Goal: Transaction & Acquisition: Book appointment/travel/reservation

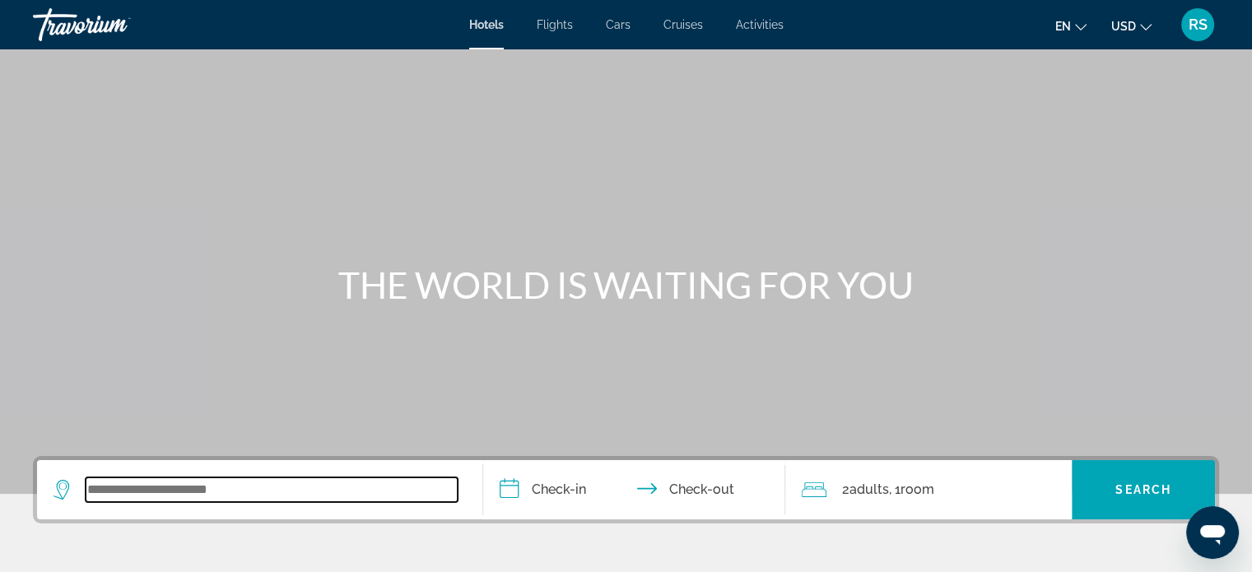
click at [167, 488] on input "Search widget" at bounding box center [272, 489] width 372 height 25
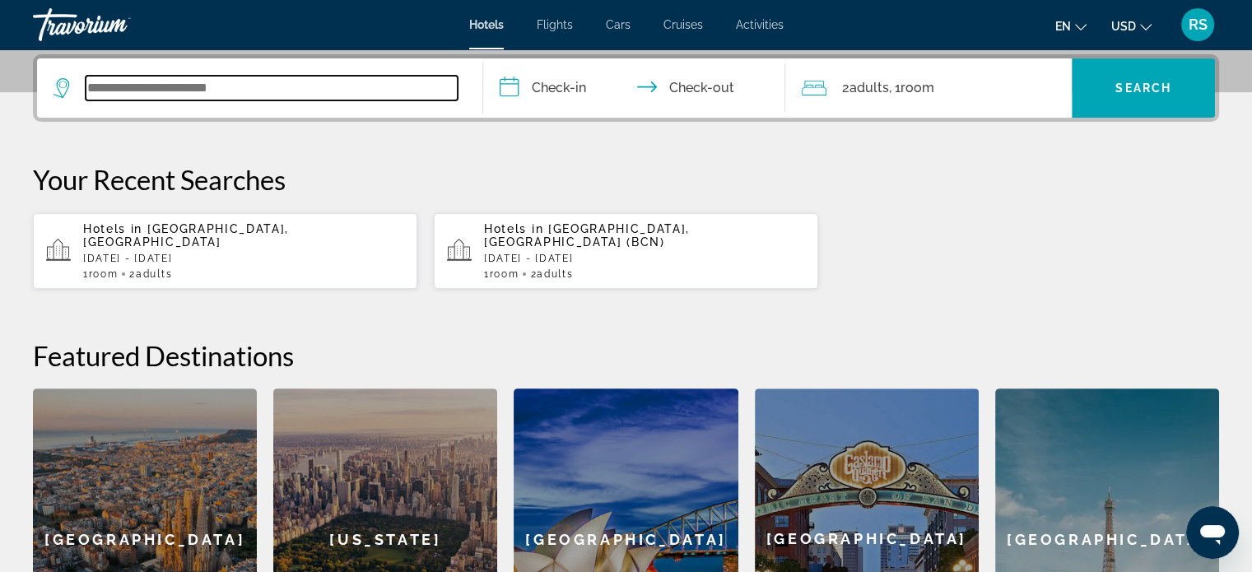
click at [397, 88] on input "Search widget" at bounding box center [272, 88] width 372 height 25
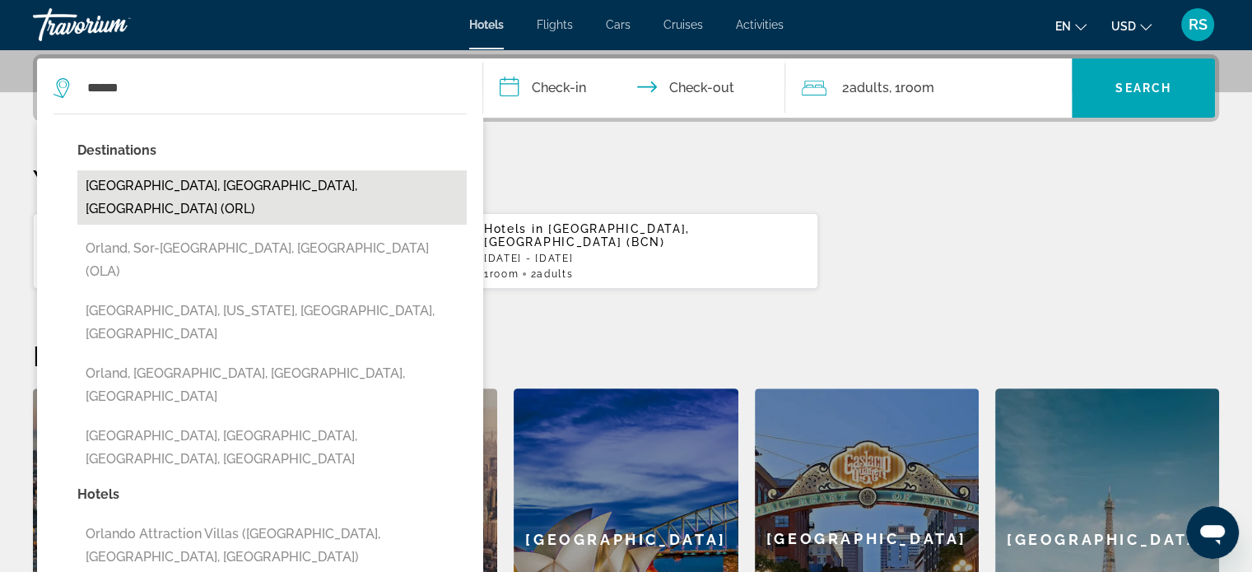
click at [243, 182] on button "[GEOGRAPHIC_DATA], [GEOGRAPHIC_DATA], [GEOGRAPHIC_DATA] (ORL)" at bounding box center [271, 197] width 389 height 54
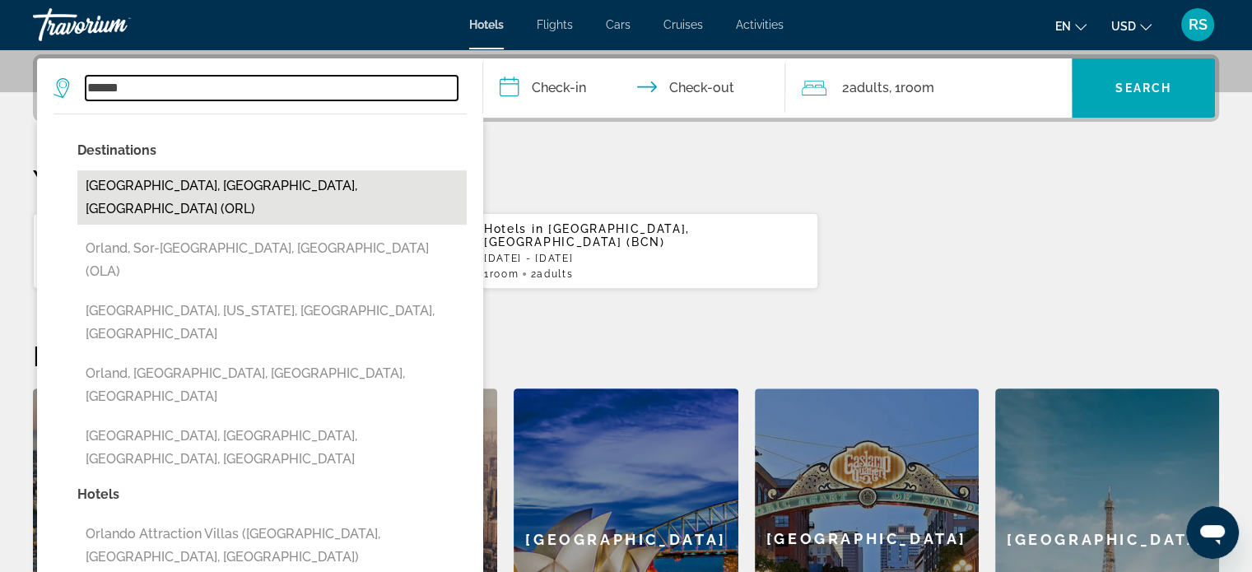
type input "**********"
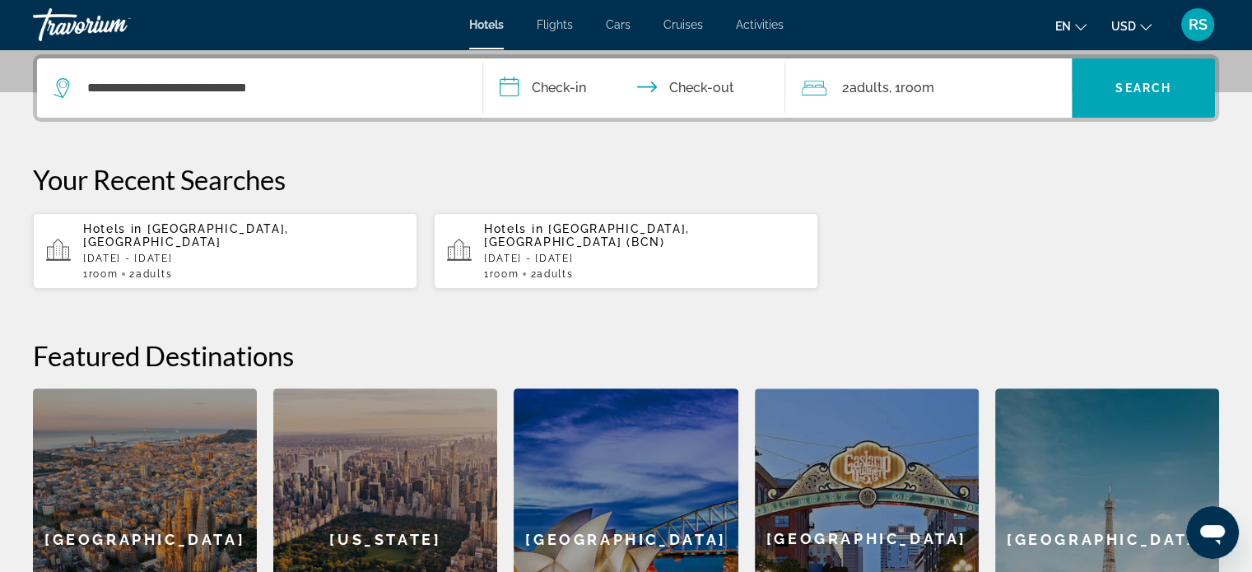
click at [509, 88] on input "**********" at bounding box center [637, 90] width 309 height 64
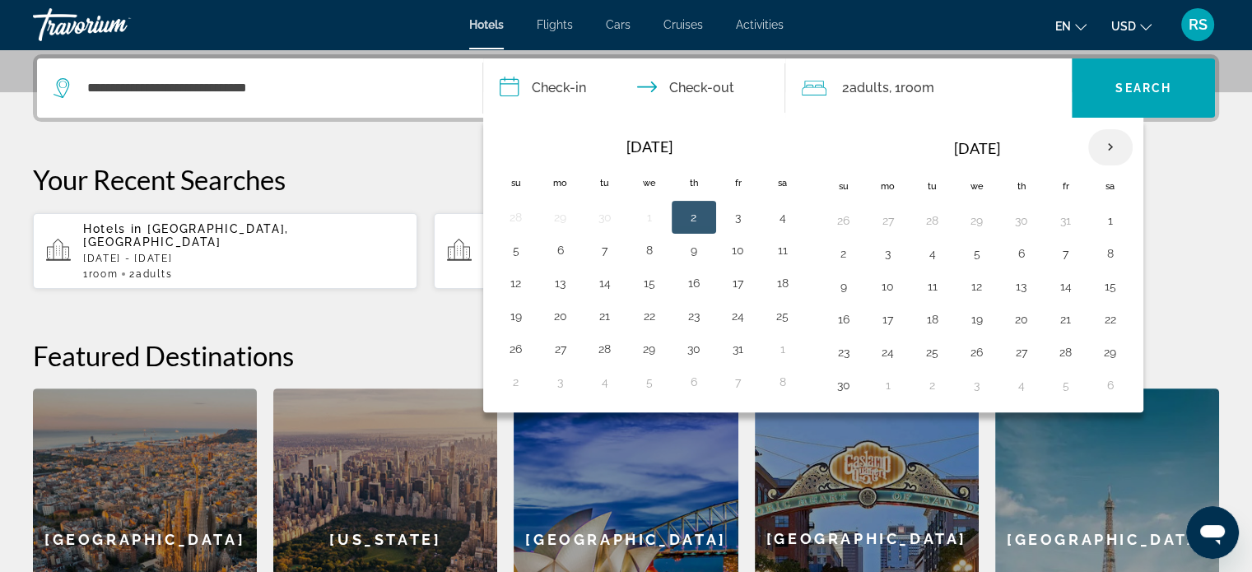
click at [1100, 143] on th "Next month" at bounding box center [1110, 147] width 44 height 36
click at [885, 348] on button "23" at bounding box center [888, 352] width 26 height 23
click at [708, 88] on input "**********" at bounding box center [637, 90] width 309 height 64
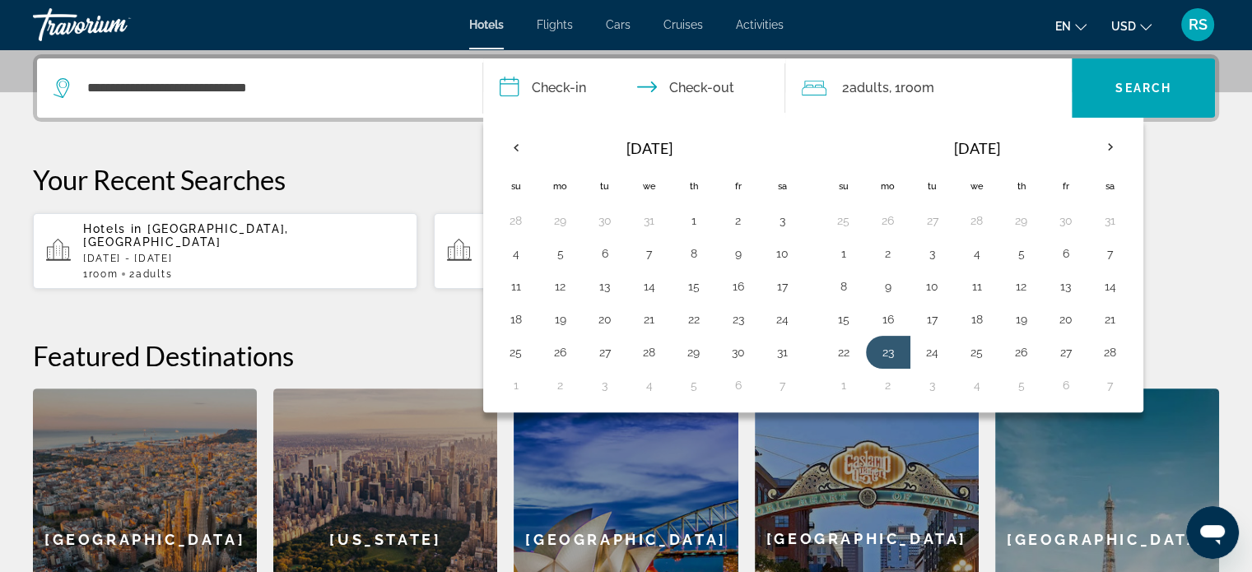
click at [700, 88] on input "**********" at bounding box center [637, 90] width 309 height 64
click at [693, 85] on input "**********" at bounding box center [637, 90] width 309 height 64
click at [653, 82] on input "**********" at bounding box center [637, 90] width 309 height 64
click at [1059, 346] on button "27" at bounding box center [1066, 352] width 26 height 23
type input "**********"
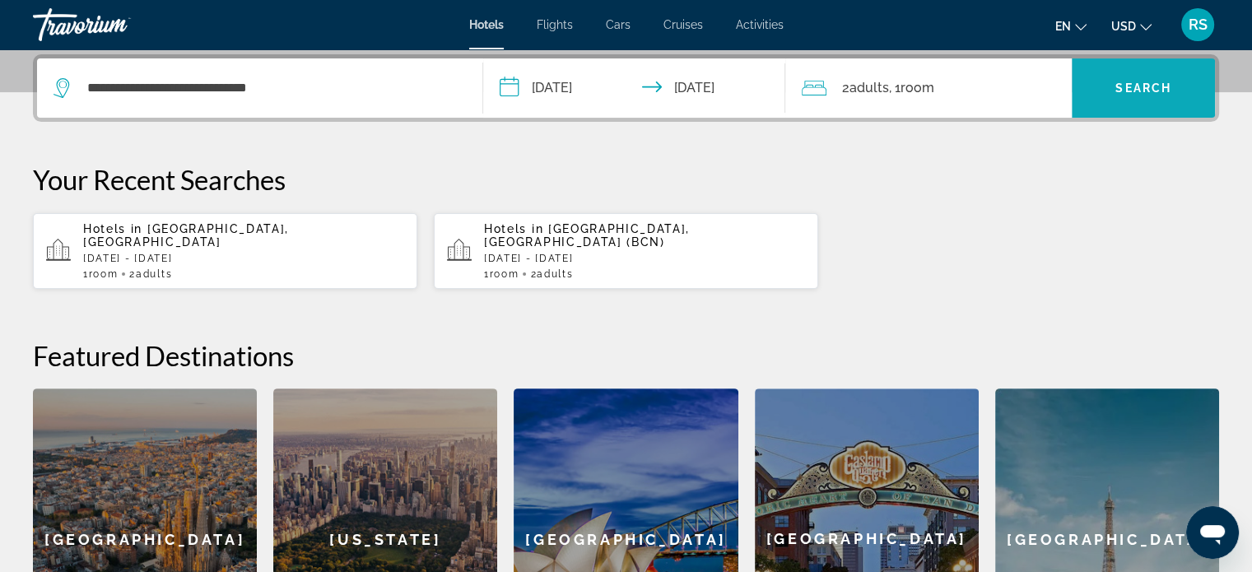
click at [1121, 108] on span "Search widget" at bounding box center [1142, 87] width 143 height 59
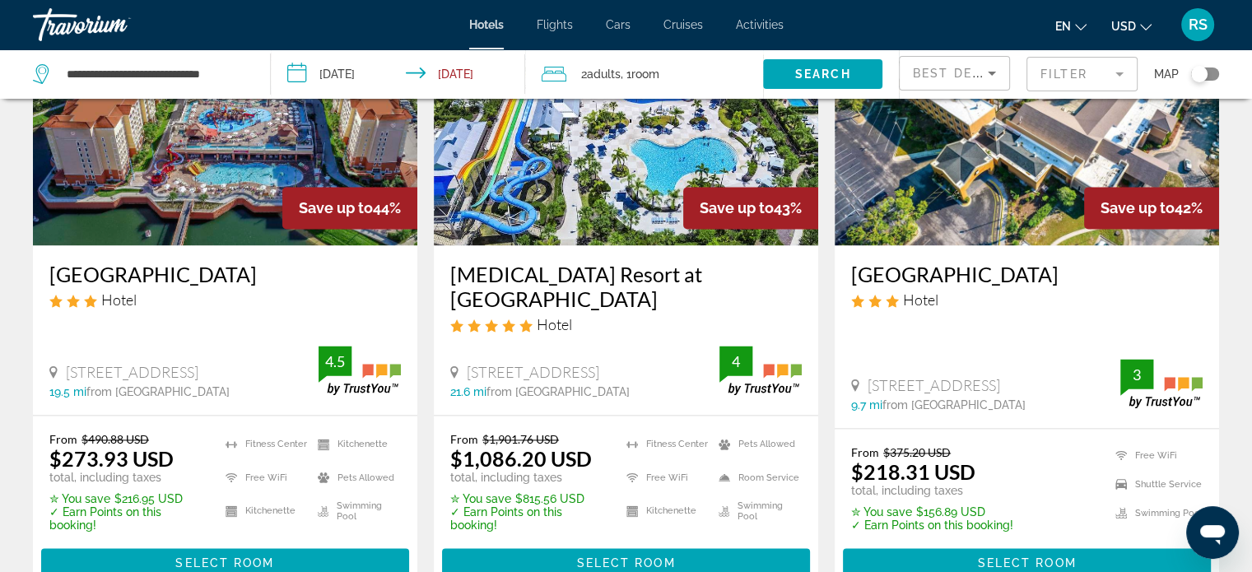
scroll to position [2194, 0]
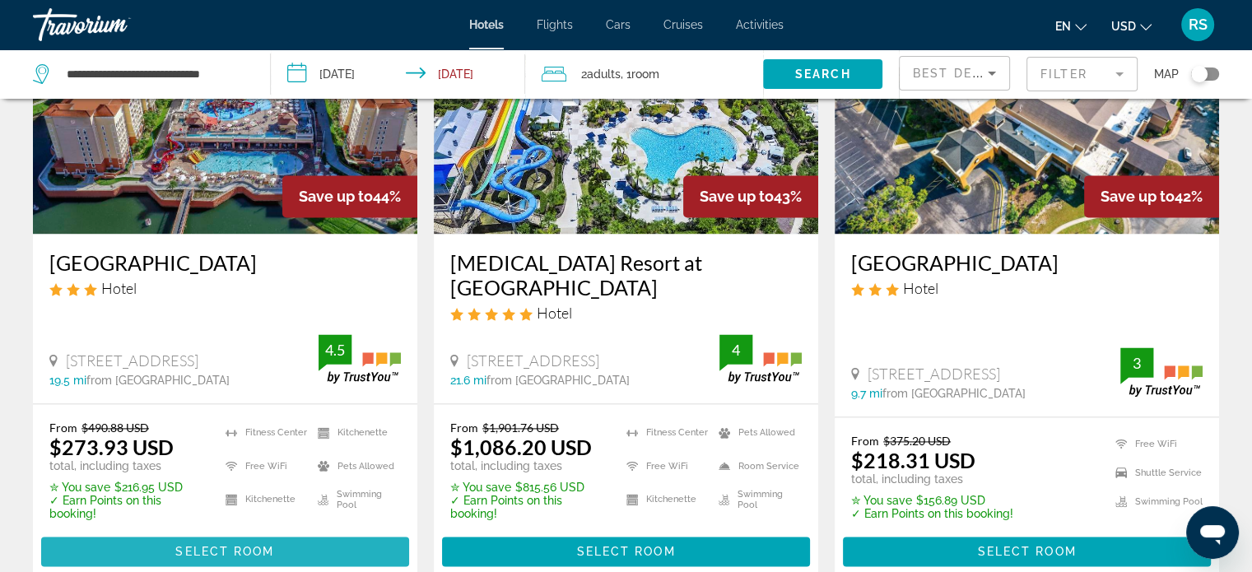
click at [286, 532] on span "Main content" at bounding box center [225, 552] width 368 height 40
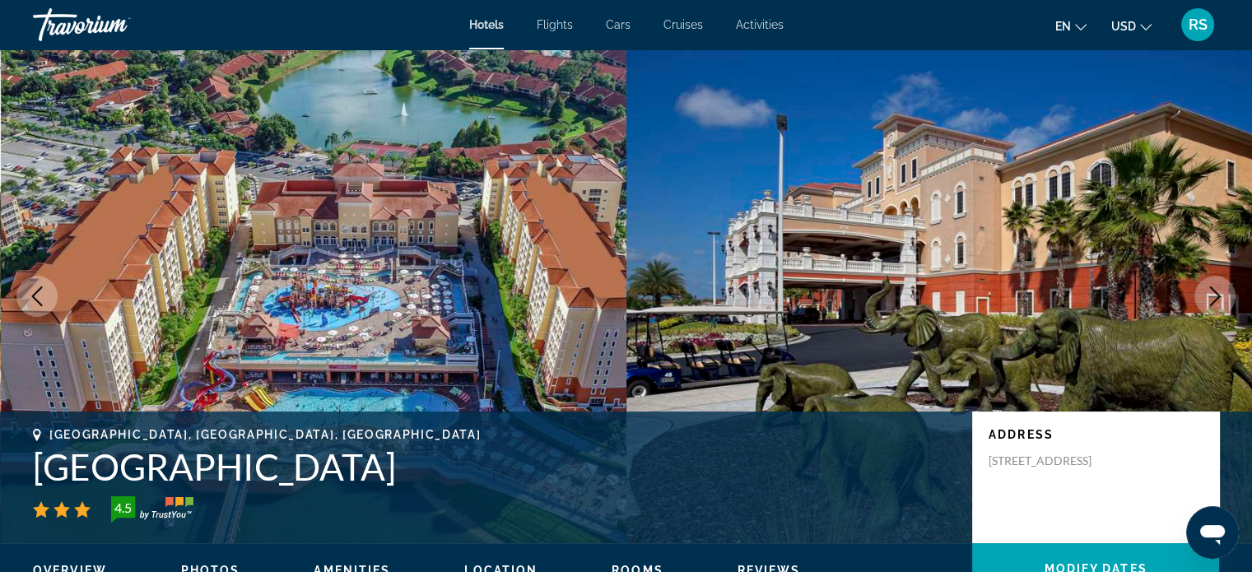
drag, startPoint x: 908, startPoint y: 167, endPoint x: 1186, endPoint y: 67, distance: 295.7
click at [1186, 67] on img "Main content" at bounding box center [939, 296] width 626 height 494
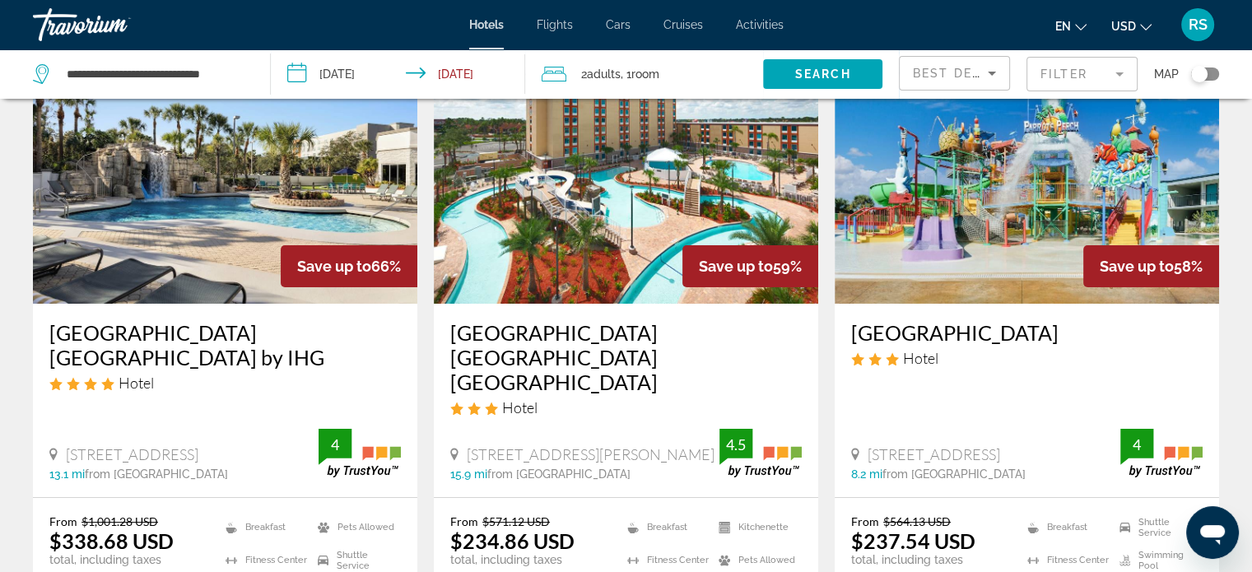
scroll to position [138, 0]
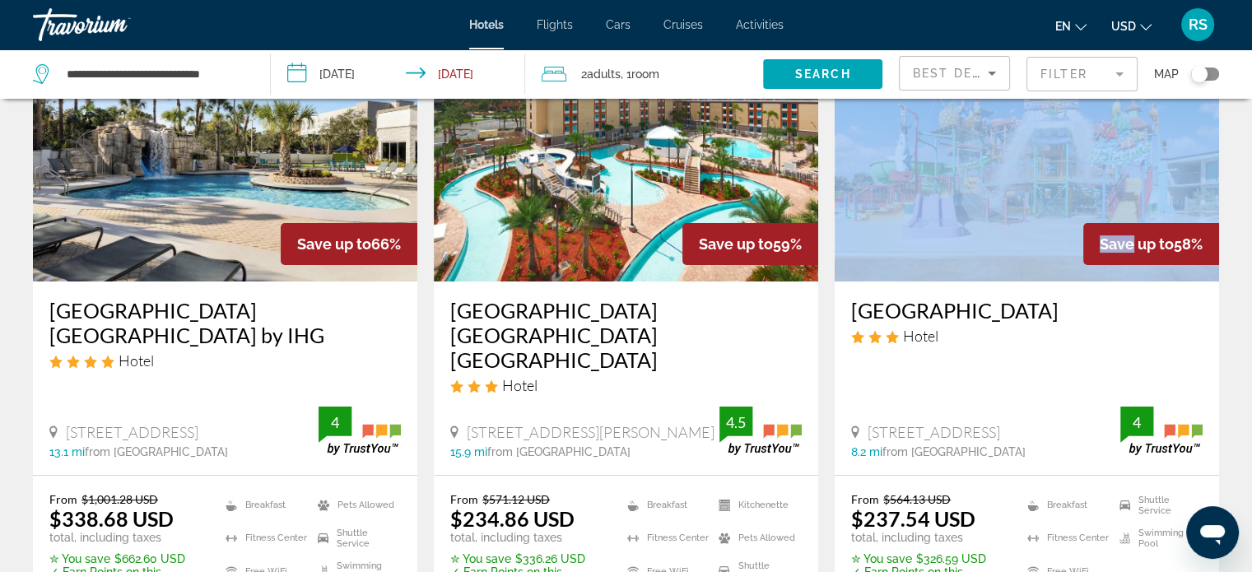
drag, startPoint x: 1125, startPoint y: 240, endPoint x: 1124, endPoint y: 278, distance: 37.9
click at [1124, 278] on div "Save up to 58%" at bounding box center [1026, 149] width 384 height 263
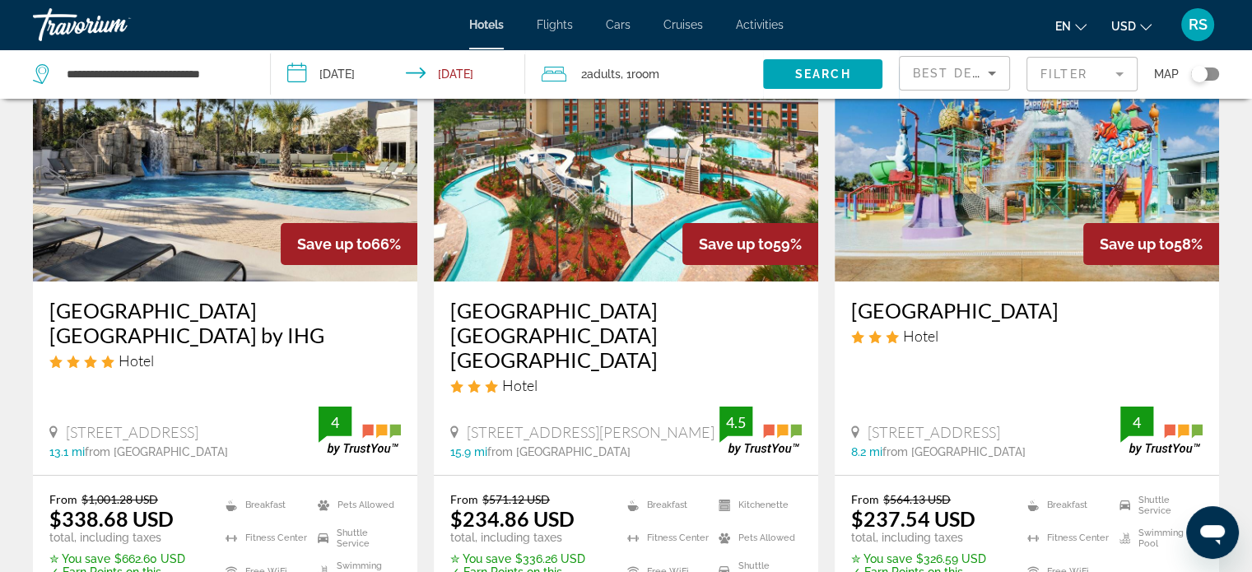
click at [923, 552] on p "✮ You save $326.59 USD" at bounding box center [929, 558] width 156 height 13
click at [935, 314] on h3 "[GEOGRAPHIC_DATA]" at bounding box center [1026, 310] width 351 height 25
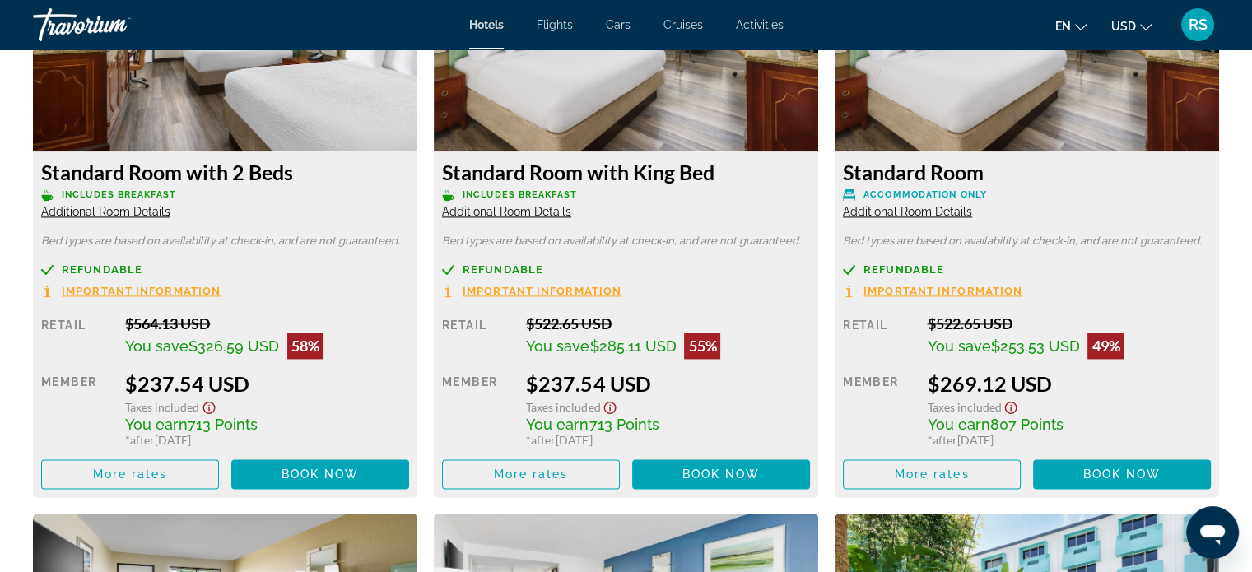
scroll to position [2412, 0]
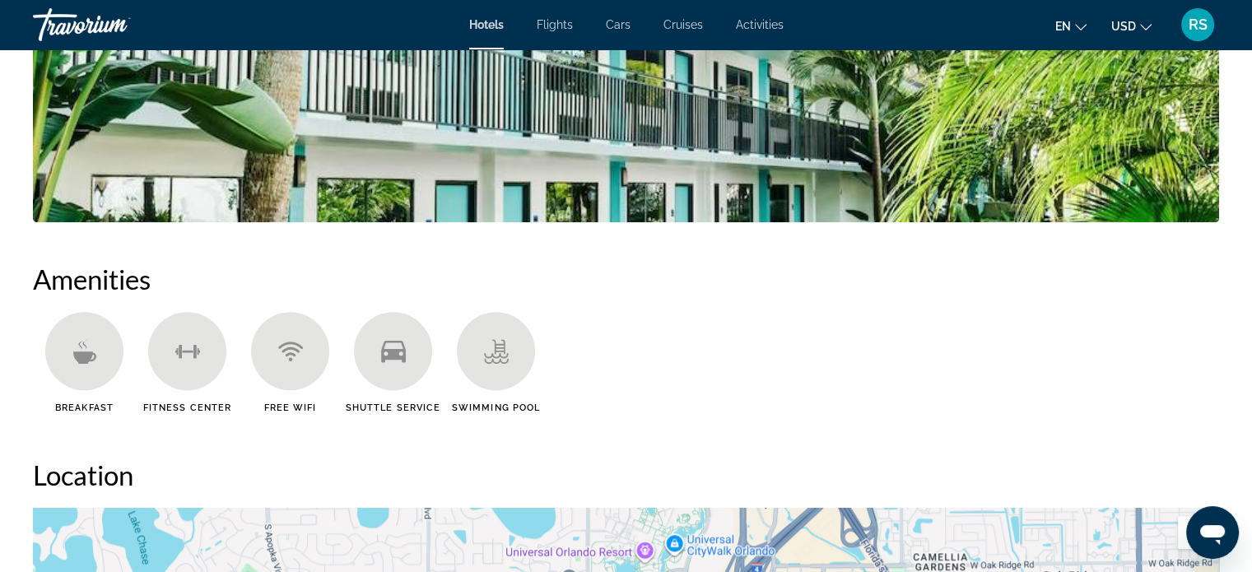
scroll to position [583, 0]
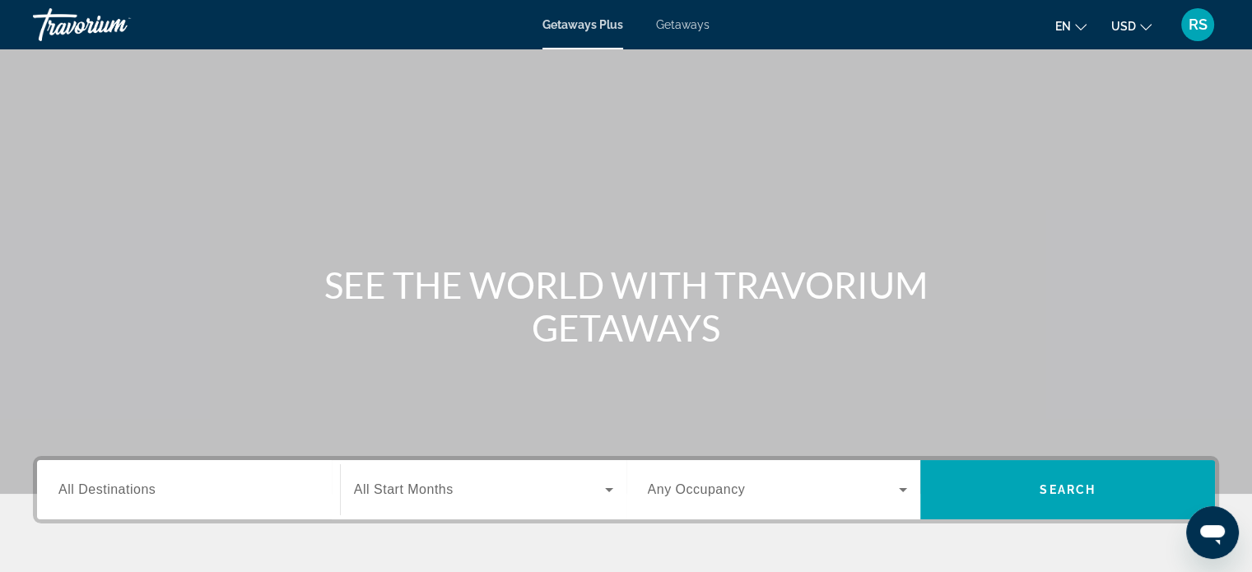
click at [144, 492] on span "All Destinations" at bounding box center [106, 489] width 97 height 14
click at [144, 492] on input "Destination All Destinations" at bounding box center [188, 491] width 260 height 20
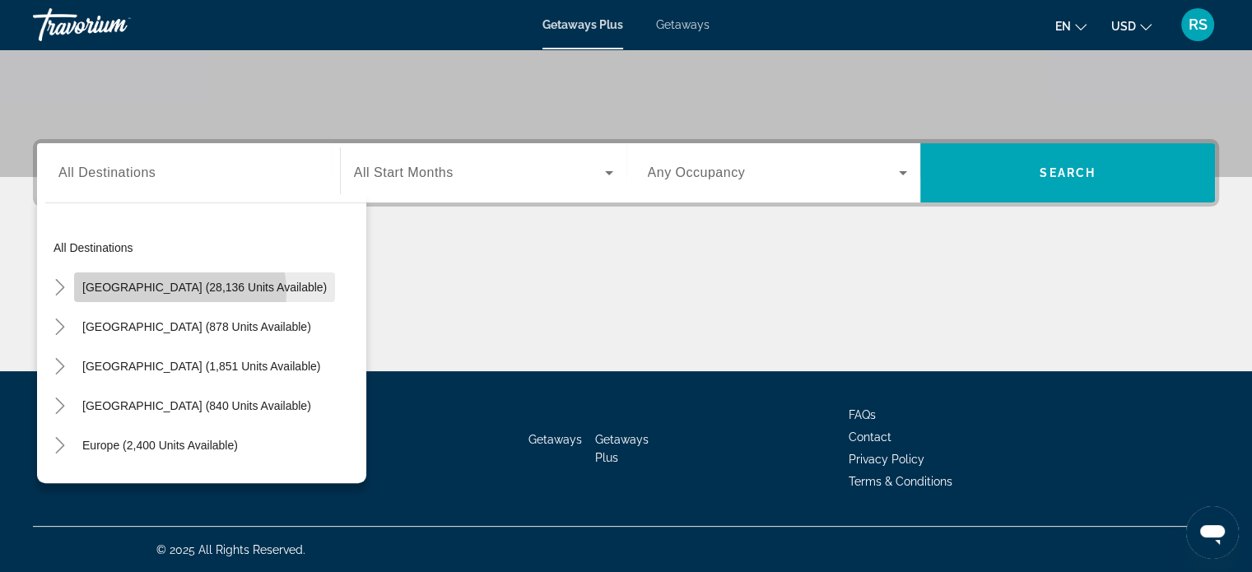
click at [171, 291] on span "United States (28,136 units available)" at bounding box center [204, 287] width 244 height 13
type input "**********"
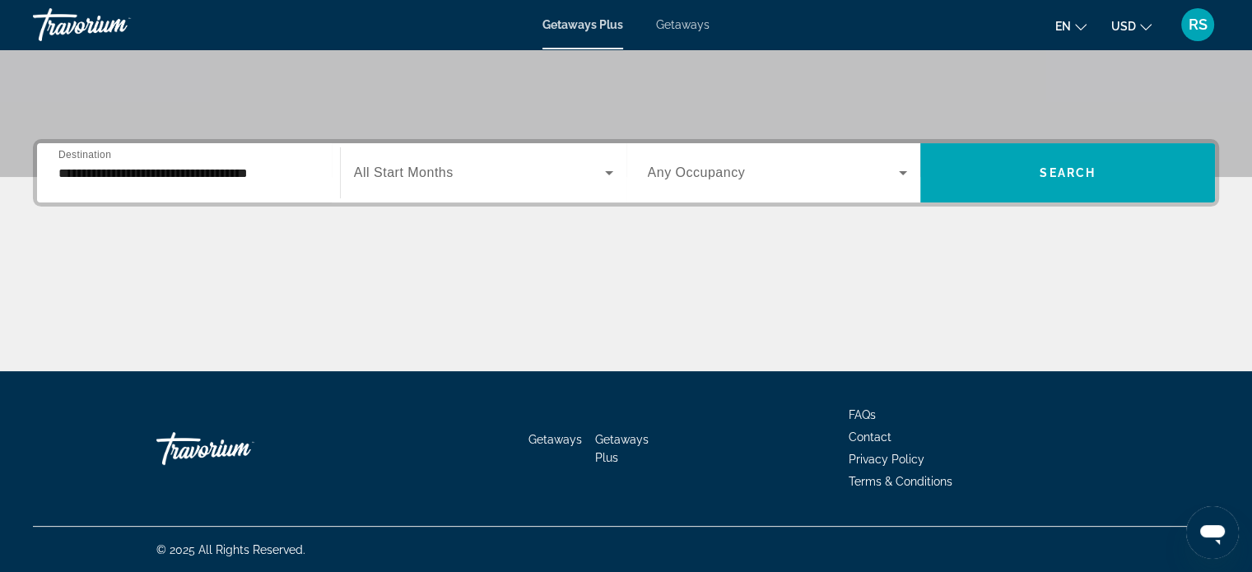
click at [678, 26] on span "Getaways" at bounding box center [682, 24] width 53 height 13
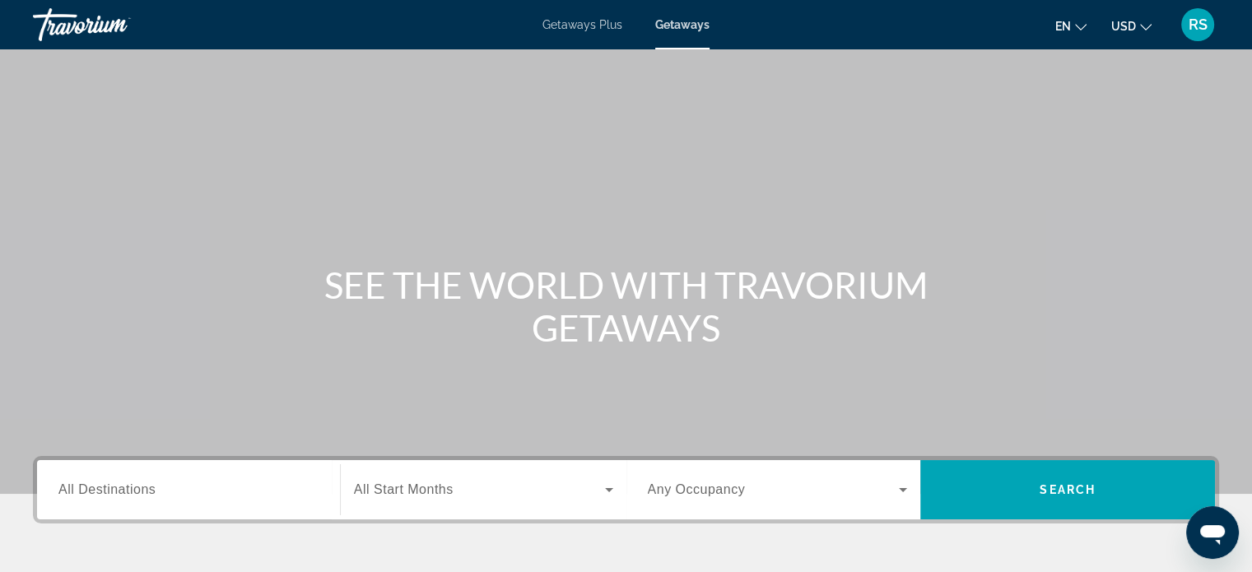
click at [155, 486] on span "All Destinations" at bounding box center [106, 489] width 97 height 14
click at [155, 486] on input "Destination All Destinations" at bounding box center [188, 491] width 260 height 20
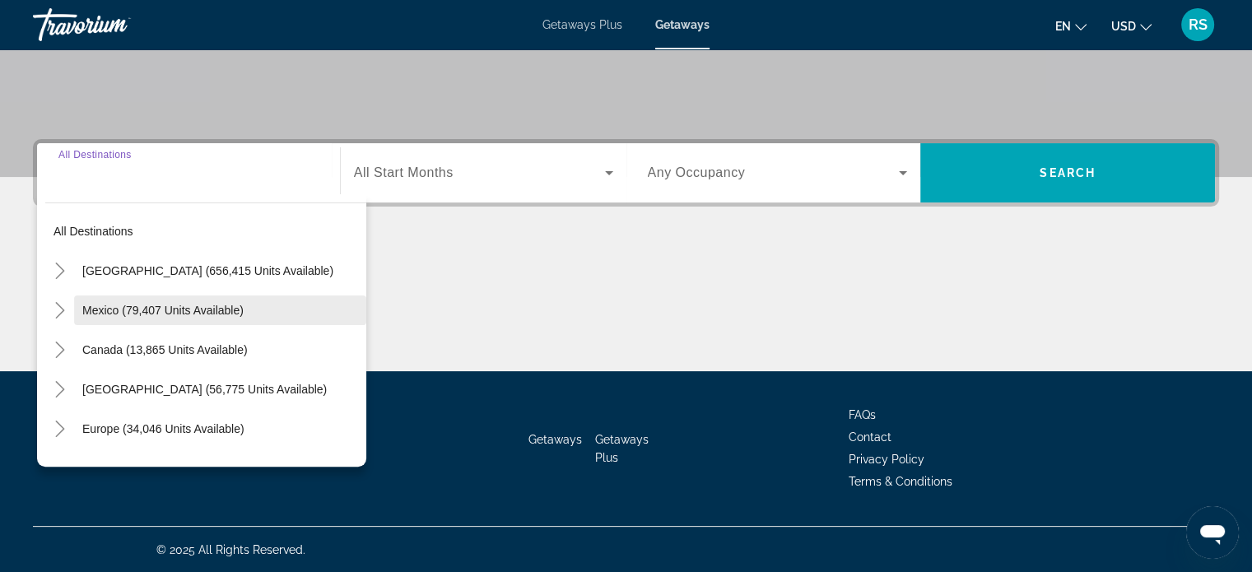
scroll to position [42, 0]
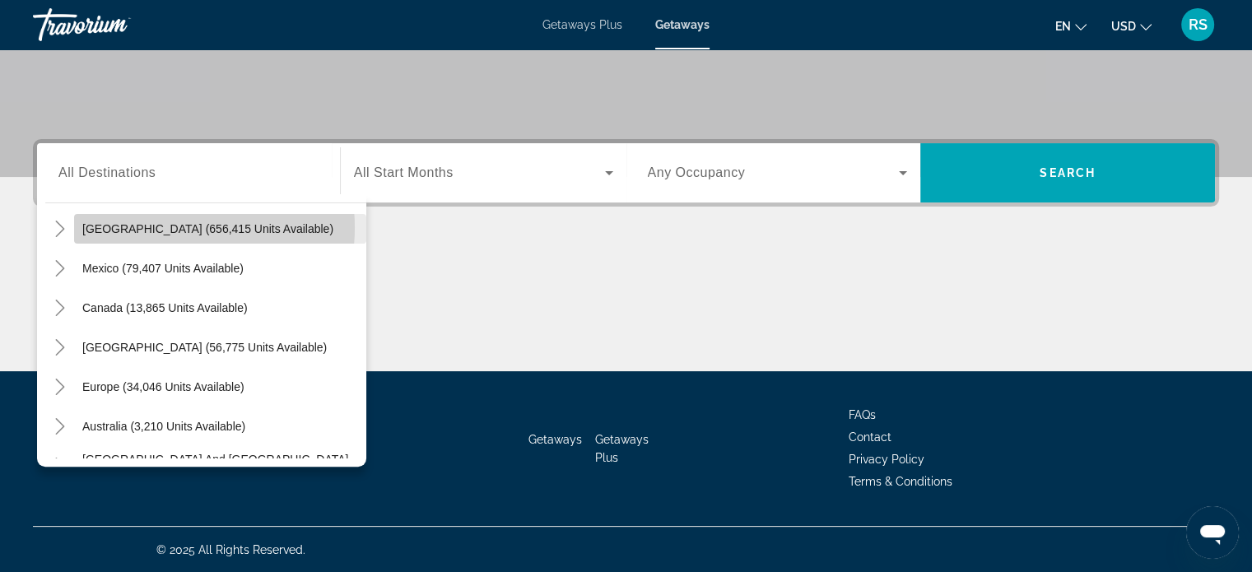
click at [165, 226] on span "United States (656,415 units available)" at bounding box center [207, 228] width 251 height 13
type input "**********"
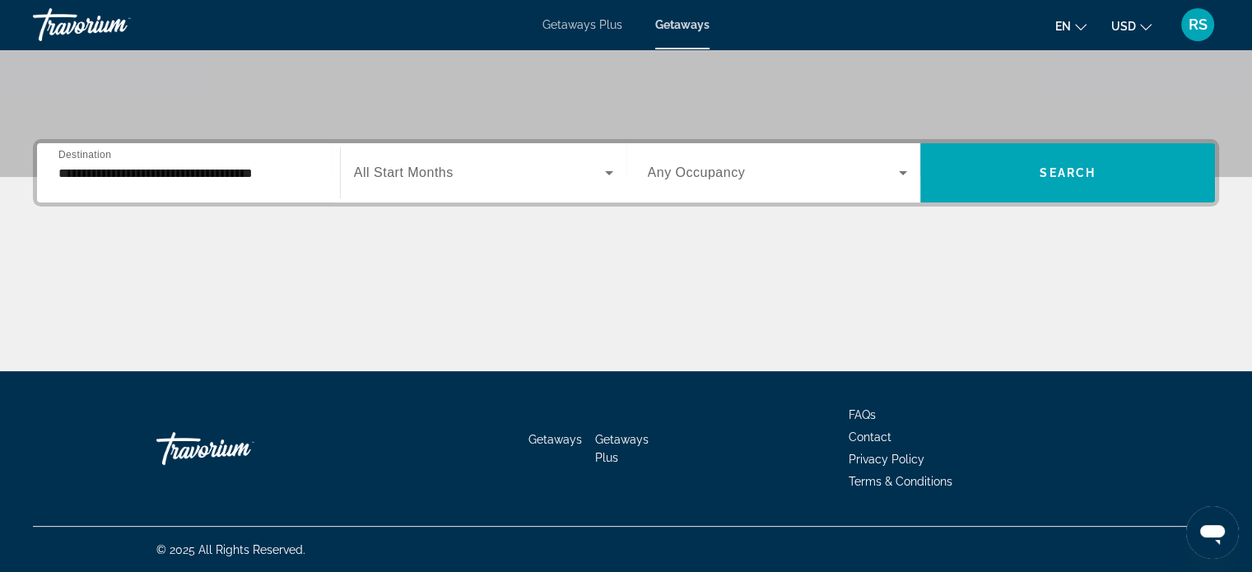
click at [435, 174] on span "All Start Months" at bounding box center [404, 172] width 100 height 14
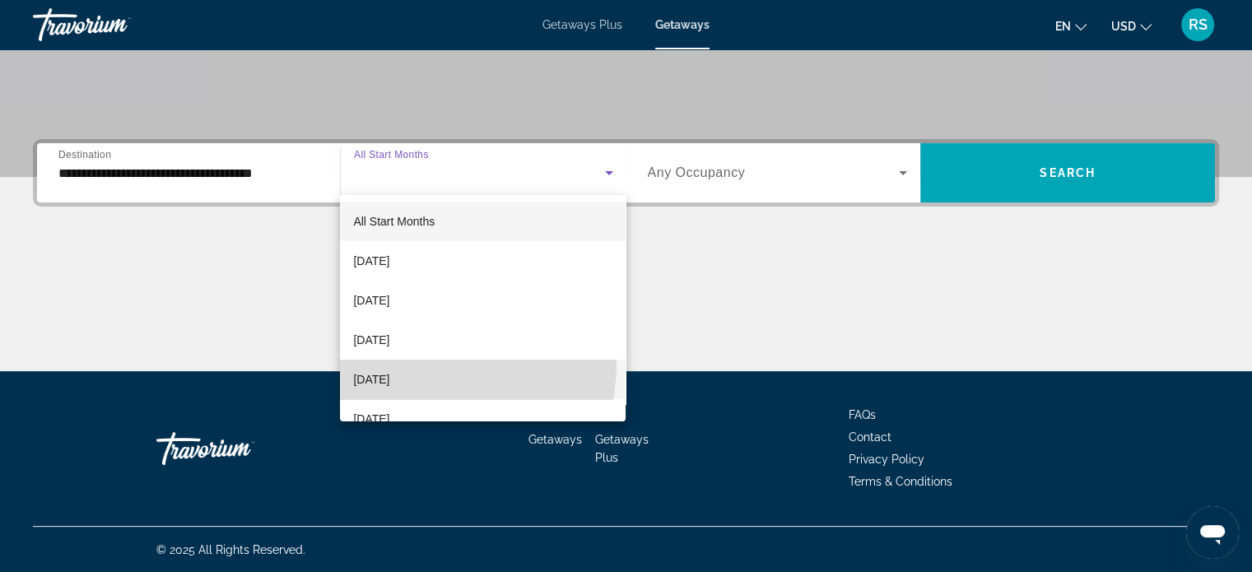
click at [394, 362] on mat-option "January 2026" at bounding box center [483, 380] width 286 height 40
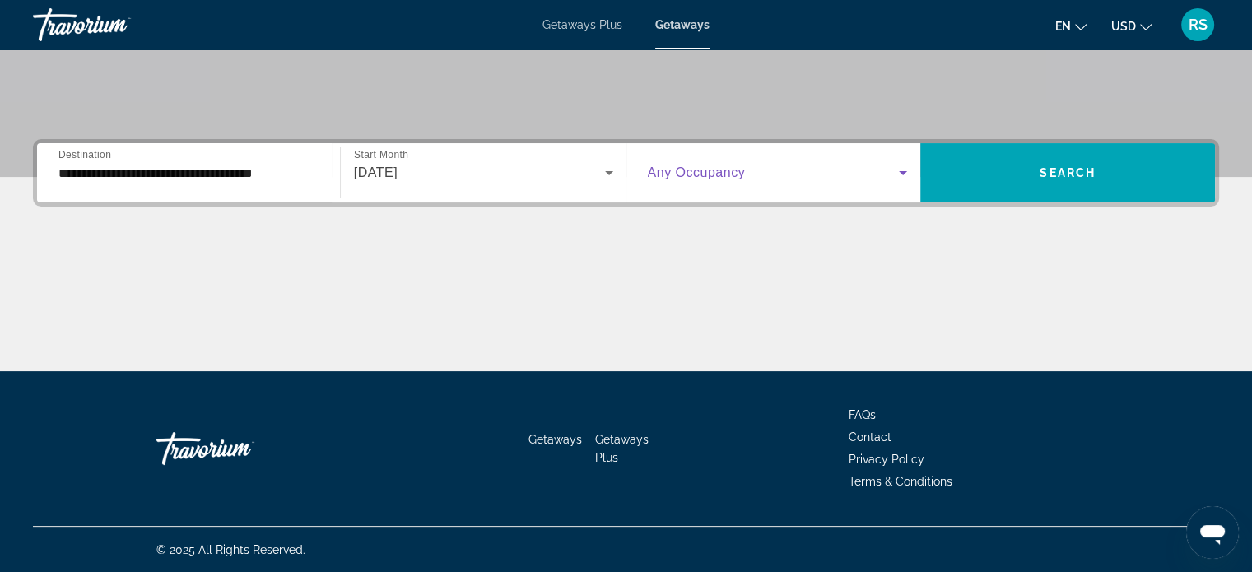
click at [899, 168] on icon "Search widget" at bounding box center [903, 173] width 20 height 20
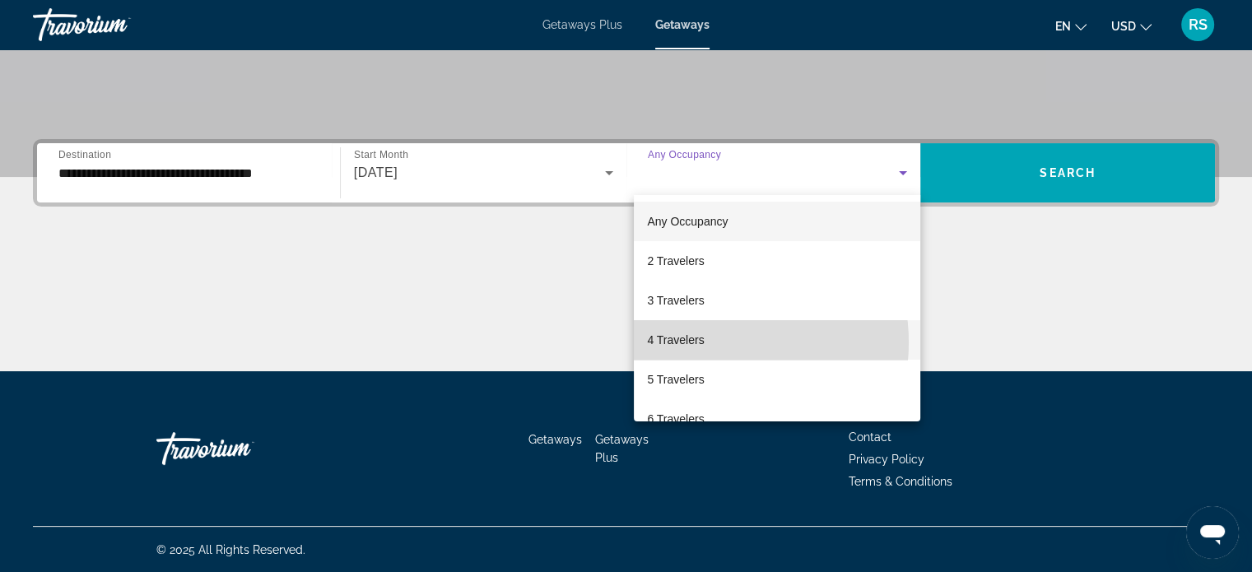
click at [708, 342] on mat-option "4 Travelers" at bounding box center [777, 340] width 286 height 40
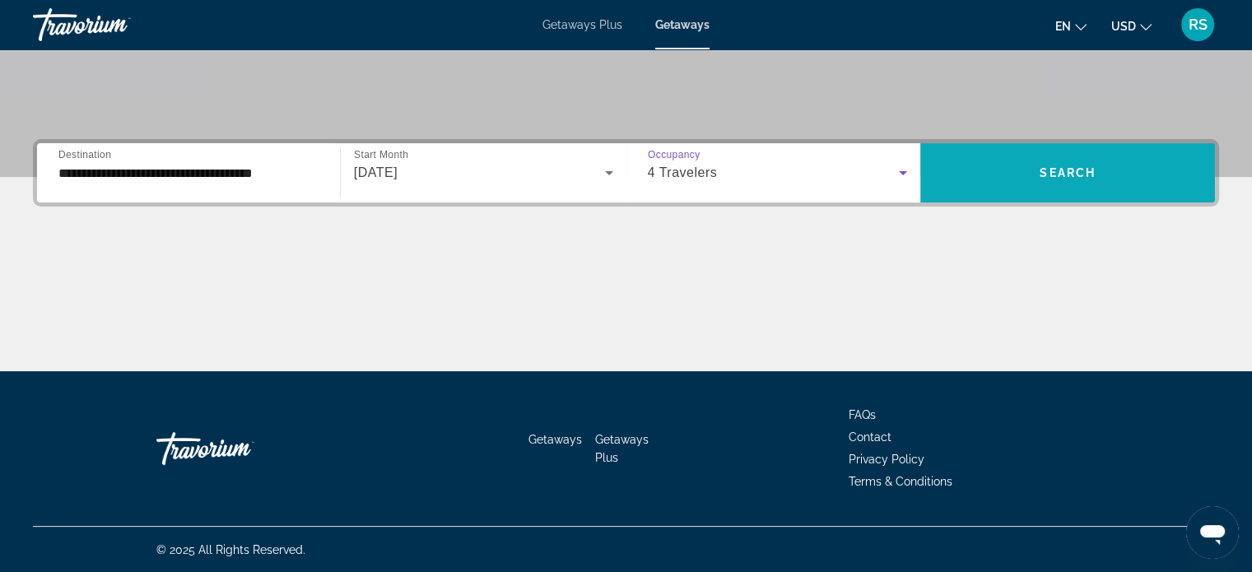
click at [1006, 175] on span "Search widget" at bounding box center [1067, 173] width 295 height 40
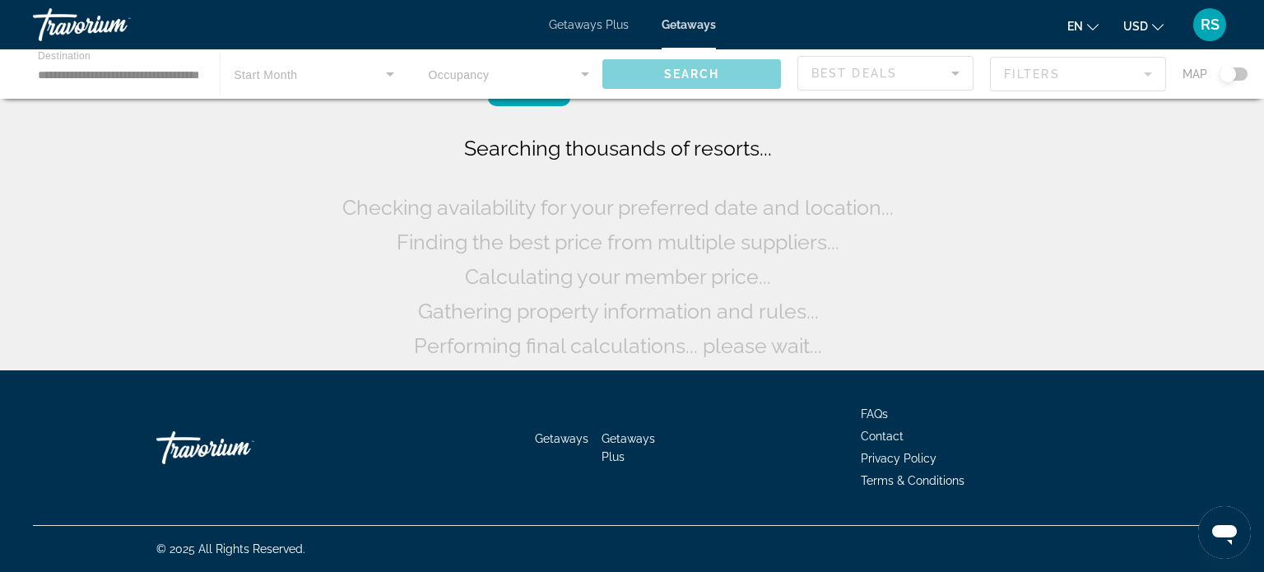
click at [1006, 175] on div "Searching thousands of resorts... Checking availability for your preferred date…" at bounding box center [632, 189] width 1264 height 379
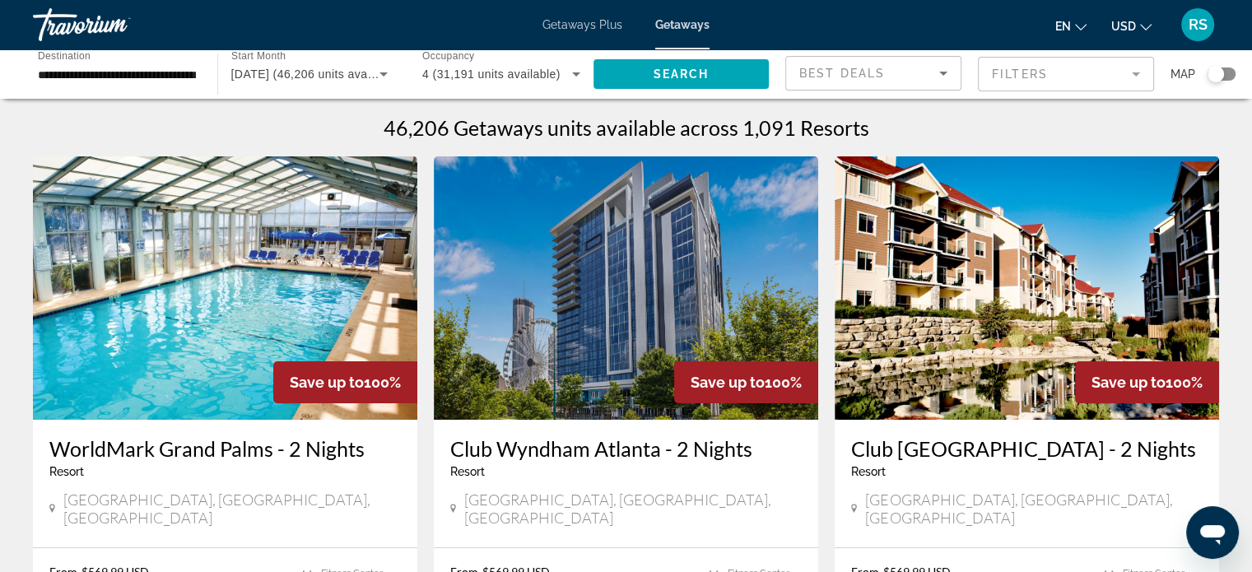
click at [1136, 67] on mat-form-field "Filters" at bounding box center [1066, 74] width 176 height 35
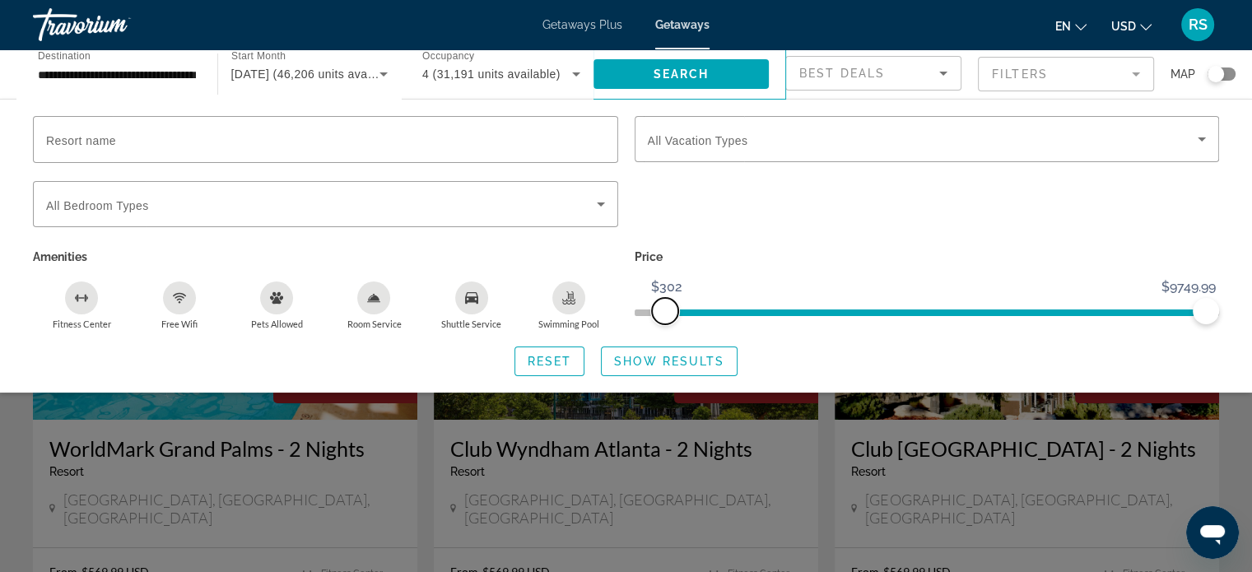
drag, startPoint x: 647, startPoint y: 309, endPoint x: 664, endPoint y: 315, distance: 18.2
click at [664, 315] on span "ngx-slider" at bounding box center [665, 311] width 26 height 26
drag, startPoint x: 664, startPoint y: 315, endPoint x: 655, endPoint y: 314, distance: 9.2
click at [655, 314] on span "ngx-slider" at bounding box center [656, 311] width 26 height 26
click at [708, 309] on span "ngx-slider" at bounding box center [957, 312] width 499 height 7
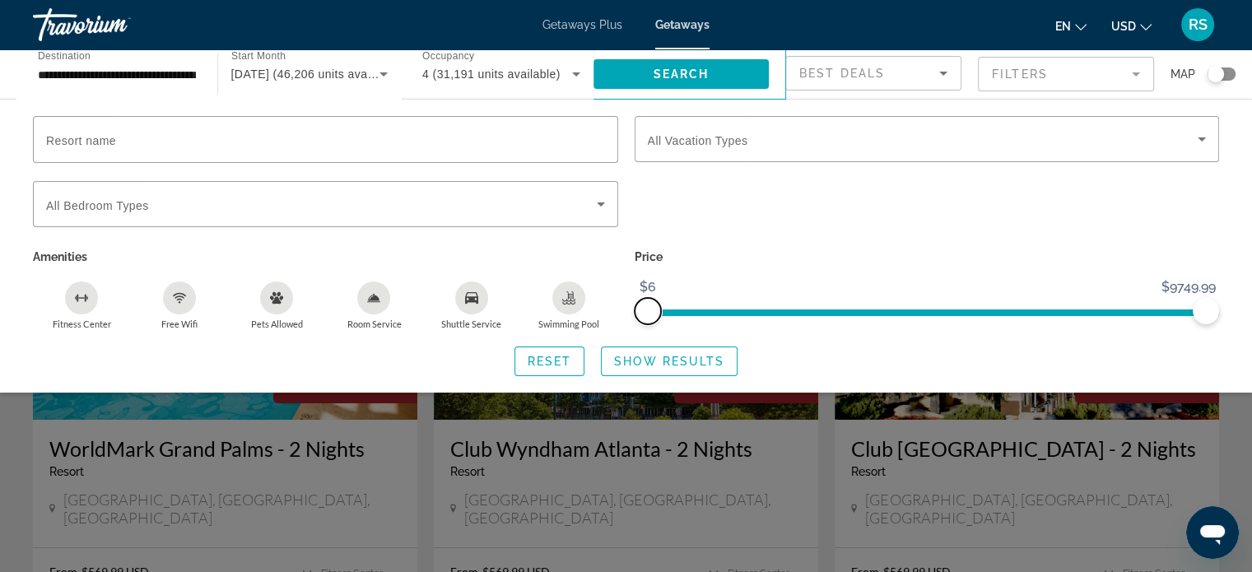
drag, startPoint x: 713, startPoint y: 308, endPoint x: 639, endPoint y: 300, distance: 75.3
click at [639, 300] on span "ngx-slider" at bounding box center [647, 311] width 26 height 26
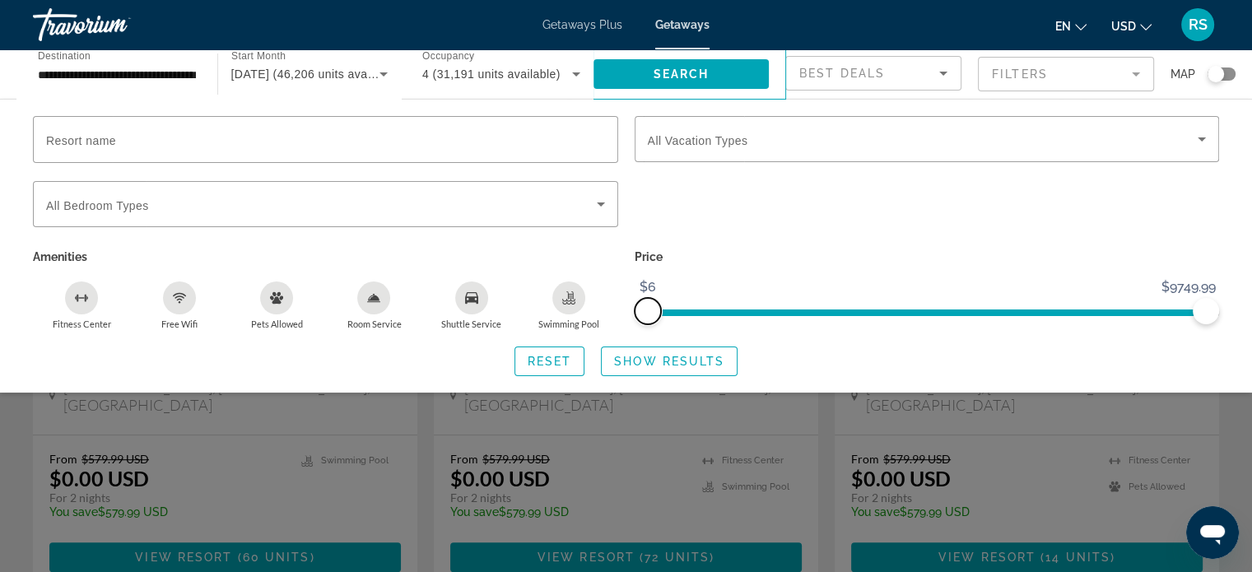
scroll to position [780, 0]
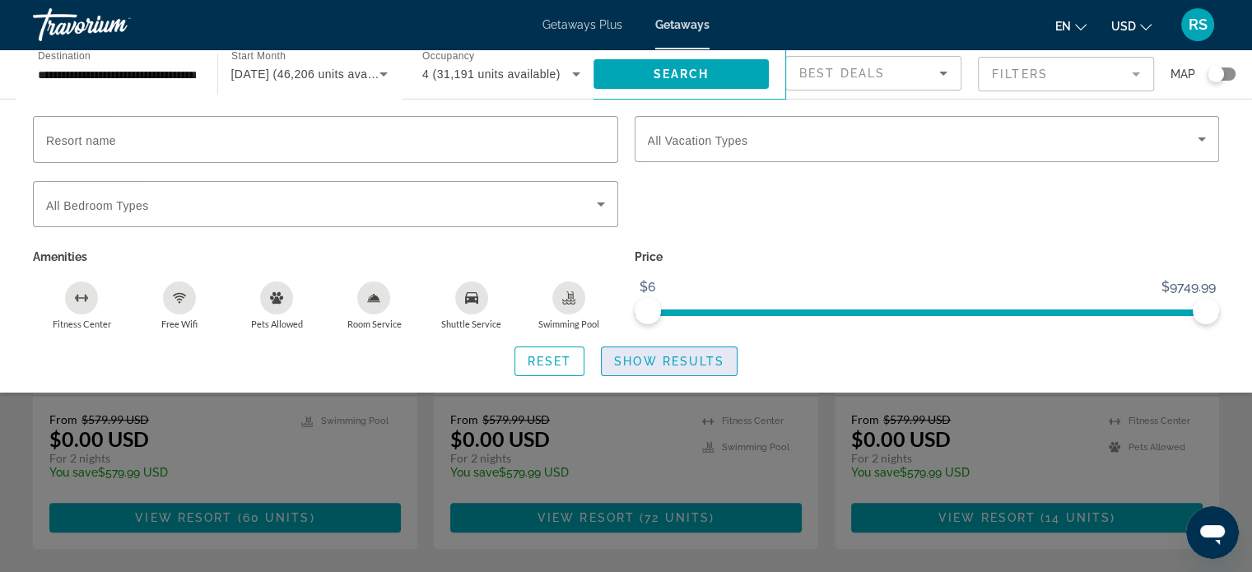
click at [681, 355] on span "Show Results" at bounding box center [669, 361] width 110 height 13
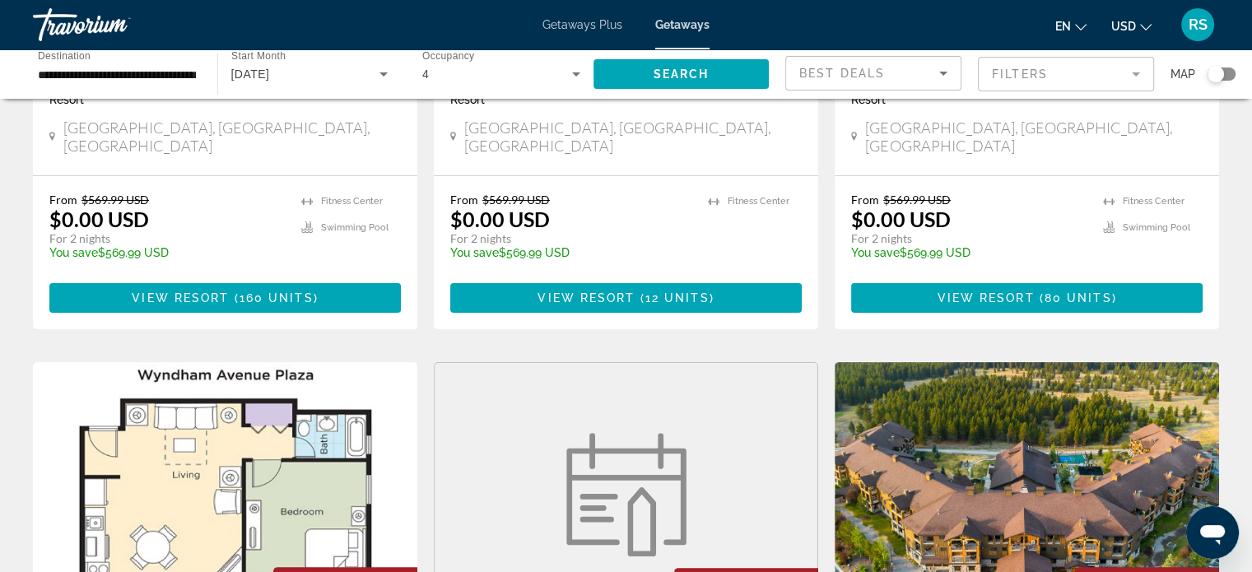
scroll to position [382, 0]
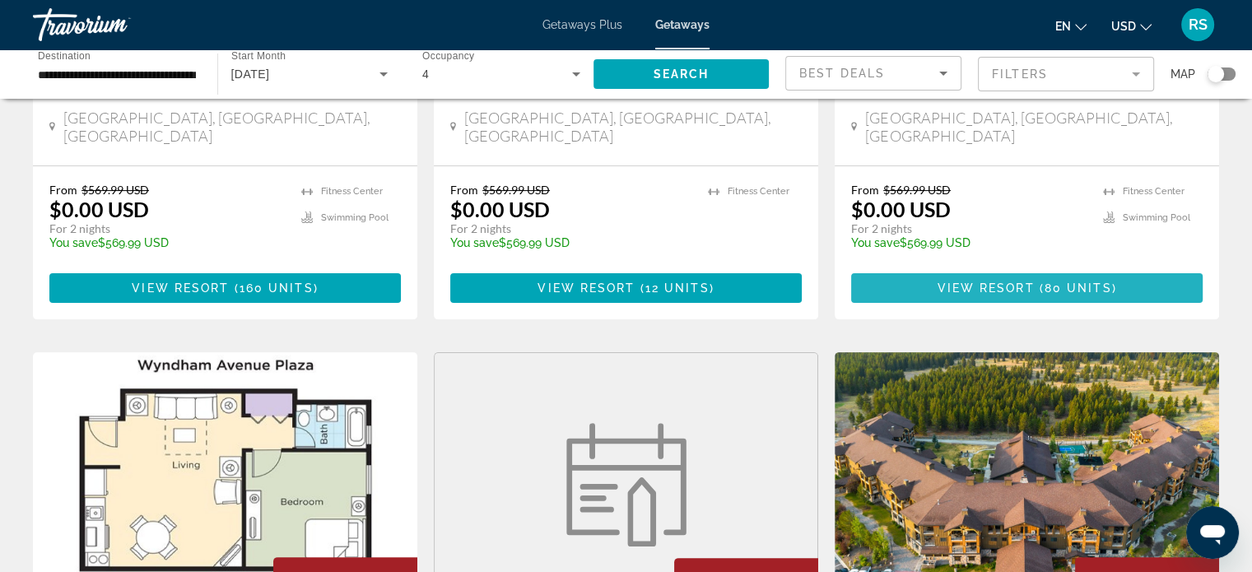
click at [1118, 289] on span "Main content" at bounding box center [1026, 288] width 351 height 40
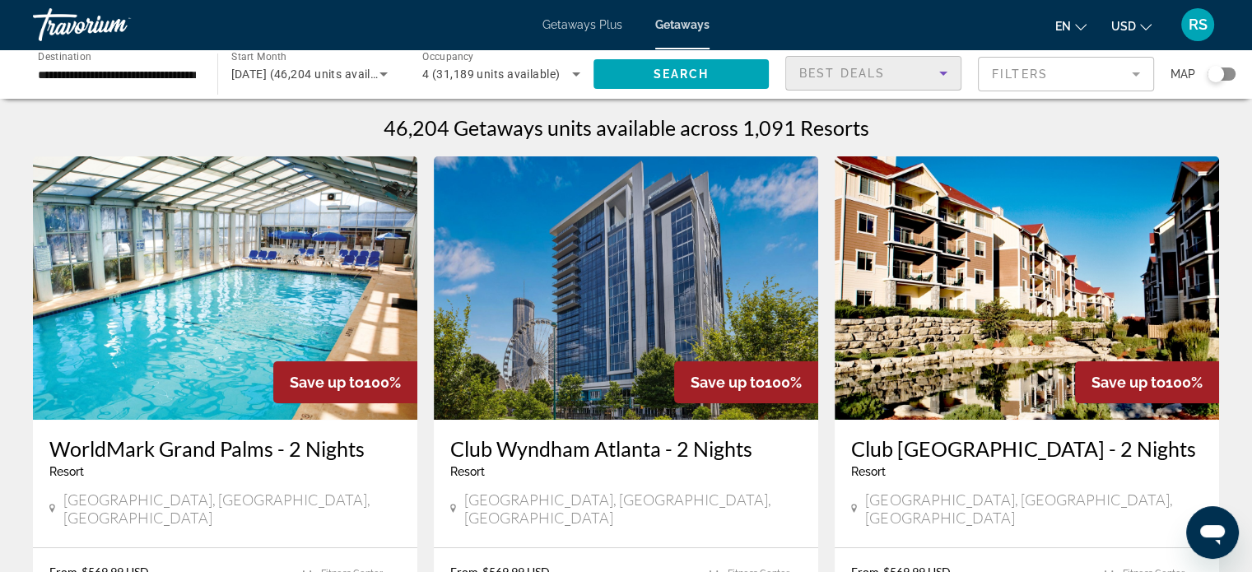
click at [938, 68] on icon "Sort by" at bounding box center [943, 73] width 20 height 20
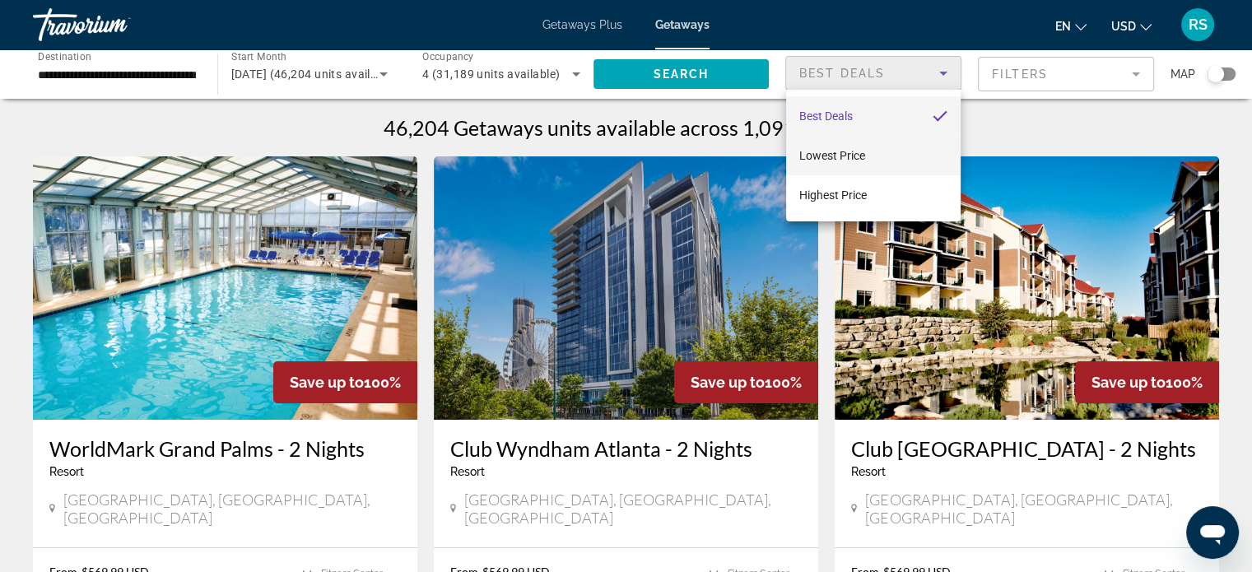
click at [836, 154] on span "Lowest Price" at bounding box center [832, 155] width 66 height 13
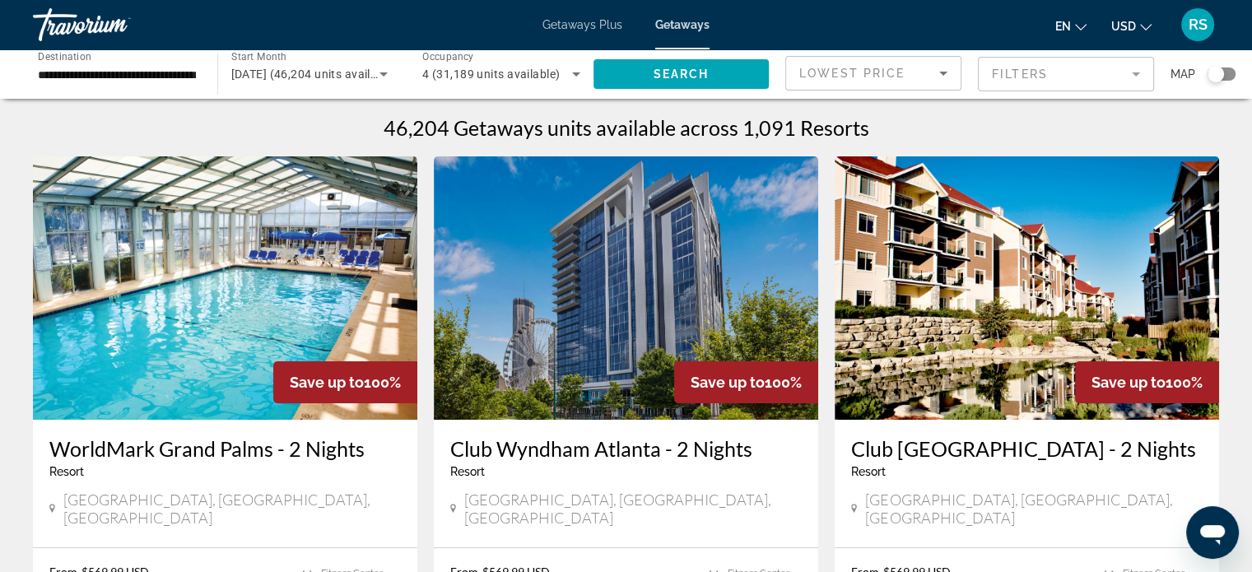
click at [1132, 71] on mat-form-field "Filters" at bounding box center [1066, 74] width 176 height 35
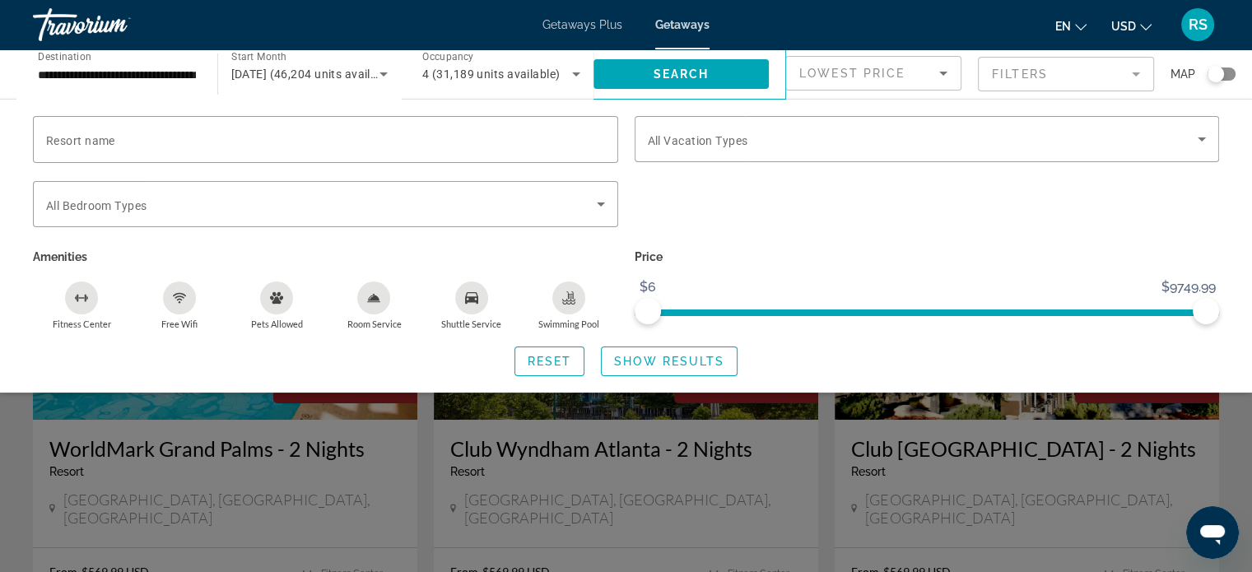
click at [1132, 71] on mat-form-field "Filters" at bounding box center [1066, 74] width 176 height 35
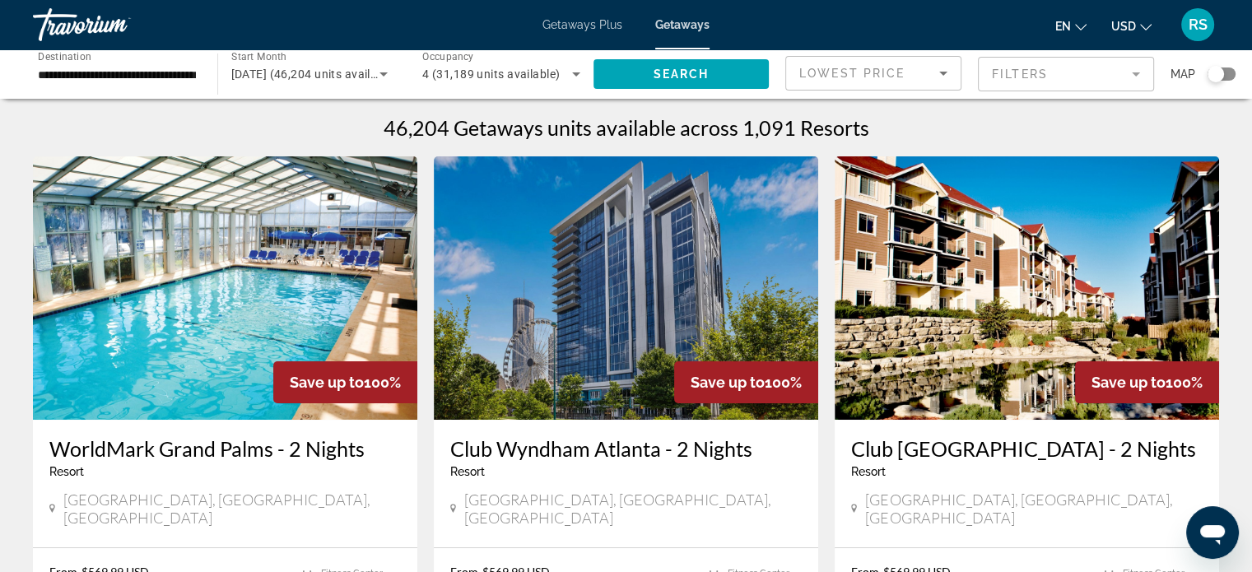
click at [1132, 71] on mat-form-field "Filters" at bounding box center [1066, 74] width 176 height 35
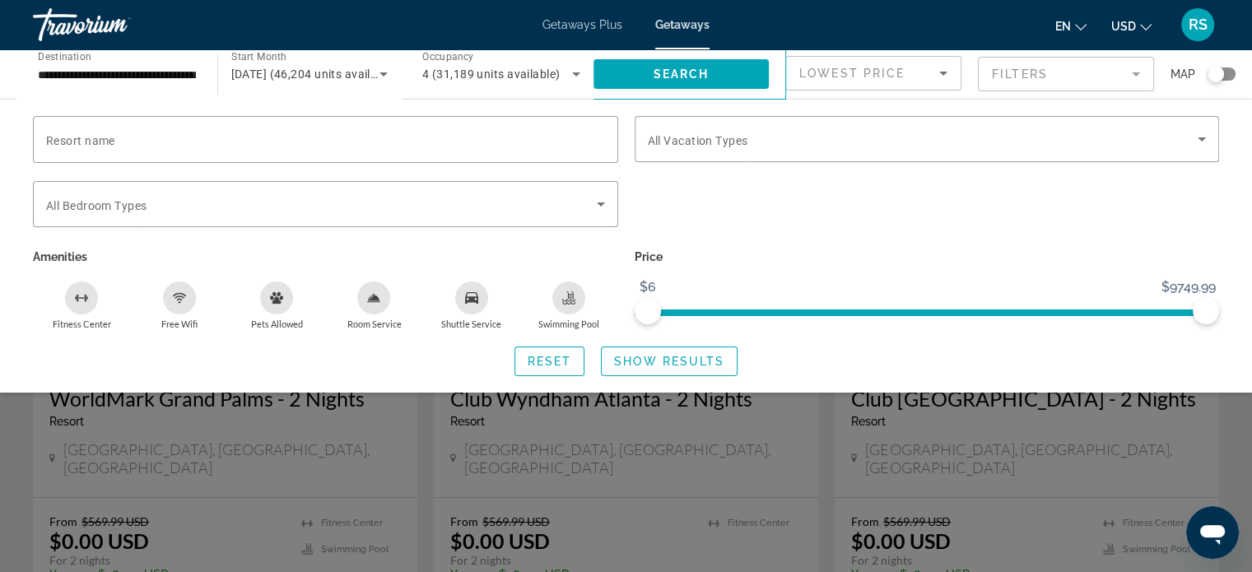
scroll to position [53, 0]
click at [575, 19] on span "Getaways Plus" at bounding box center [582, 24] width 80 height 13
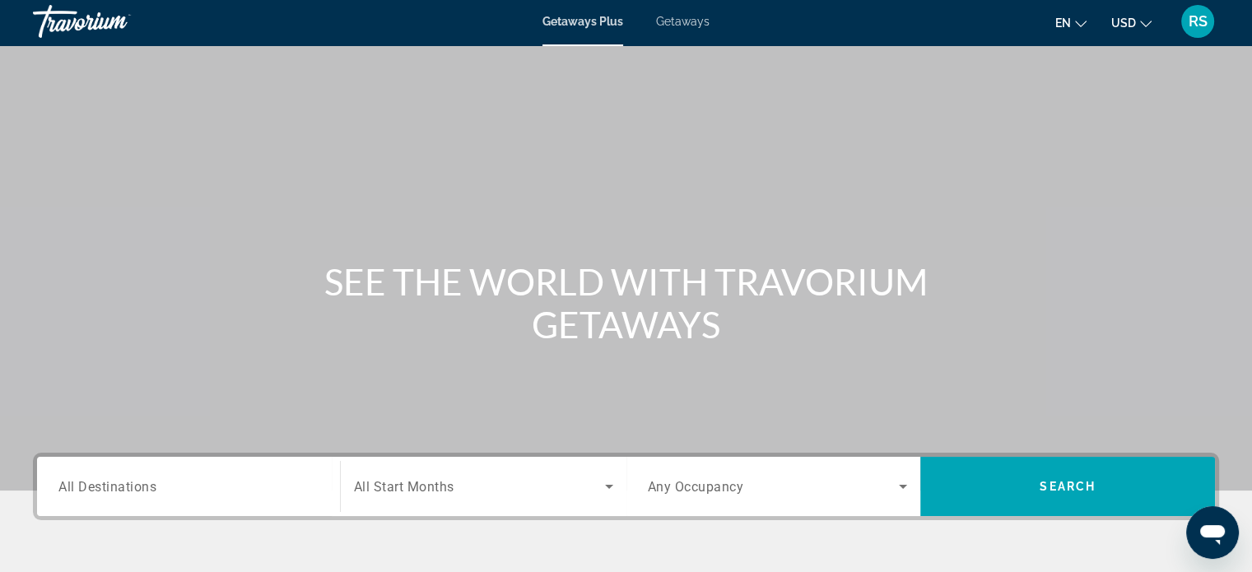
scroll to position [3, 0]
click at [608, 481] on icon "Search widget" at bounding box center [609, 486] width 20 height 20
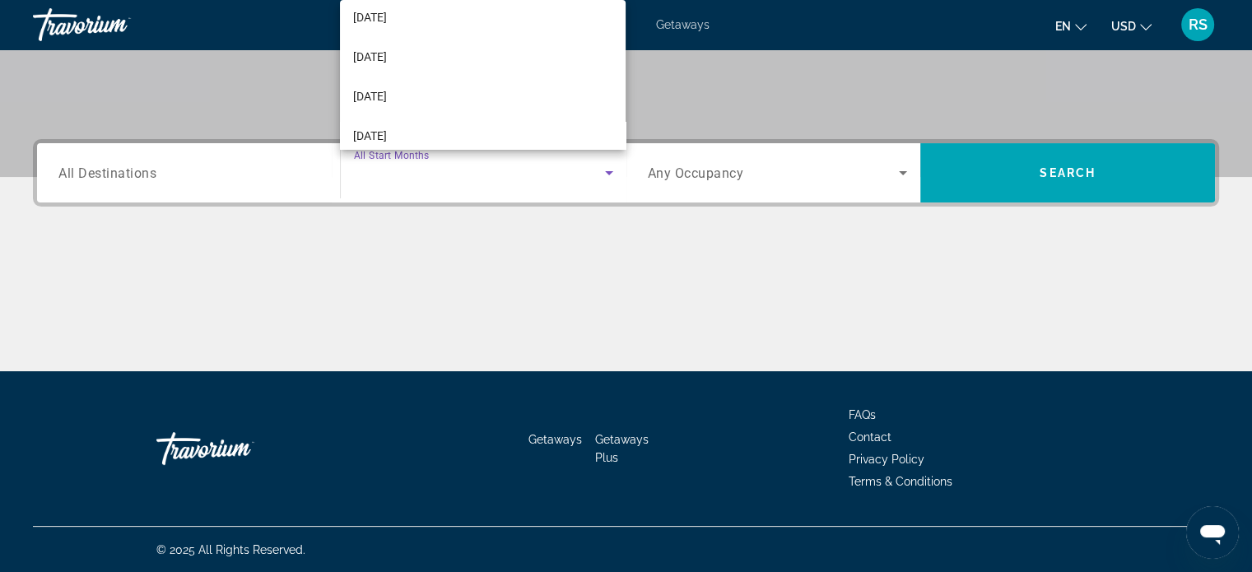
scroll to position [98, 0]
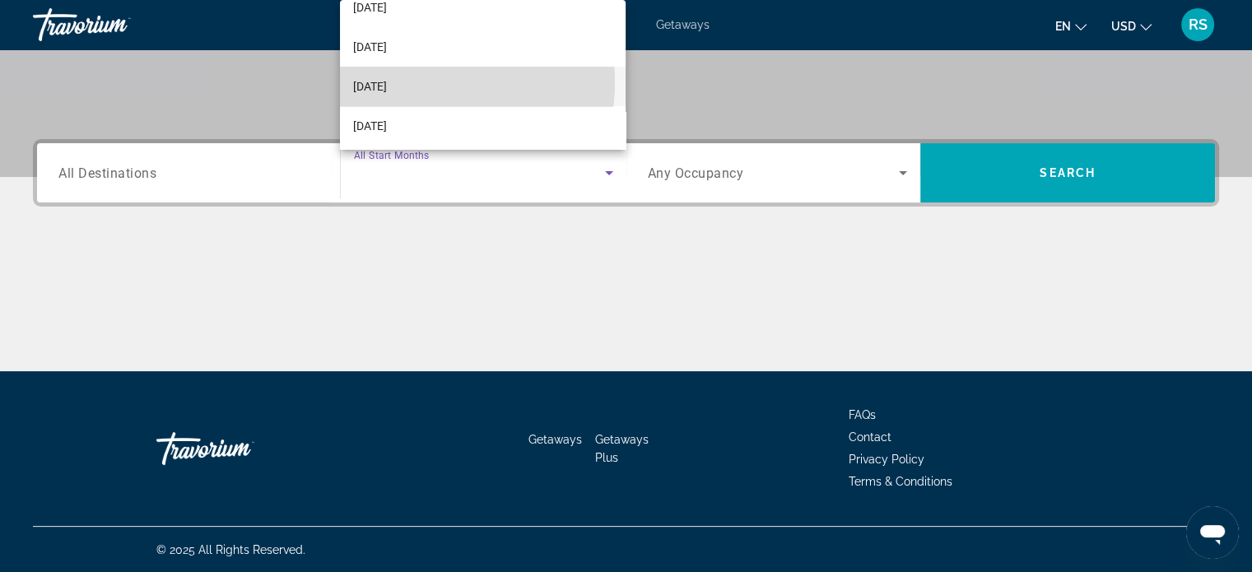
click at [387, 82] on span "January 2026" at bounding box center [370, 87] width 34 height 20
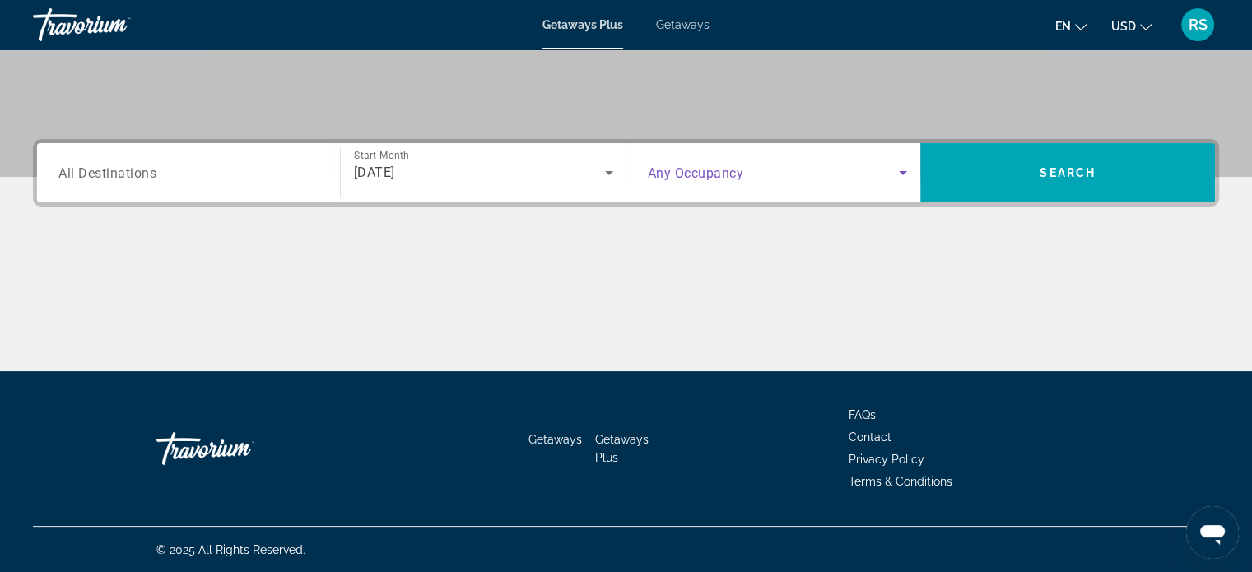
click at [899, 167] on icon "Search widget" at bounding box center [903, 173] width 20 height 20
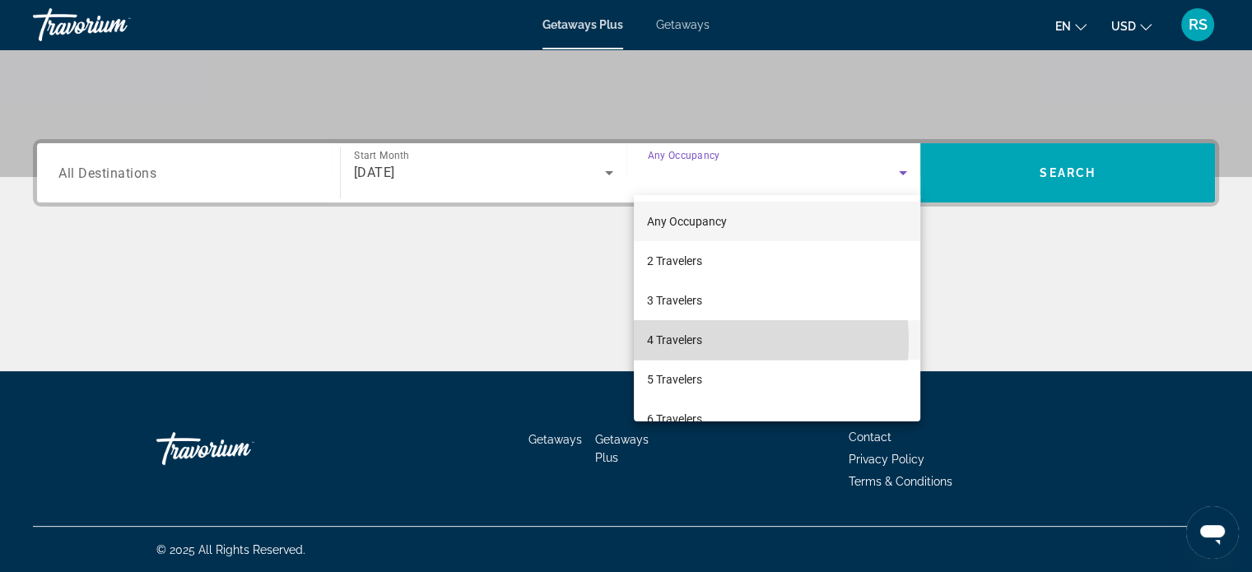
click at [698, 341] on span "4 Travelers" at bounding box center [674, 340] width 55 height 20
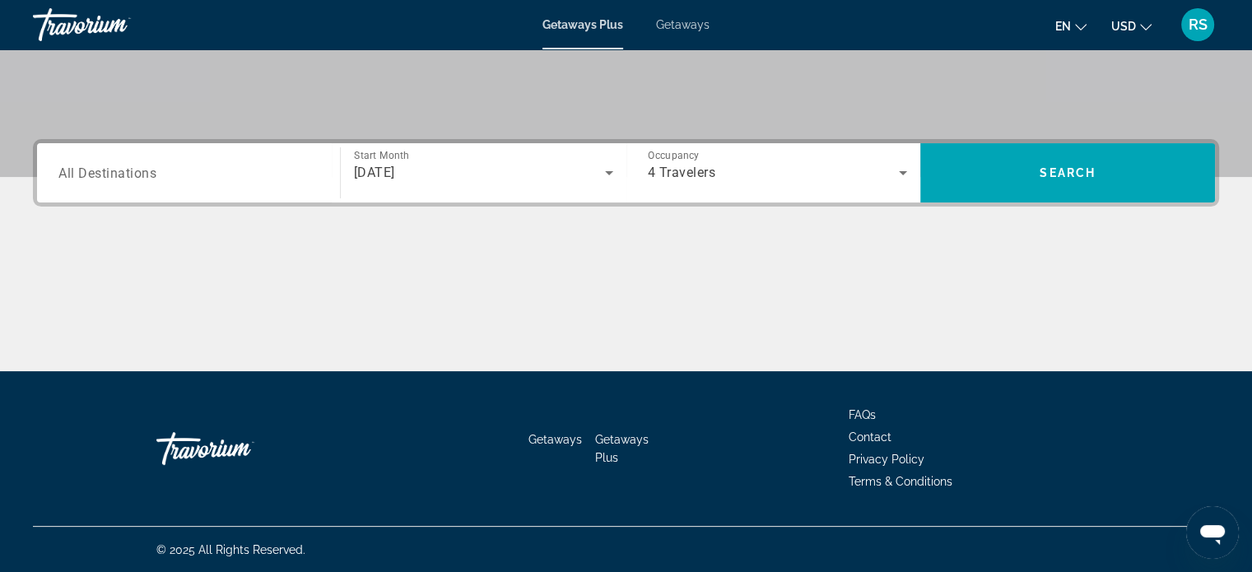
click at [151, 176] on span "All Destinations" at bounding box center [107, 173] width 98 height 16
click at [151, 176] on input "Destination All Destinations" at bounding box center [188, 174] width 260 height 20
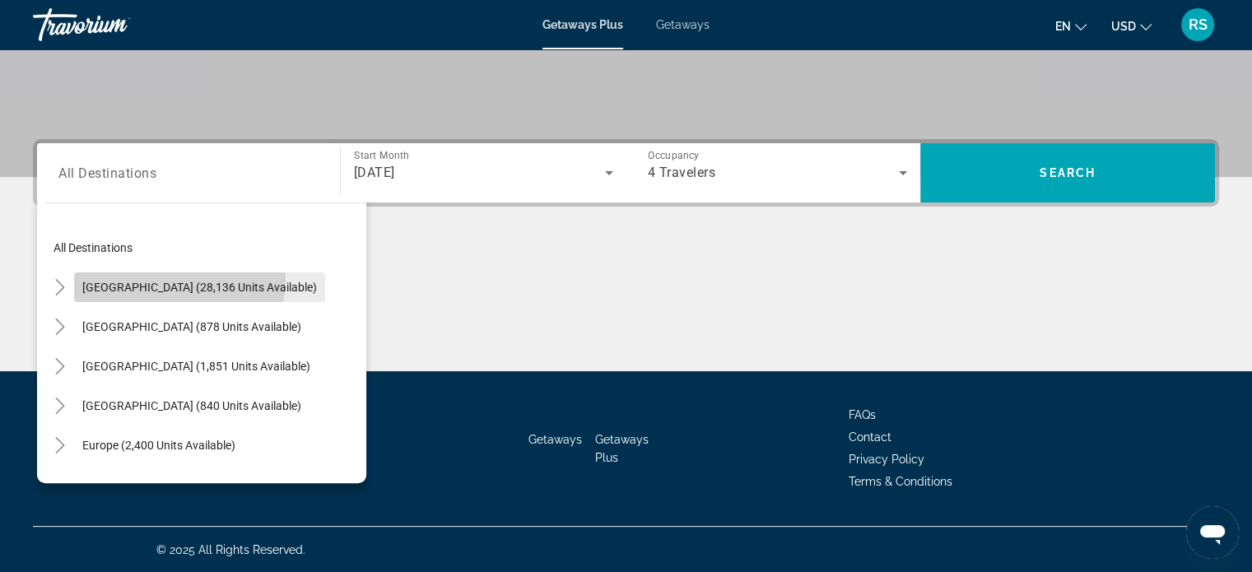
click at [160, 277] on span "Search widget" at bounding box center [199, 287] width 251 height 40
type input "**********"
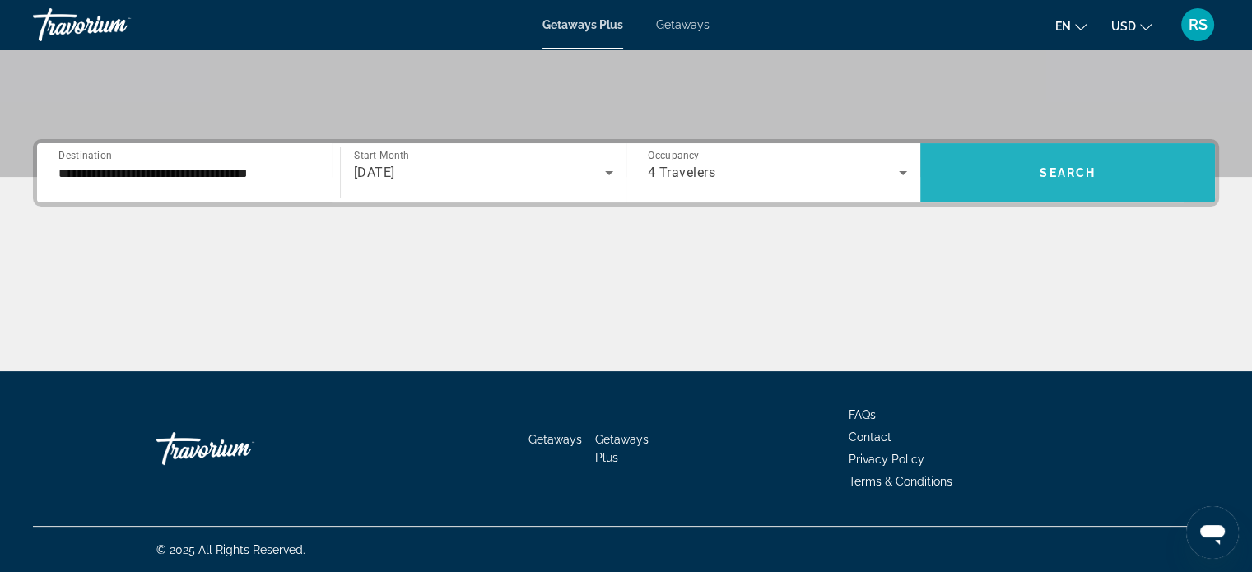
click at [991, 170] on span "Search widget" at bounding box center [1067, 173] width 295 height 40
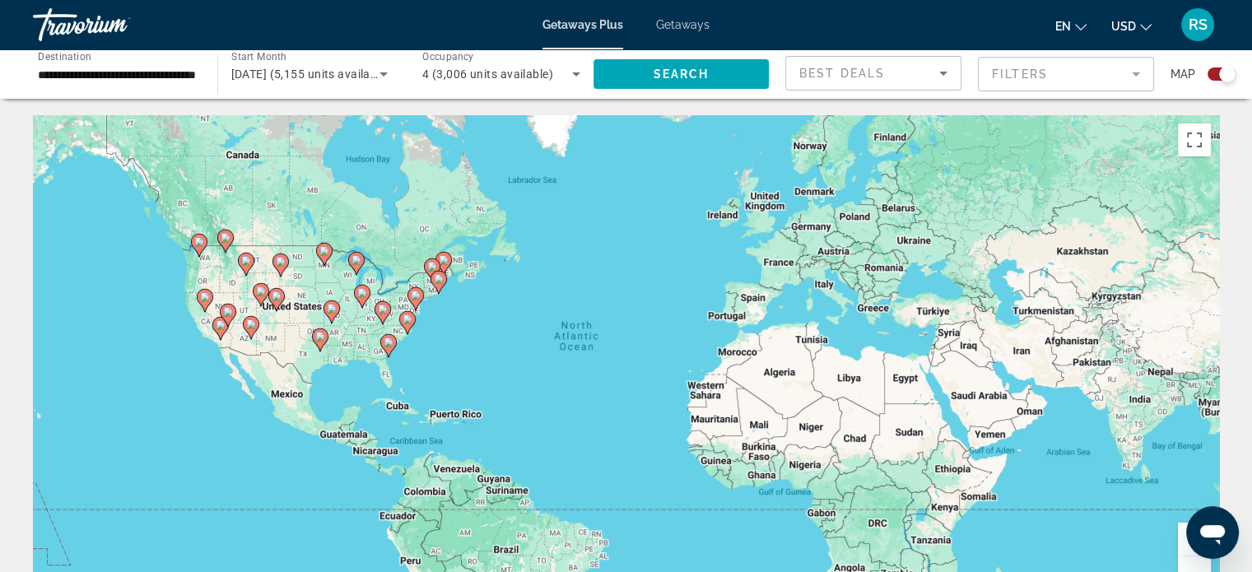
click at [1032, 73] on mat-form-field "Filters" at bounding box center [1066, 74] width 176 height 35
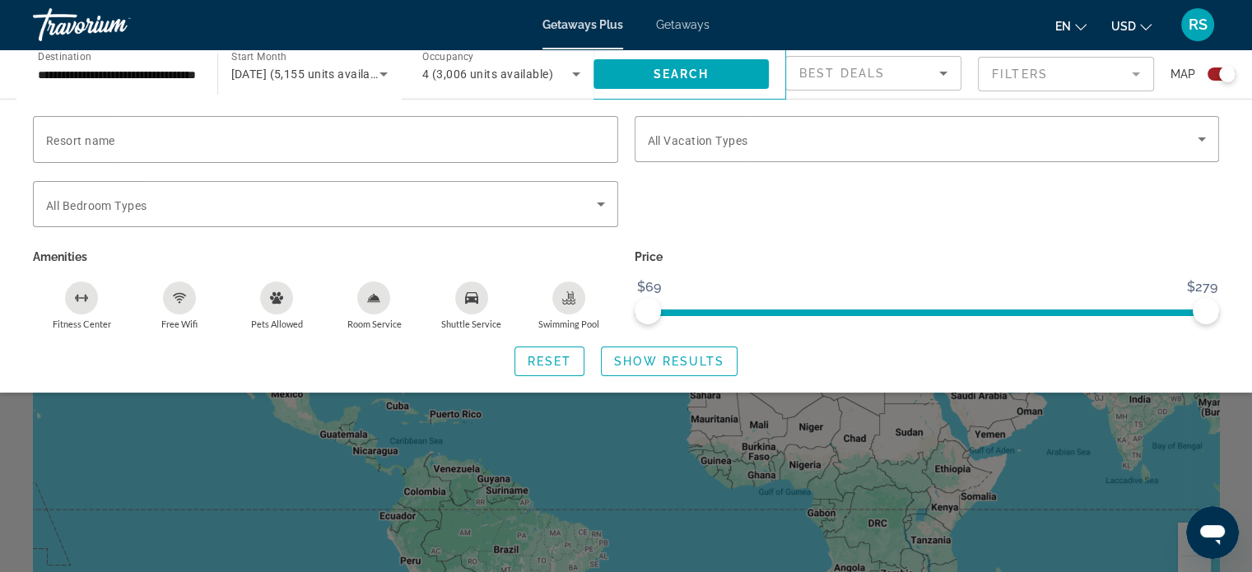
click at [687, 22] on span "Getaways" at bounding box center [682, 24] width 53 height 13
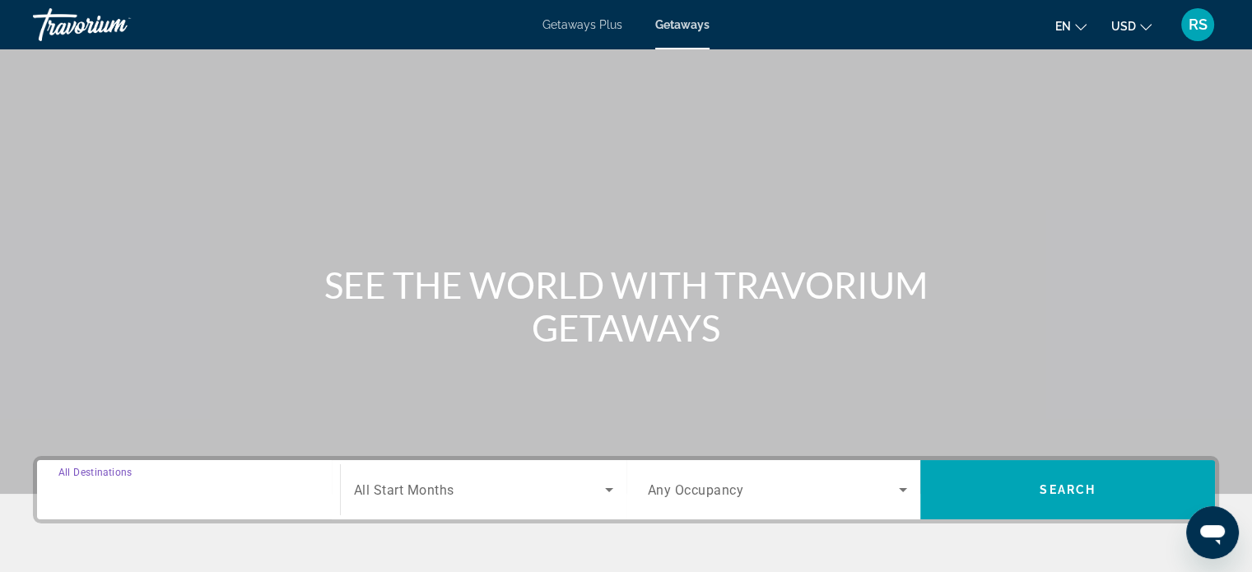
click at [195, 499] on input "Destination All Destinations" at bounding box center [188, 491] width 260 height 20
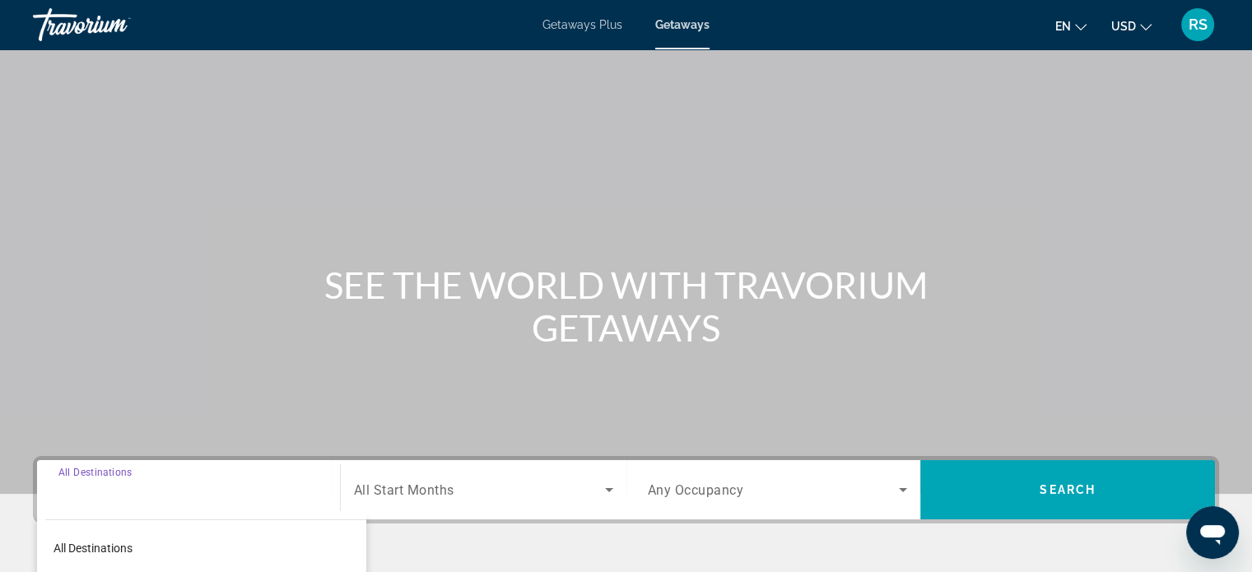
scroll to position [317, 0]
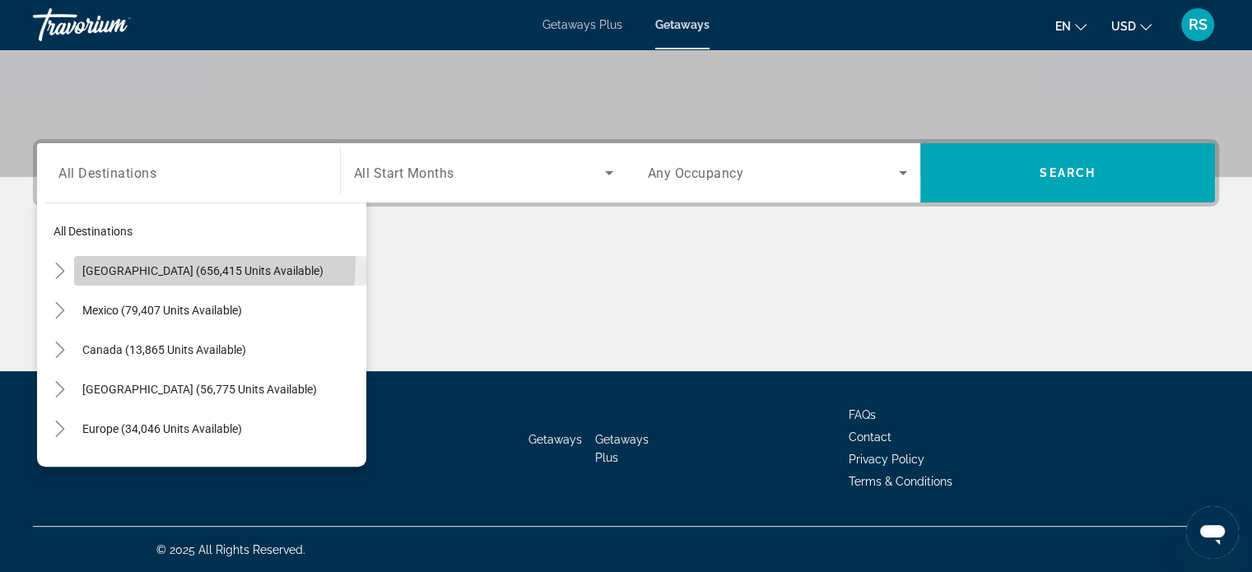
click at [172, 262] on span "Search widget" at bounding box center [220, 271] width 292 height 40
type input "**********"
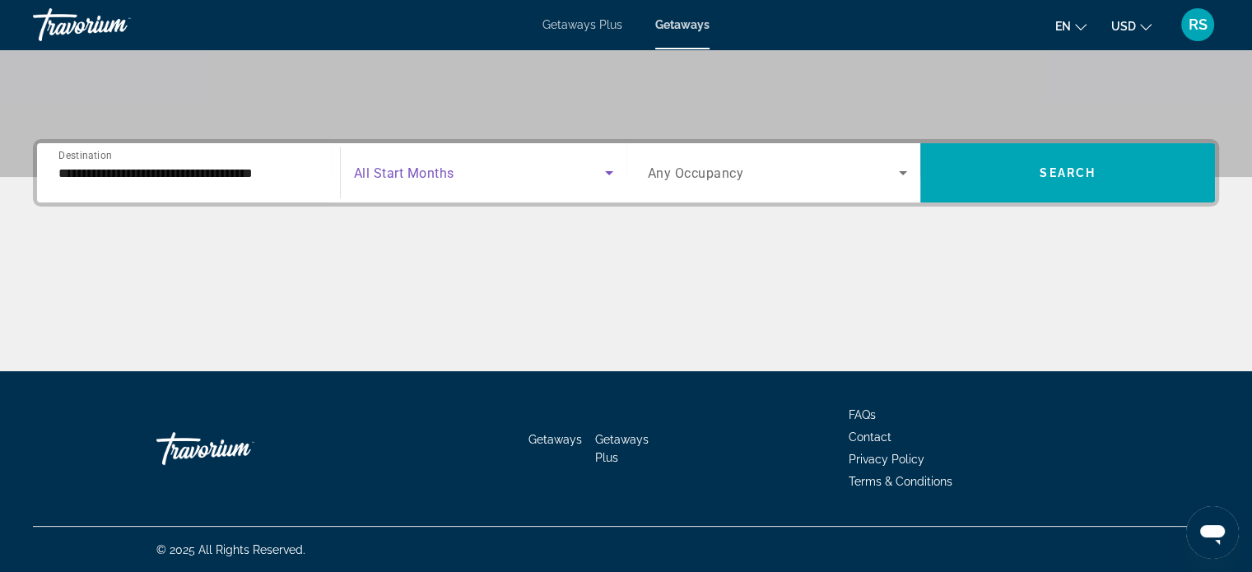
click at [605, 170] on icon "Search widget" at bounding box center [609, 173] width 20 height 20
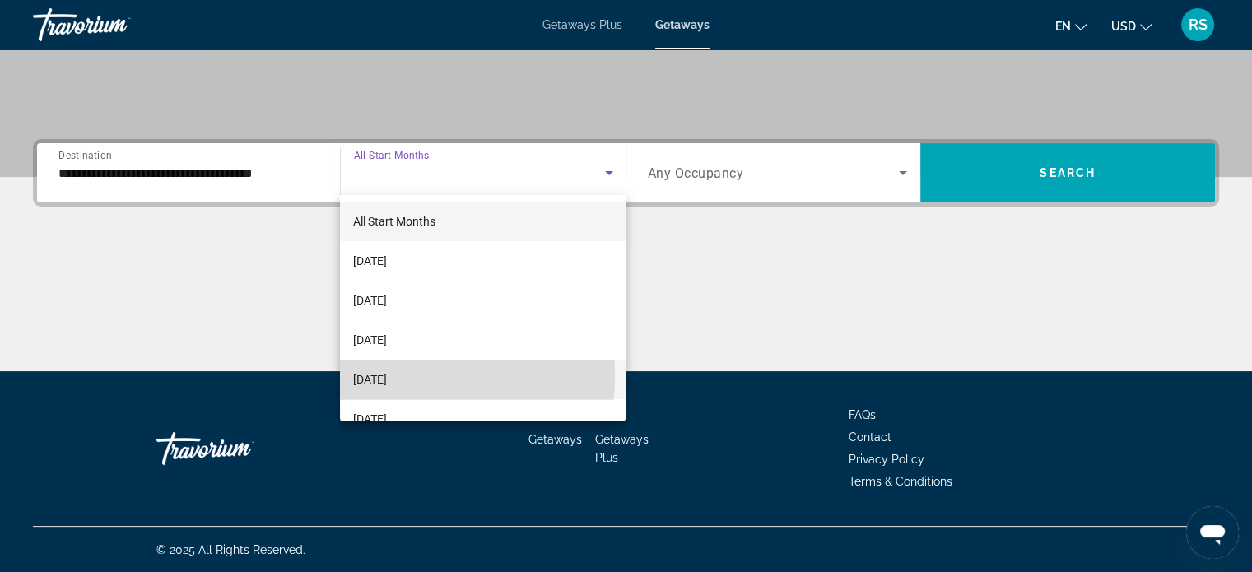
click at [387, 375] on span "January 2026" at bounding box center [370, 380] width 34 height 20
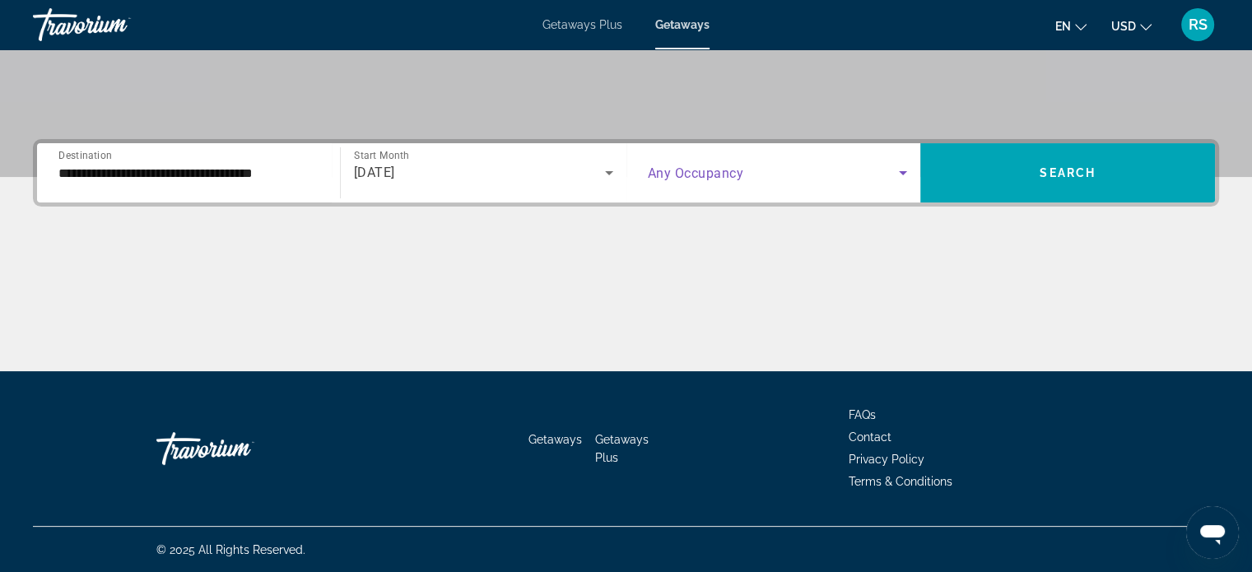
click at [899, 170] on icon "Search widget" at bounding box center [903, 173] width 20 height 20
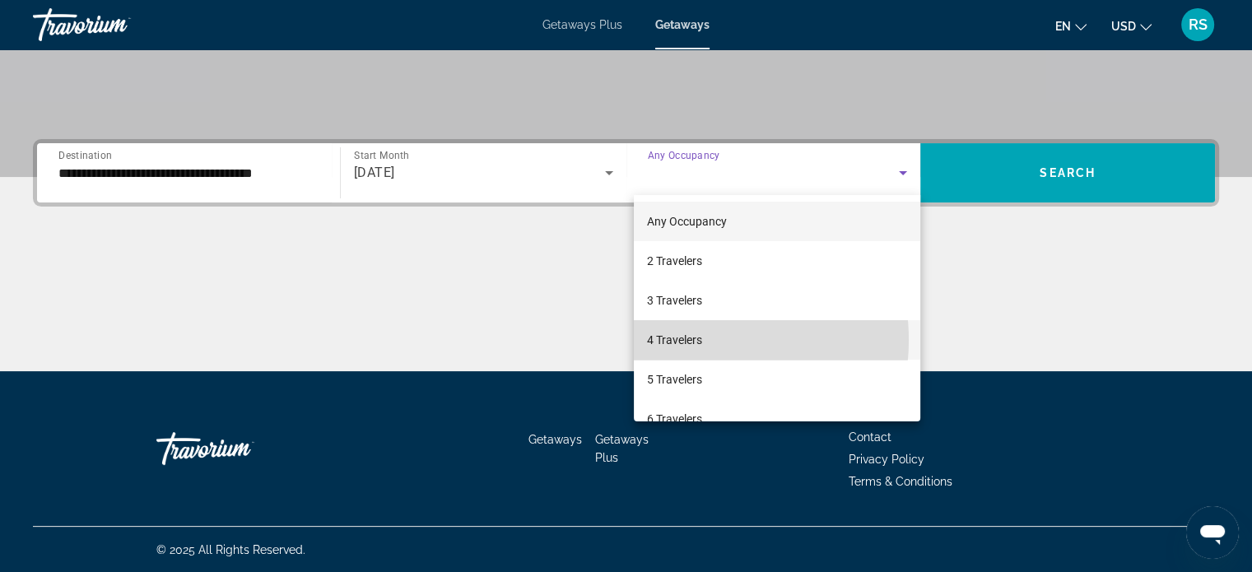
click at [685, 340] on span "4 Travelers" at bounding box center [674, 340] width 55 height 20
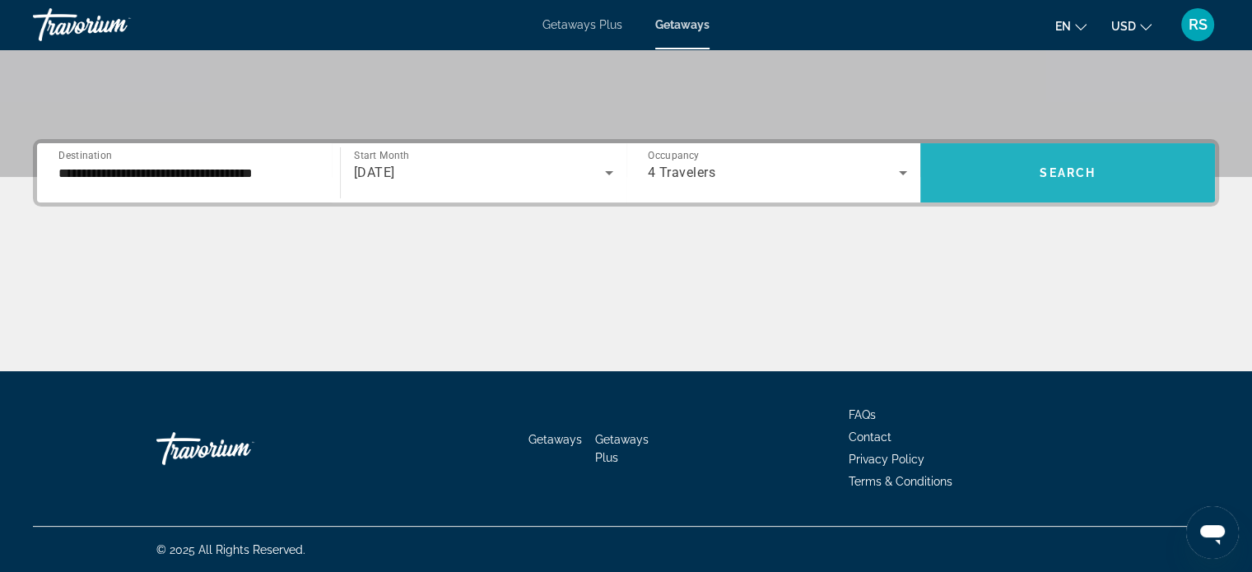
click at [1080, 154] on span "Search widget" at bounding box center [1067, 173] width 295 height 40
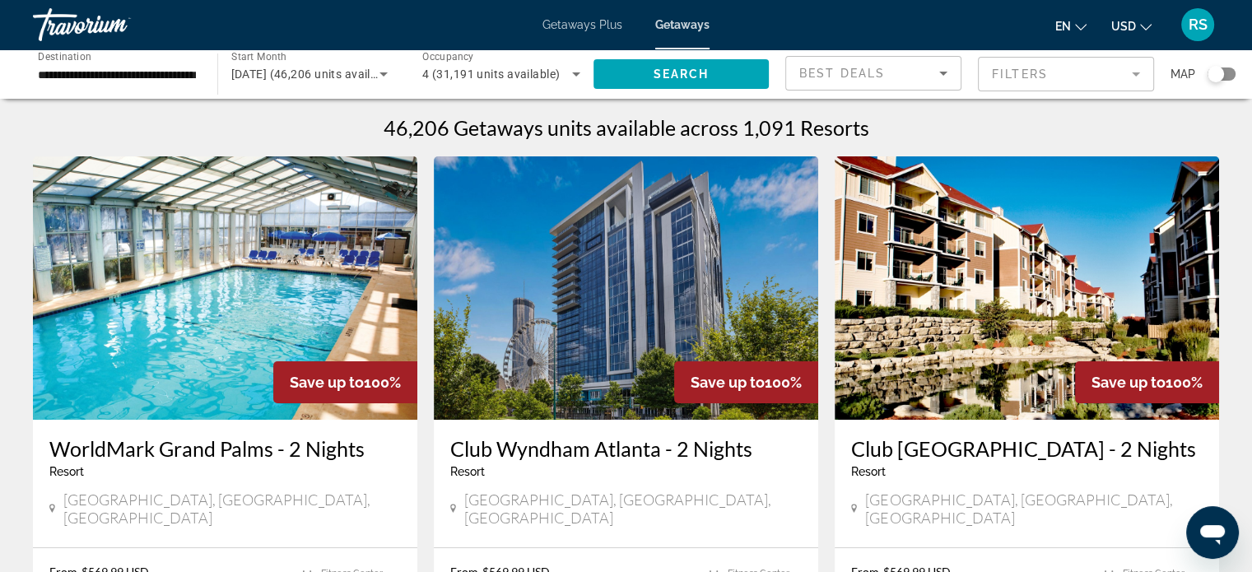
click at [569, 25] on span "Getaways Plus" at bounding box center [582, 24] width 80 height 13
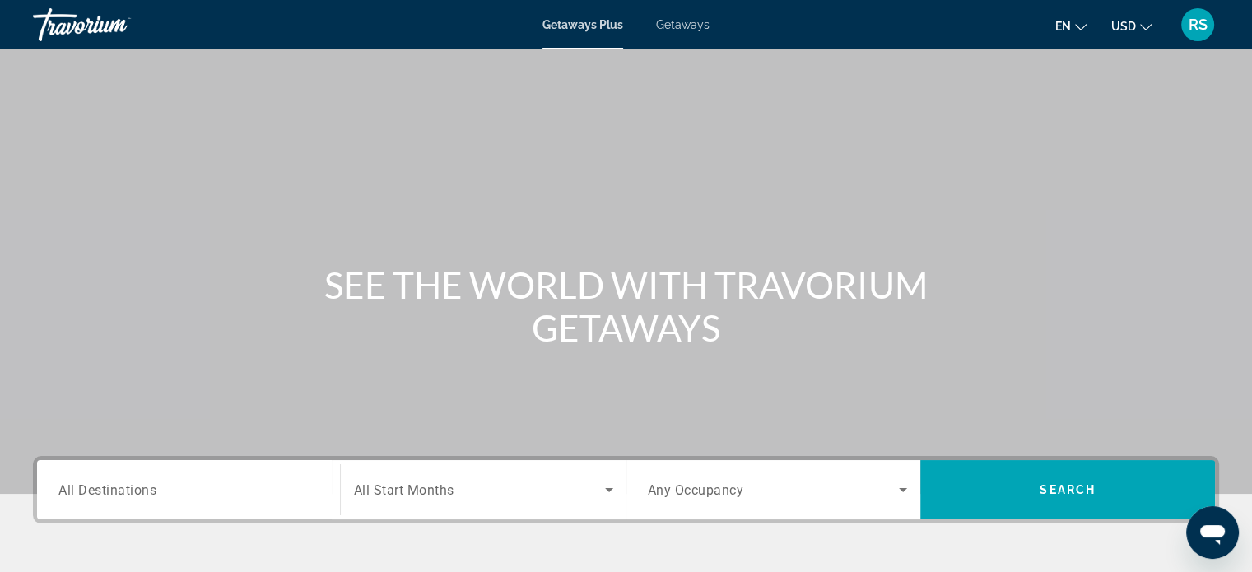
click at [126, 483] on span "All Destinations" at bounding box center [107, 489] width 98 height 16
click at [126, 483] on input "Destination All Destinations" at bounding box center [188, 491] width 260 height 20
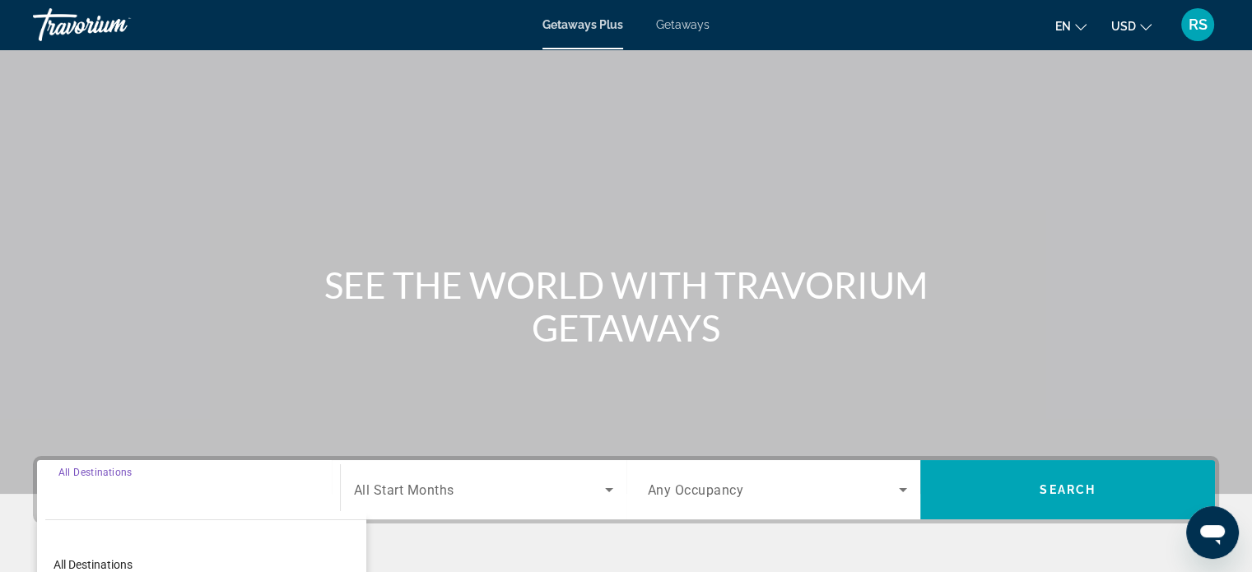
scroll to position [317, 0]
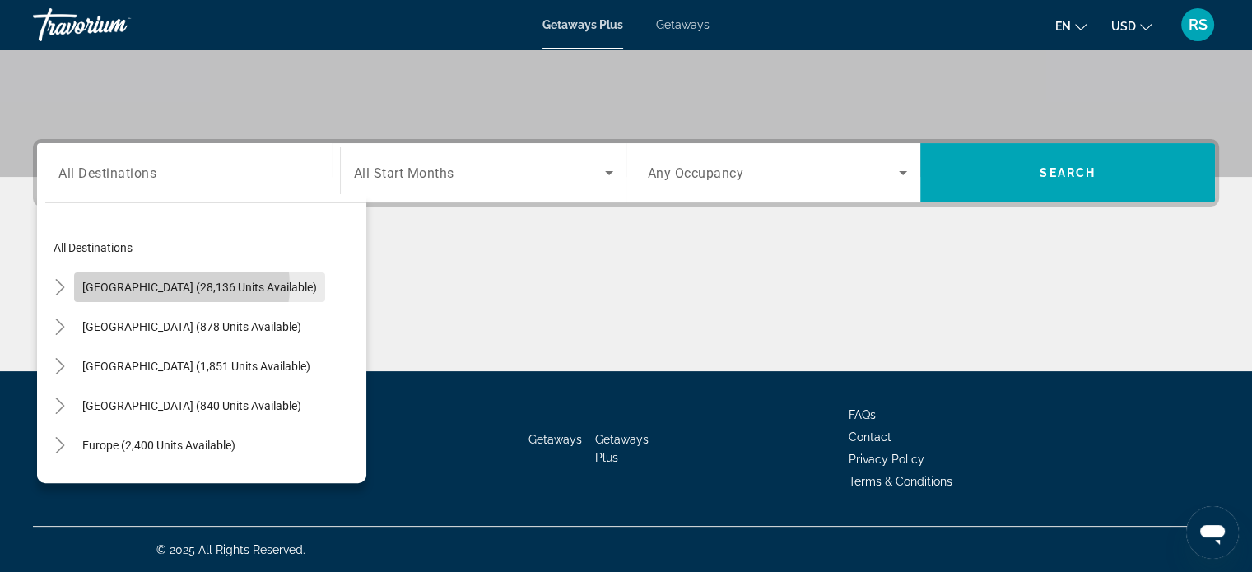
click at [181, 286] on span "United States (28,136 units available)" at bounding box center [199, 287] width 235 height 13
type input "**********"
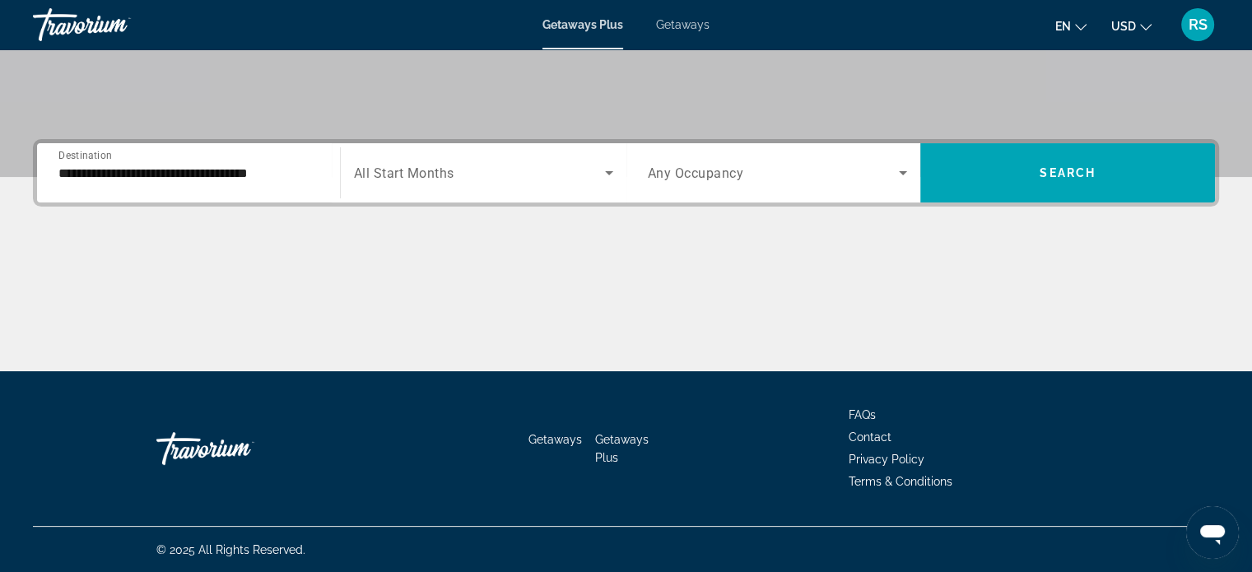
click at [348, 396] on div "Getaways Getaways Plus FAQs Contact Privacy Policy Terms & Conditions" at bounding box center [626, 448] width 1186 height 155
drag, startPoint x: 384, startPoint y: 276, endPoint x: 407, endPoint y: 174, distance: 104.6
click at [407, 174] on div "**********" at bounding box center [626, 255] width 1252 height 232
click at [606, 166] on icon "Search widget" at bounding box center [609, 173] width 20 height 20
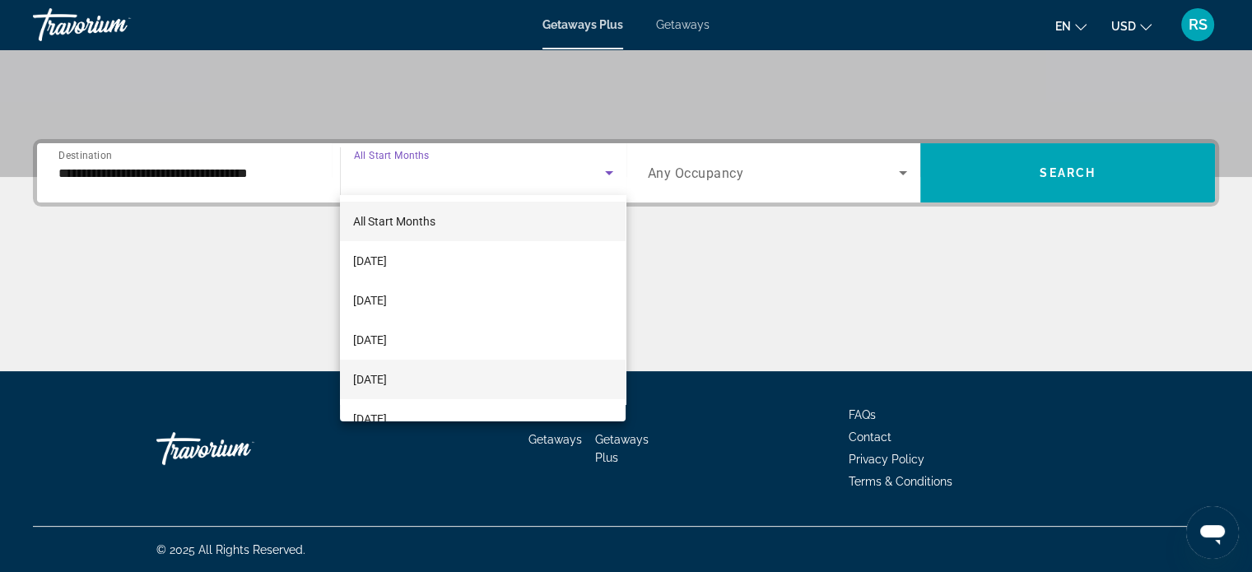
click at [387, 374] on span "January 2026" at bounding box center [370, 380] width 34 height 20
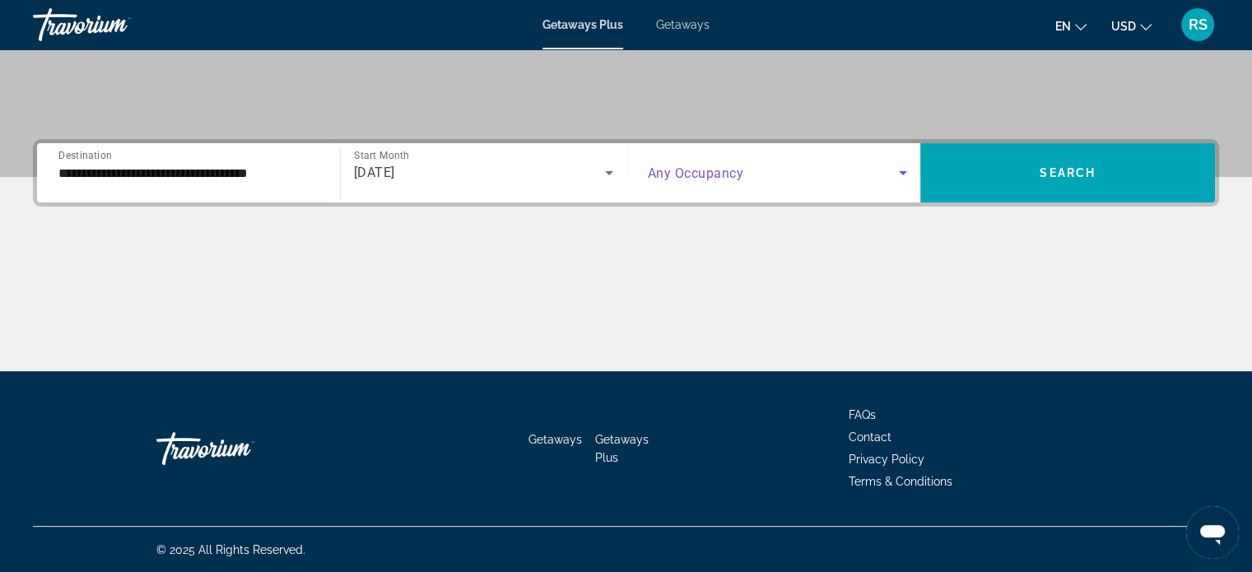
click at [902, 168] on icon "Search widget" at bounding box center [903, 173] width 20 height 20
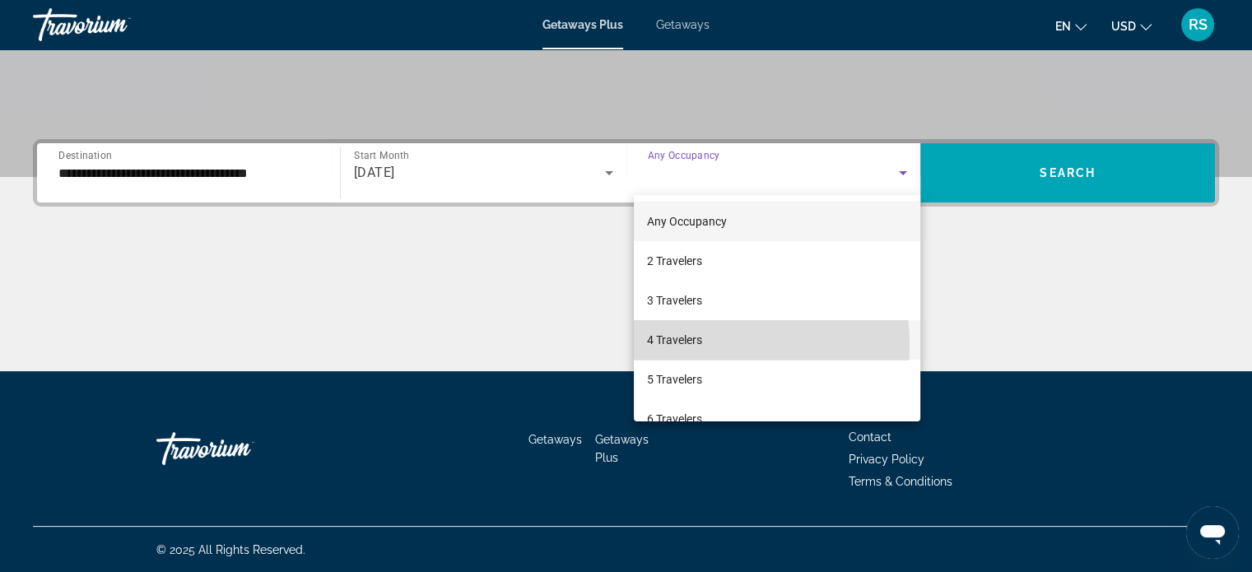
click at [689, 345] on span "4 Travelers" at bounding box center [674, 340] width 55 height 20
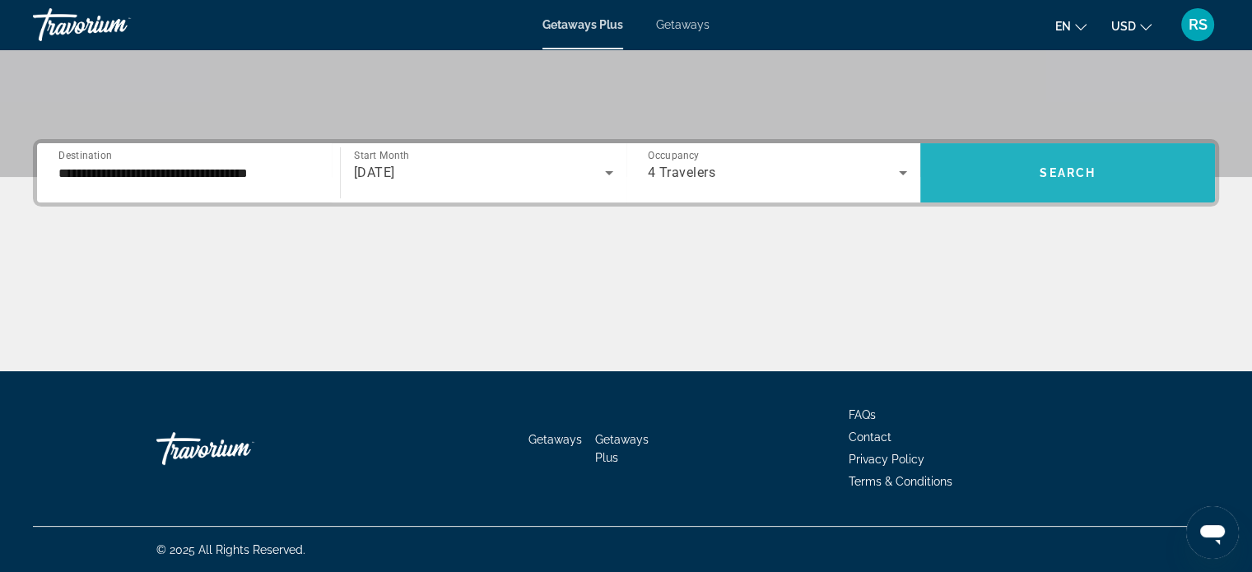
click at [1030, 163] on span "Search widget" at bounding box center [1067, 173] width 295 height 40
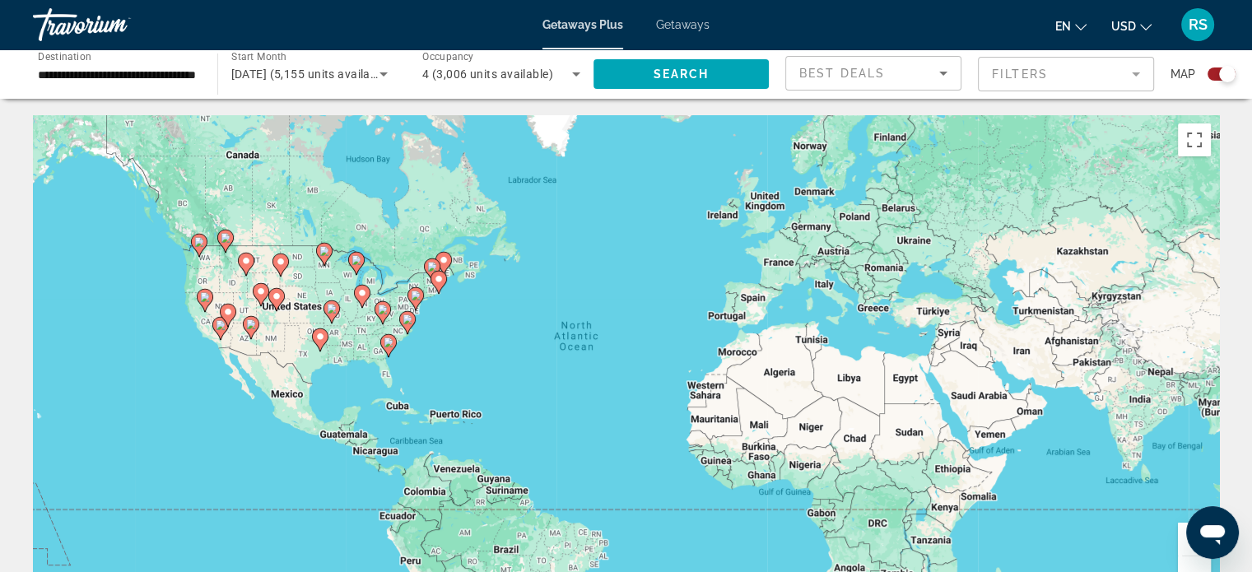
click at [1128, 76] on mat-form-field "Filters" at bounding box center [1066, 74] width 176 height 35
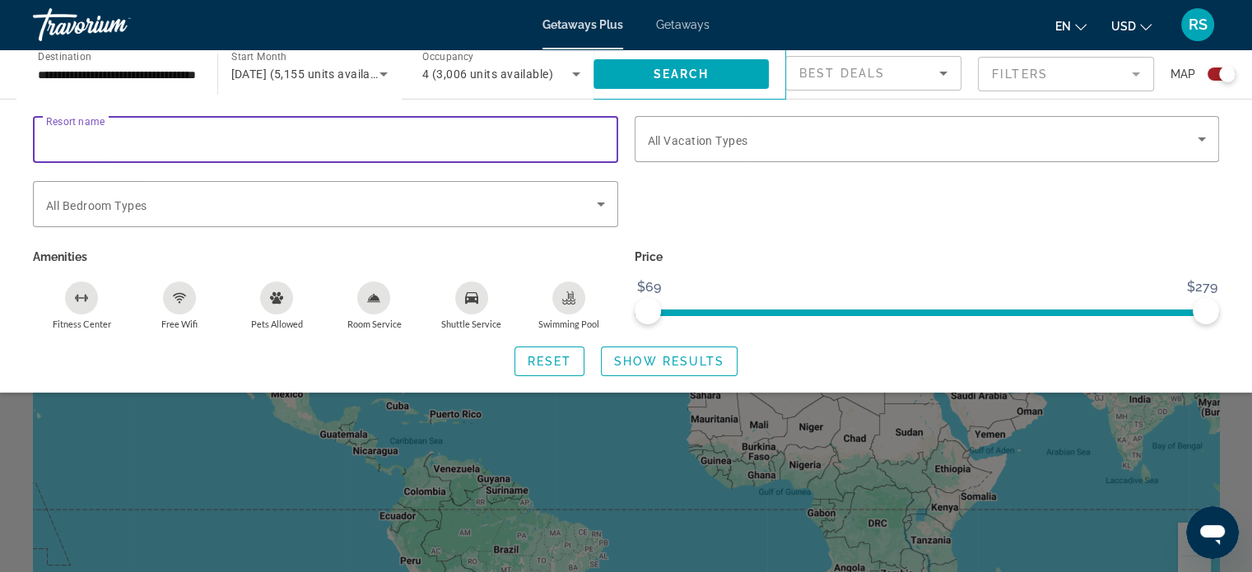
click at [303, 140] on input "Resort name" at bounding box center [325, 140] width 559 height 20
type input "**********"
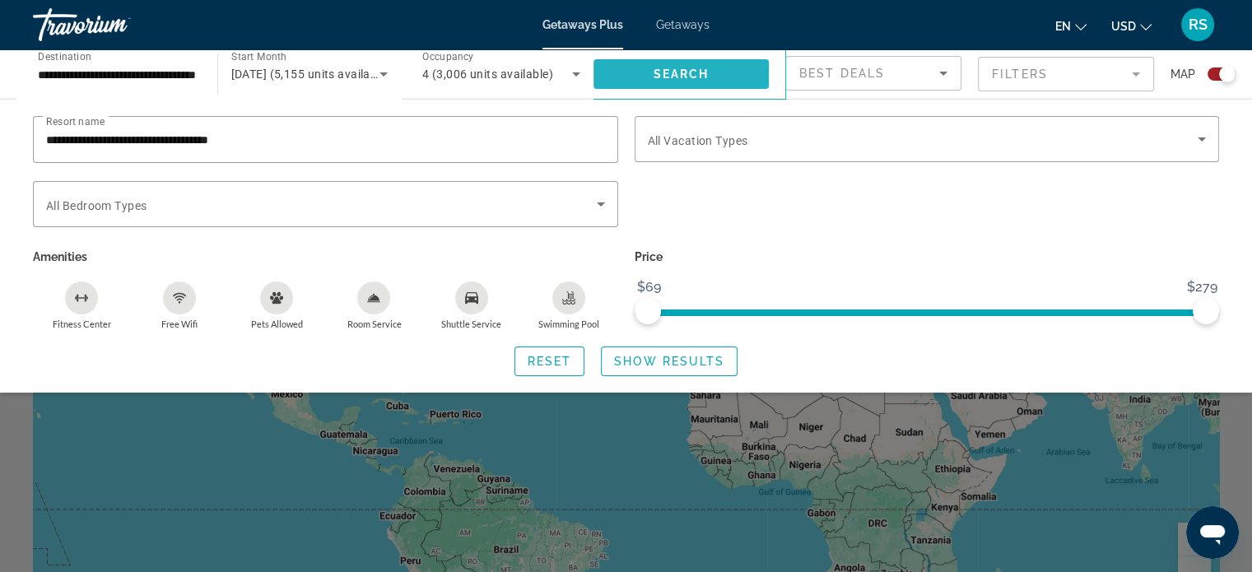
click at [629, 72] on span "Search widget" at bounding box center [681, 74] width 176 height 40
click at [642, 72] on span "Search widget" at bounding box center [681, 74] width 176 height 40
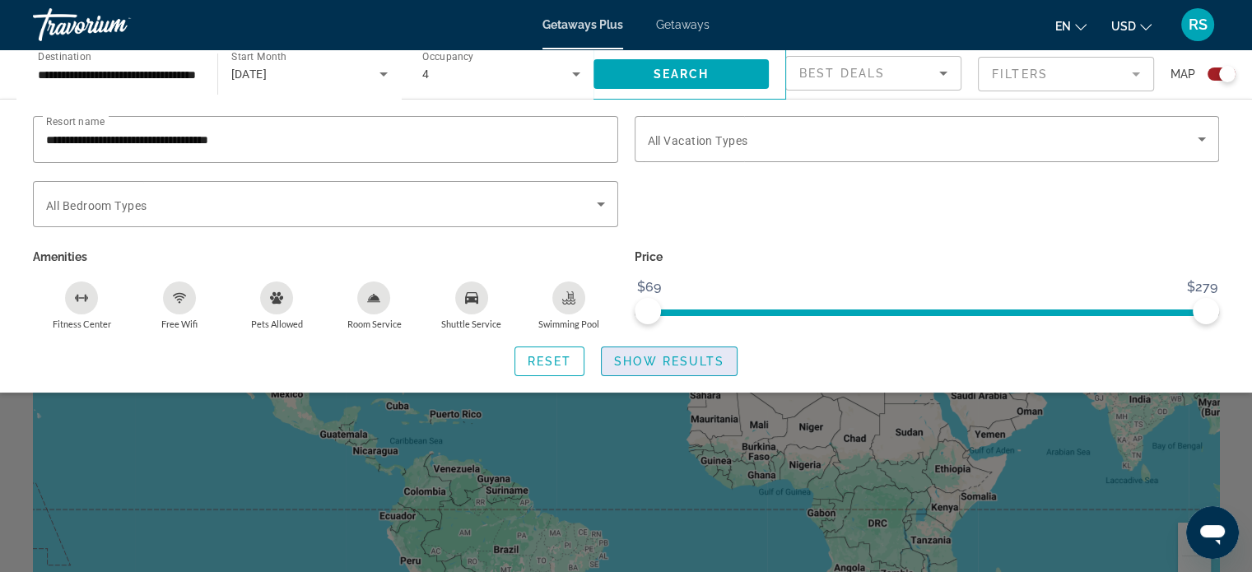
click at [642, 362] on span "Show Results" at bounding box center [669, 361] width 110 height 13
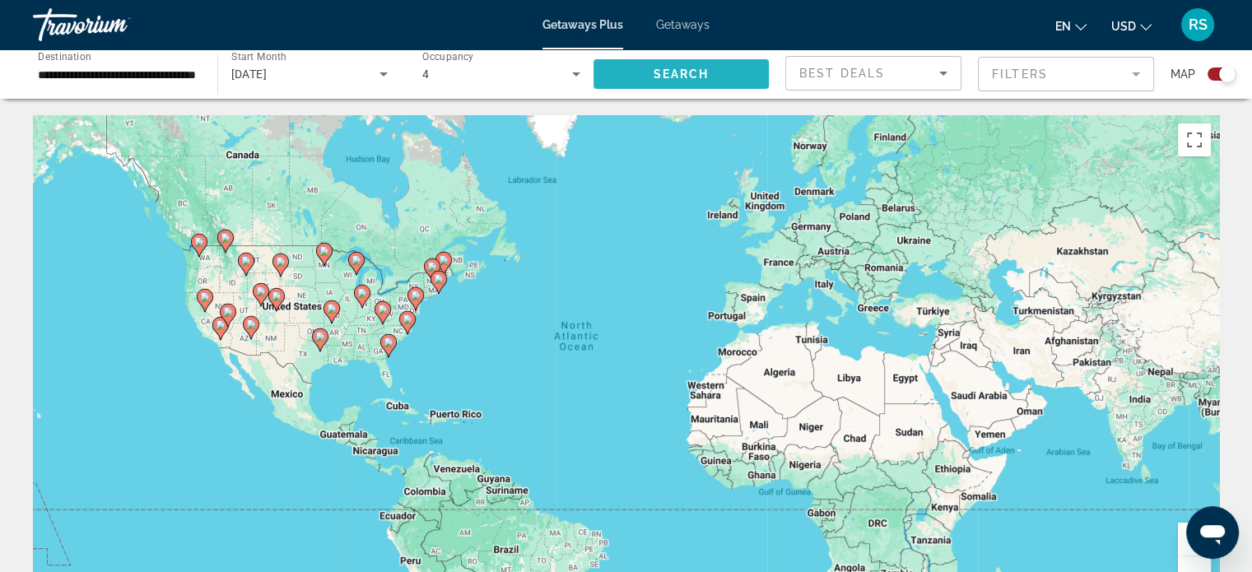
click at [660, 80] on span "Search" at bounding box center [681, 73] width 56 height 13
click at [657, 75] on span "Search" at bounding box center [681, 73] width 56 height 13
click at [330, 312] on image "Main content" at bounding box center [332, 309] width 10 height 10
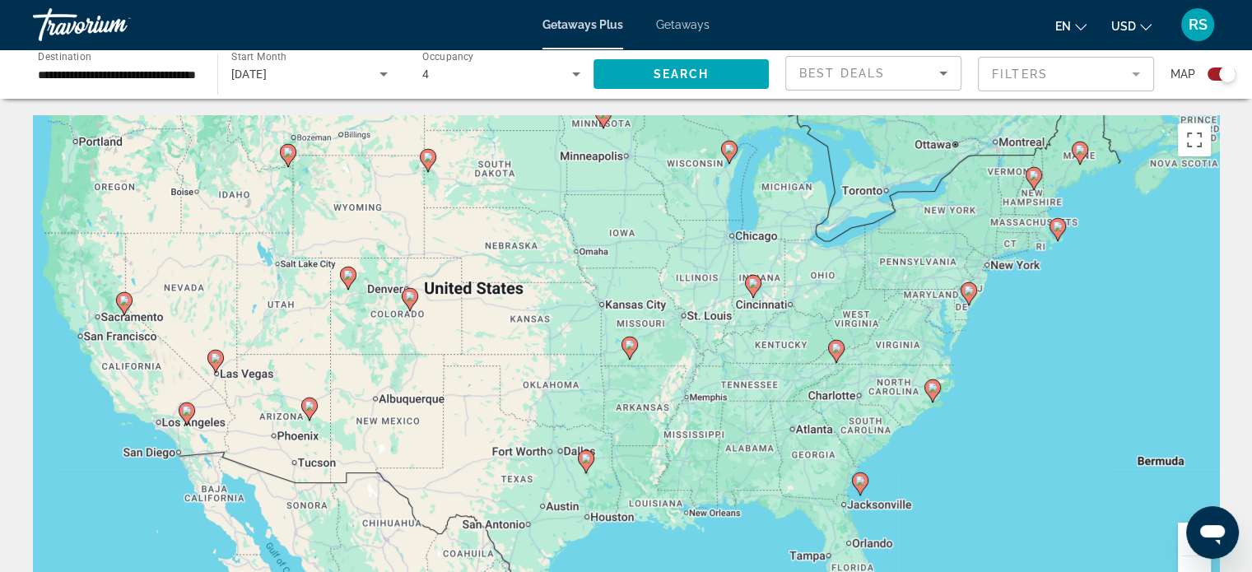
click at [625, 344] on image "Main content" at bounding box center [630, 345] width 10 height 10
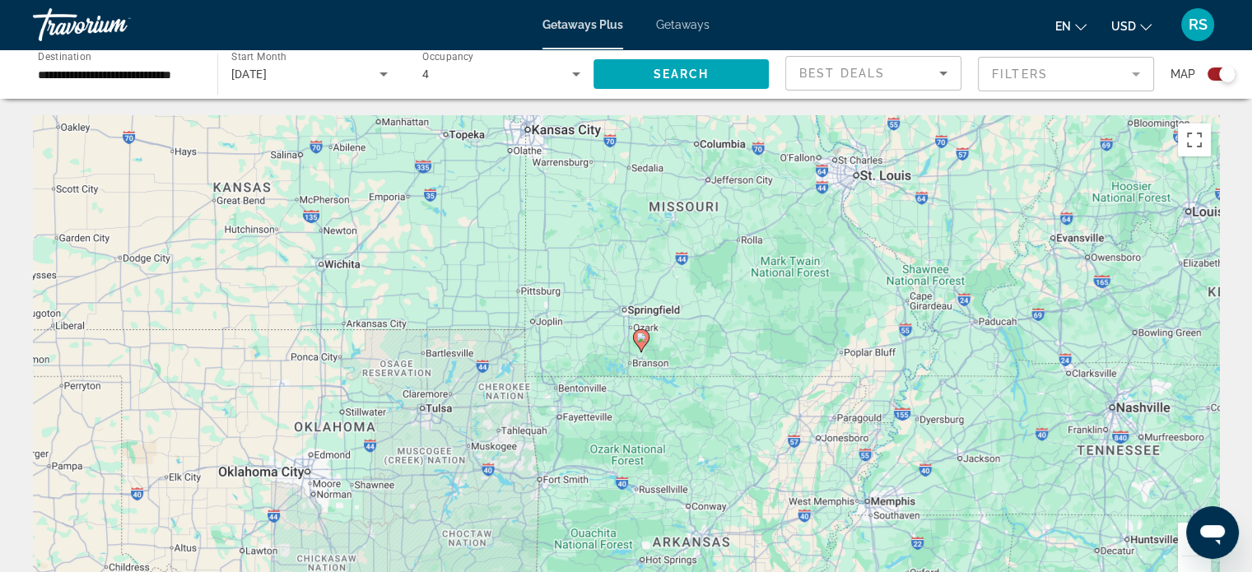
click at [639, 342] on image "Main content" at bounding box center [641, 337] width 10 height 10
type input "**********"
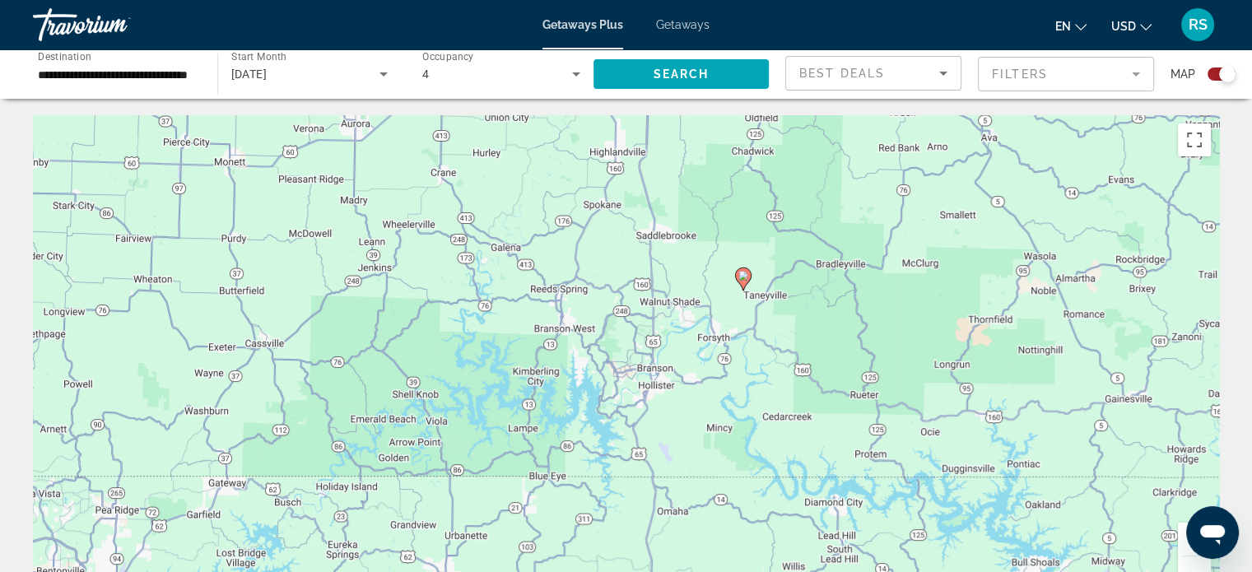
click at [639, 342] on div "To navigate, press the arrow keys. To activate drag with keyboard, press Alt + …" at bounding box center [626, 362] width 1186 height 494
click at [940, 75] on icon "Sort by" at bounding box center [943, 73] width 20 height 20
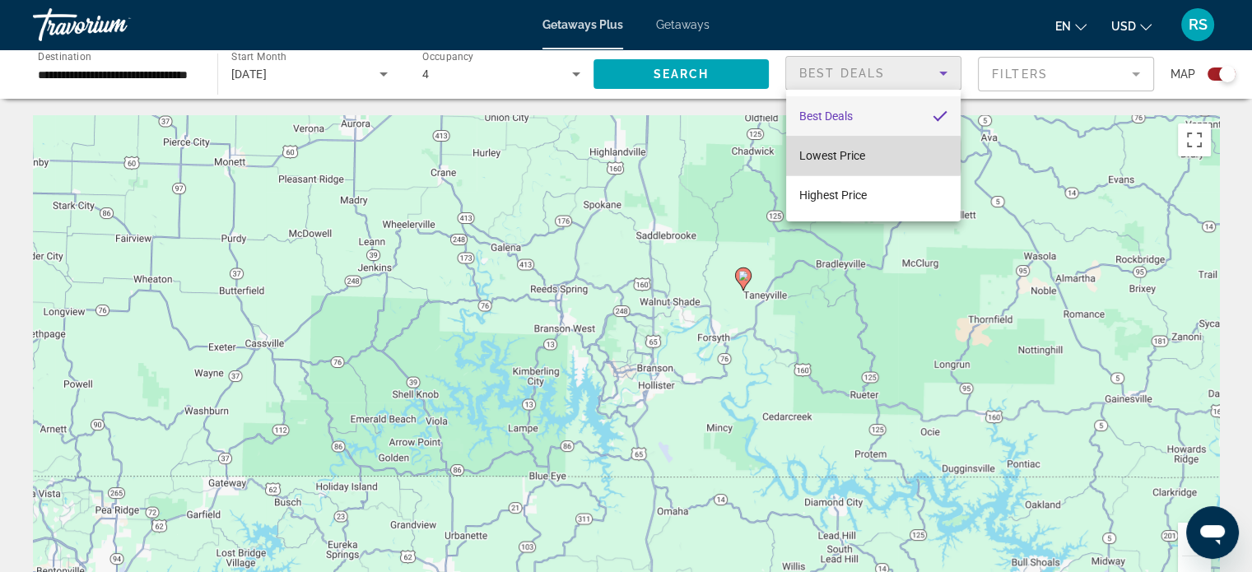
click at [850, 156] on span "Lowest Price" at bounding box center [832, 155] width 66 height 13
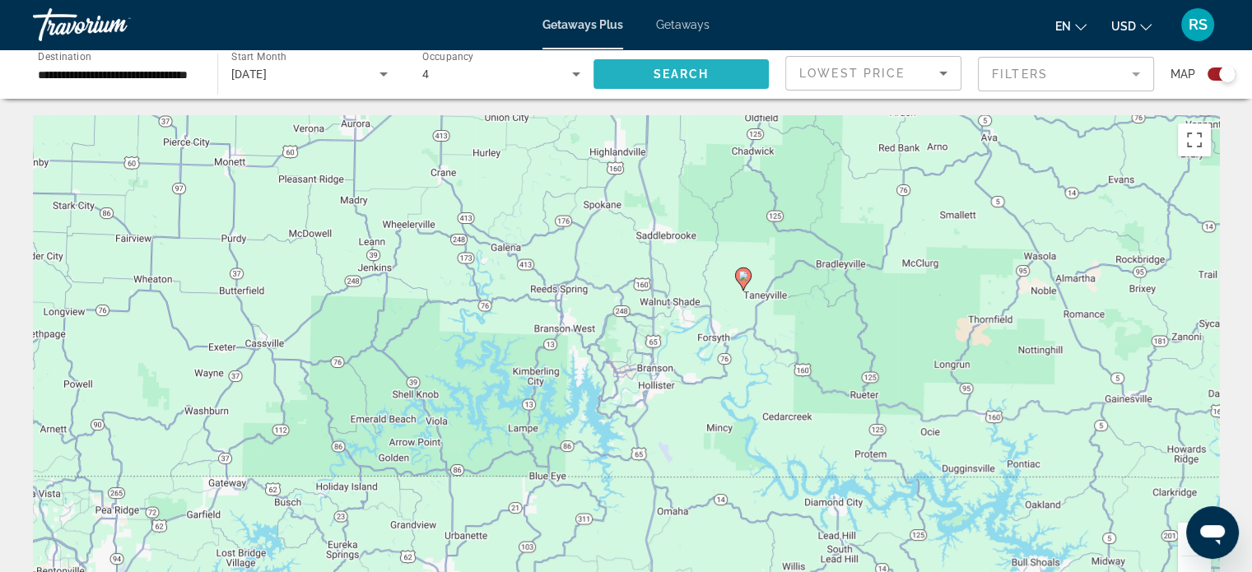
click at [743, 66] on span "Search widget" at bounding box center [681, 74] width 176 height 40
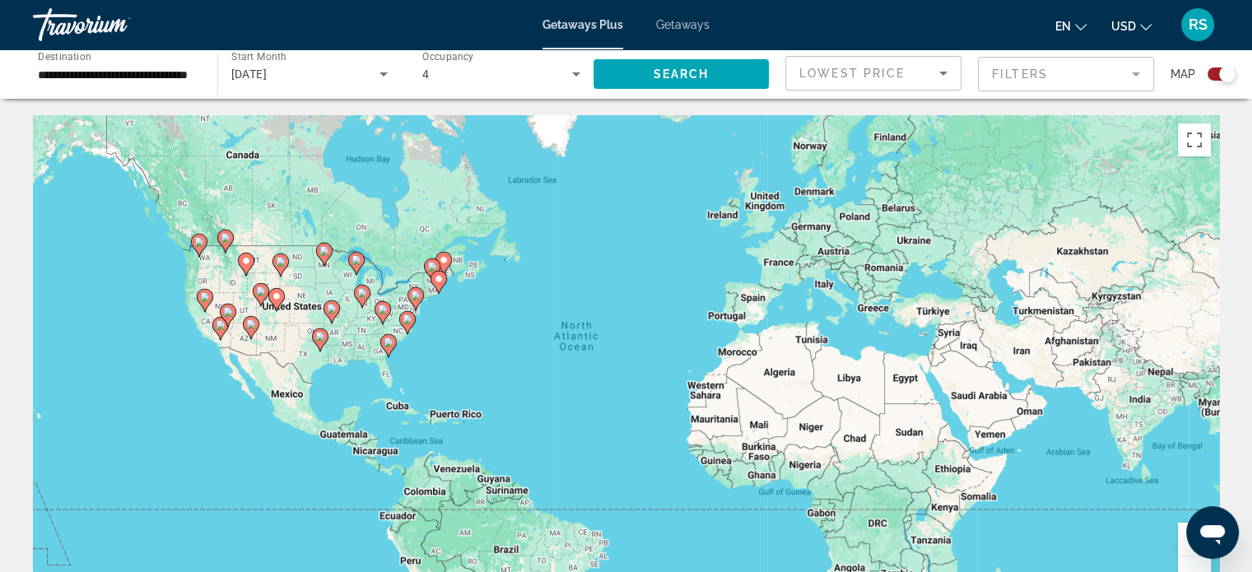
click at [1219, 72] on div "Search widget" at bounding box center [1227, 74] width 16 height 16
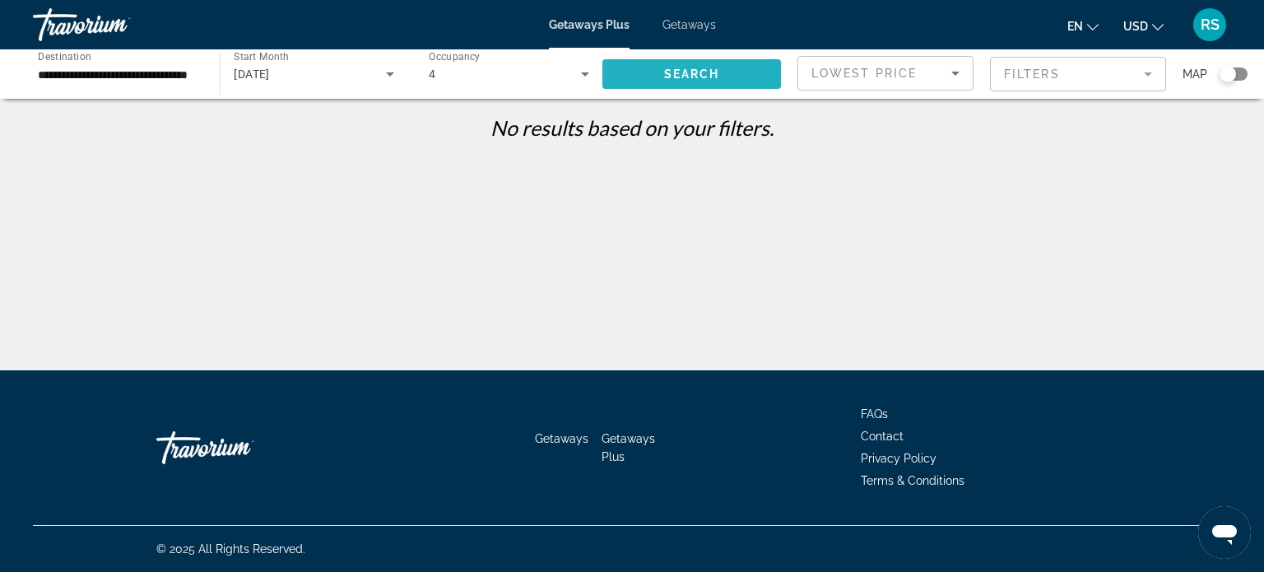
click at [667, 75] on span "Search" at bounding box center [692, 73] width 56 height 13
click at [611, 437] on span "Getaways Plus" at bounding box center [628, 447] width 53 height 31
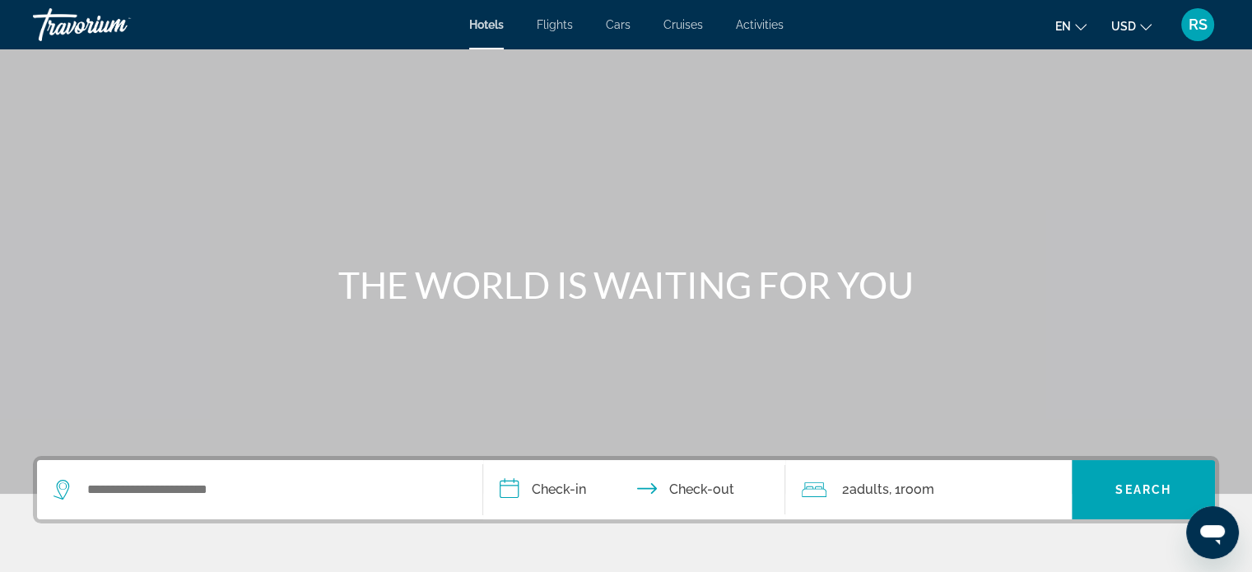
click at [689, 16] on div "Hotels Flights Cars Cruises Activities Hotels Flights Cars Cruises Activities e…" at bounding box center [626, 24] width 1252 height 43
click at [685, 20] on span "Cruises" at bounding box center [683, 24] width 40 height 13
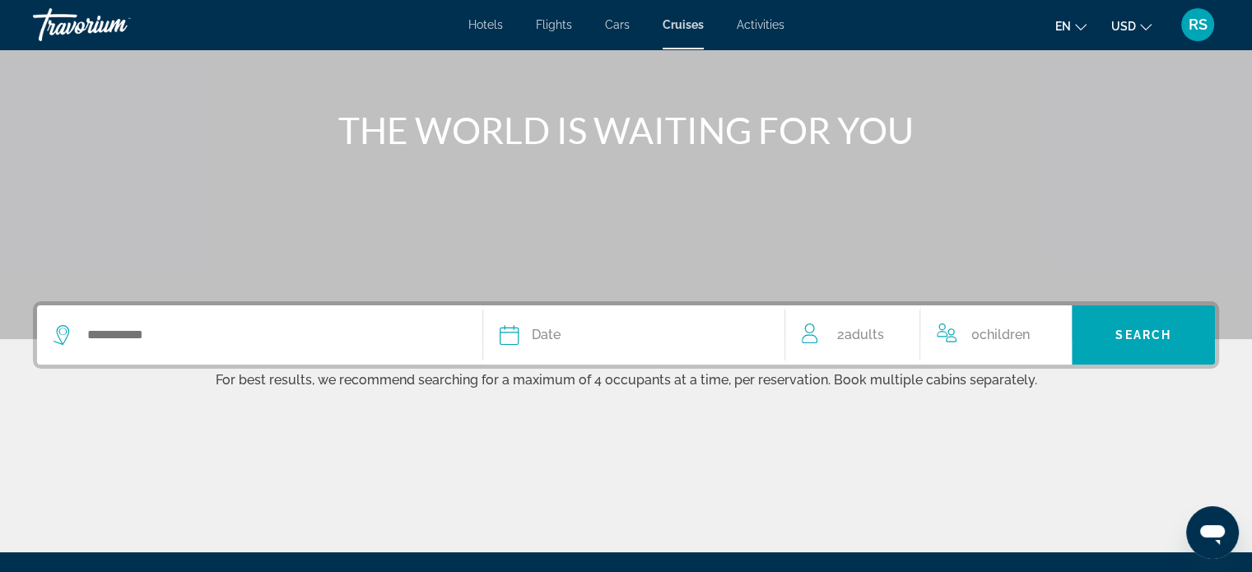
scroll to position [156, 0]
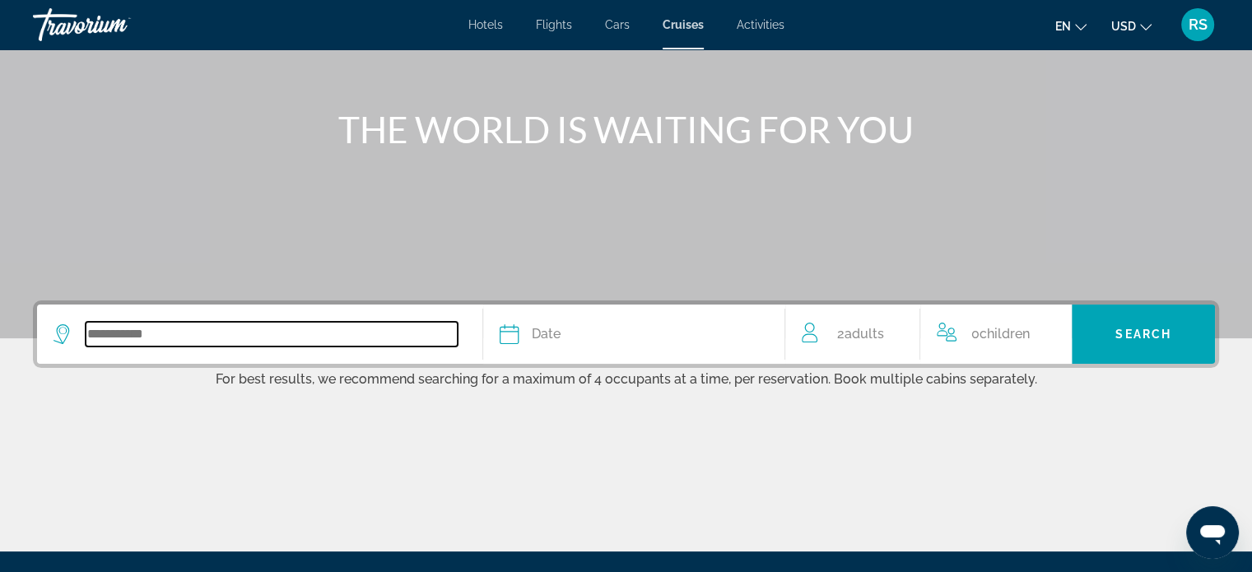
click at [119, 328] on input "Search widget" at bounding box center [272, 334] width 372 height 25
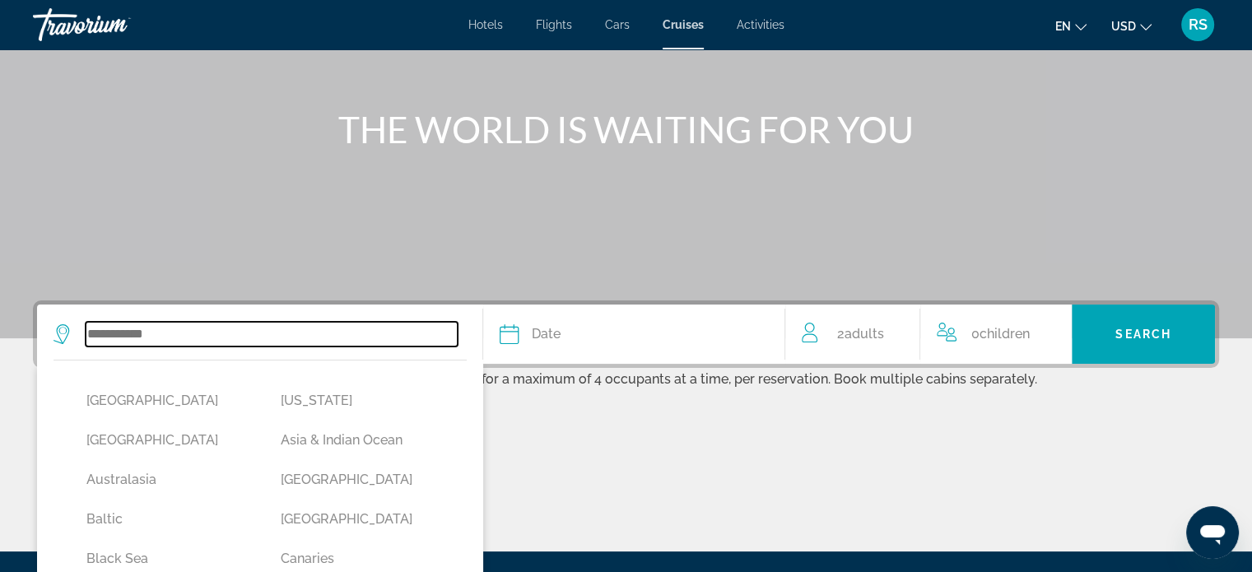
scroll to position [336, 0]
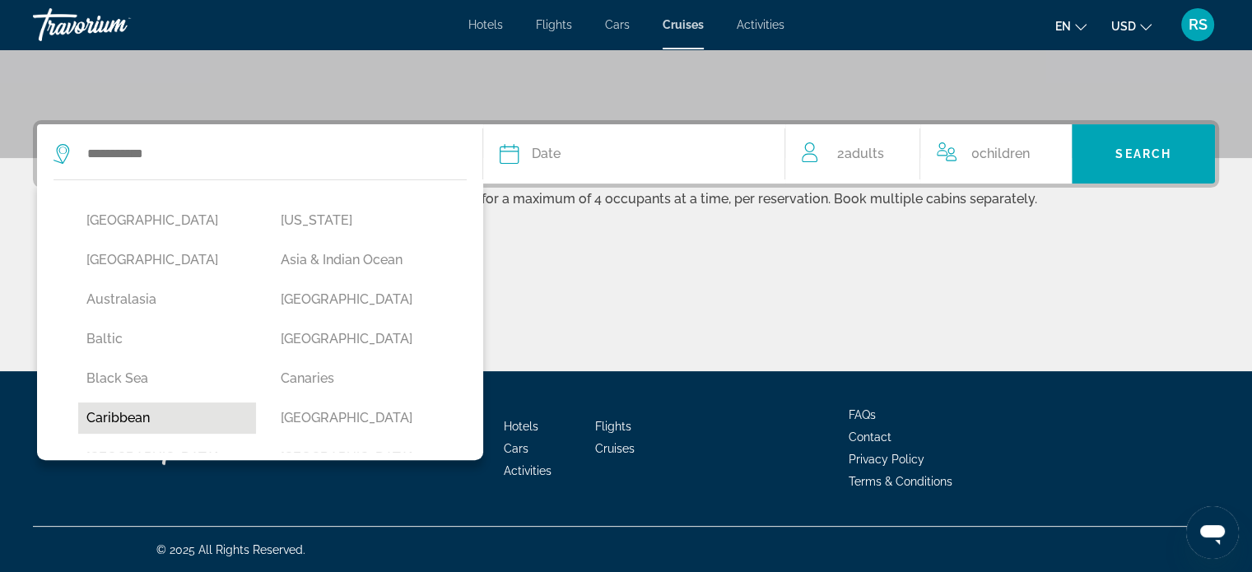
click at [128, 417] on button "Caribbean" at bounding box center [167, 417] width 178 height 31
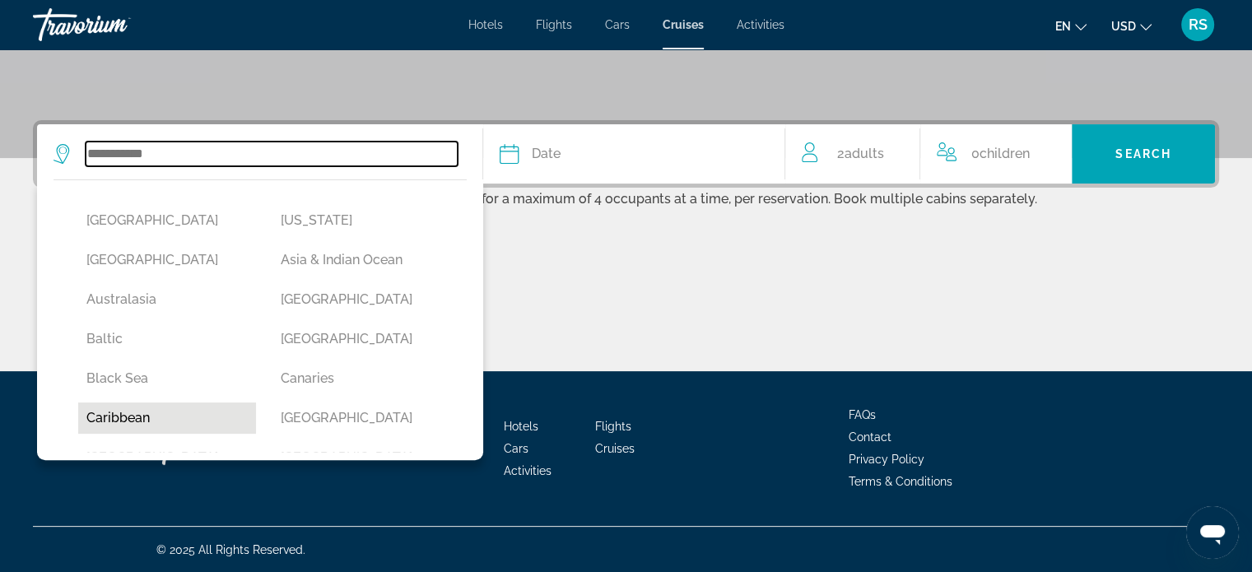
type input "*********"
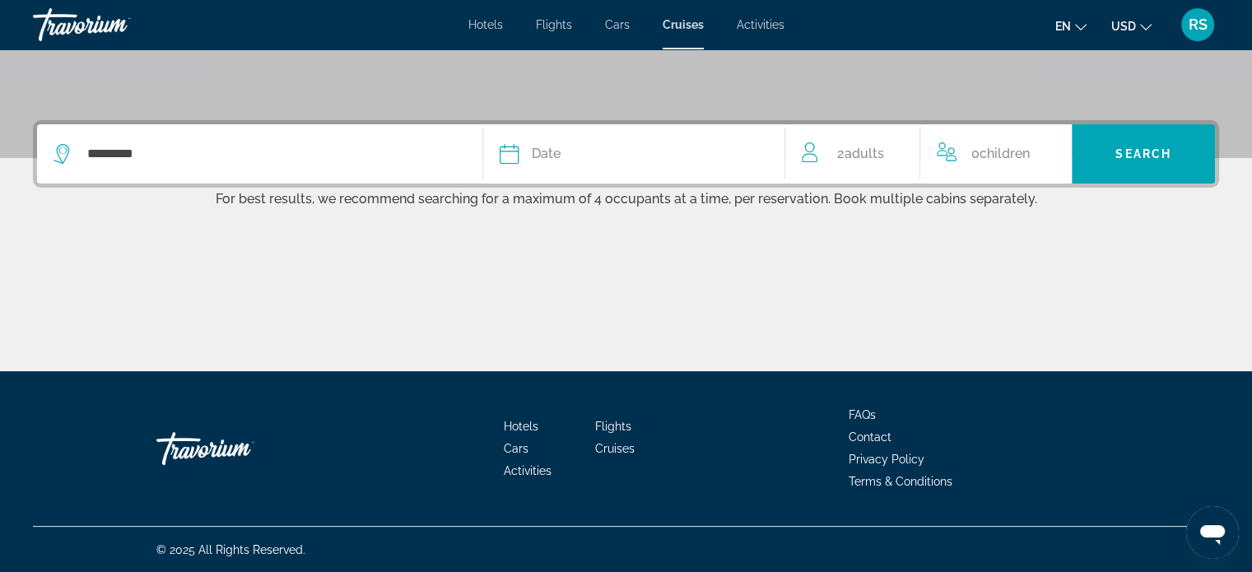
click at [506, 154] on icon "Search widget" at bounding box center [510, 154] width 20 height 20
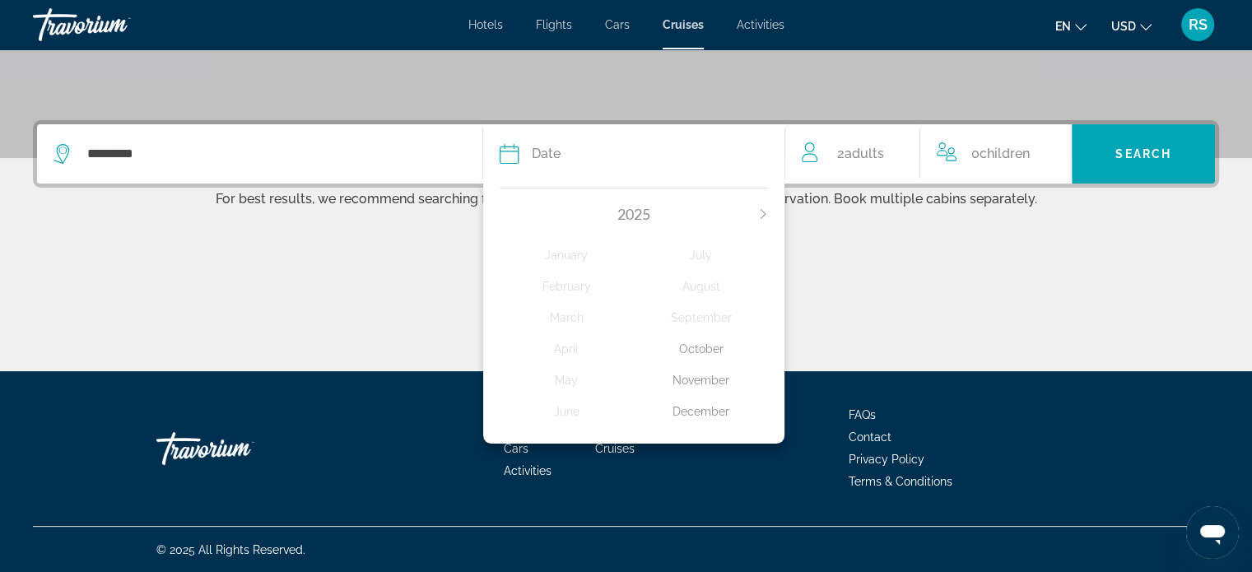
click at [760, 210] on icon "Next month" at bounding box center [763, 214] width 10 height 10
click at [566, 348] on div "April" at bounding box center [567, 349] width 134 height 30
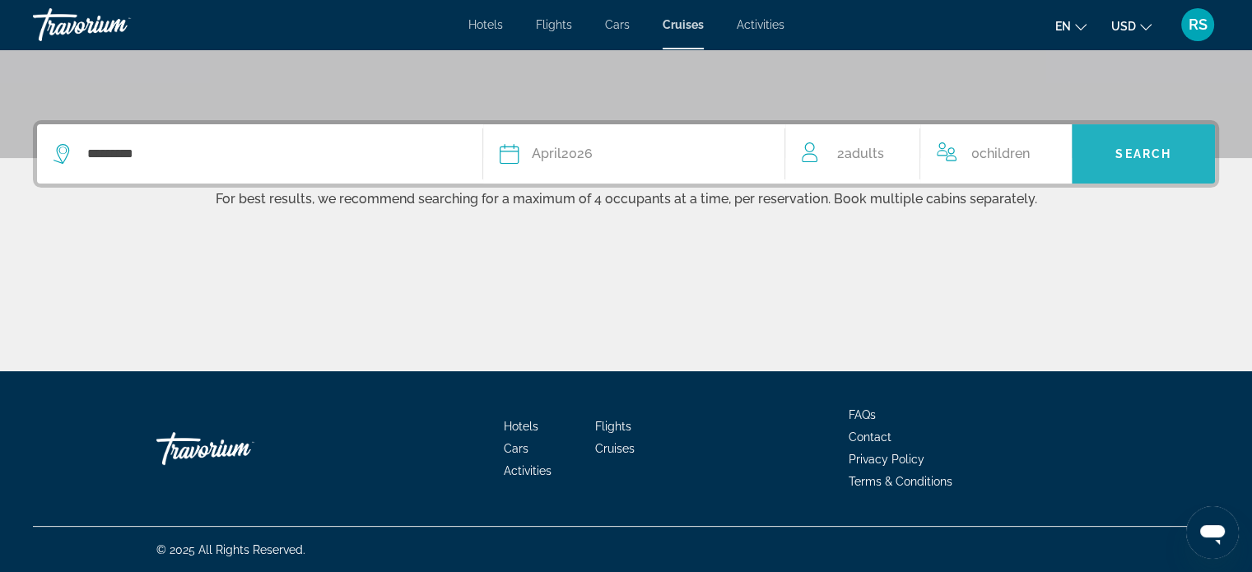
click at [1132, 157] on span "Search" at bounding box center [1143, 153] width 56 height 13
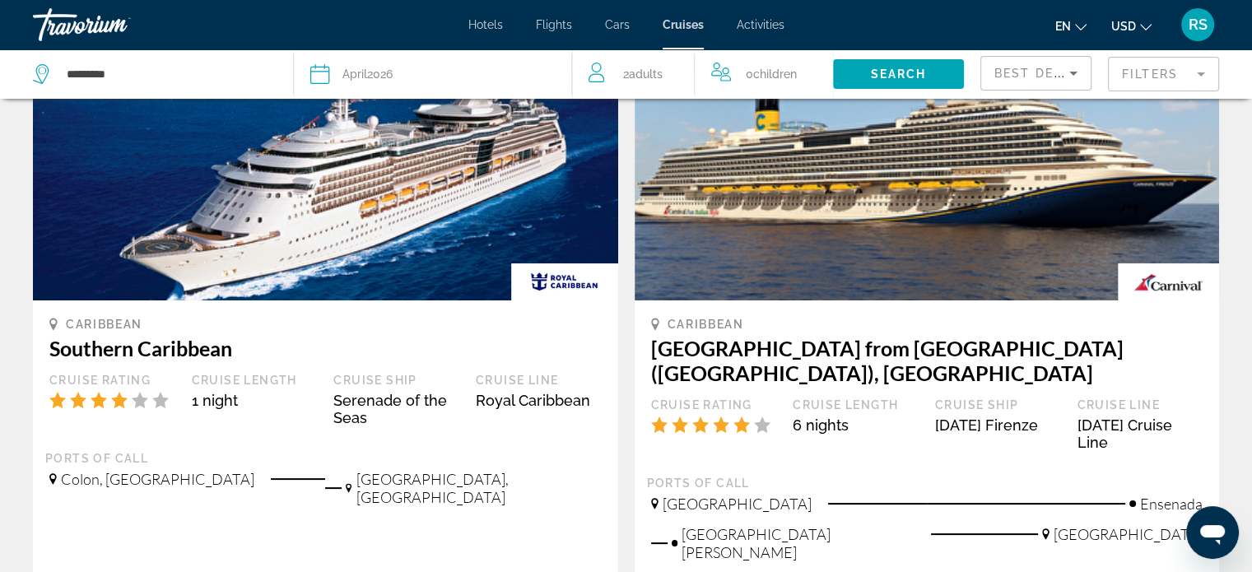
scroll to position [142, 0]
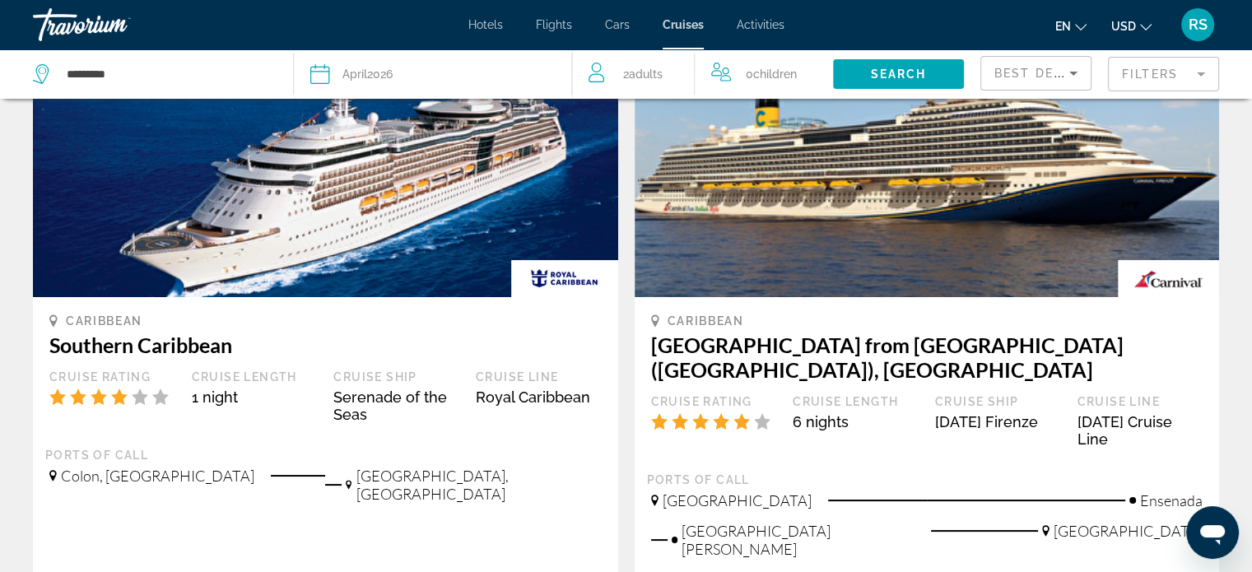
click at [1184, 77] on mat-form-field "Filters" at bounding box center [1163, 74] width 111 height 35
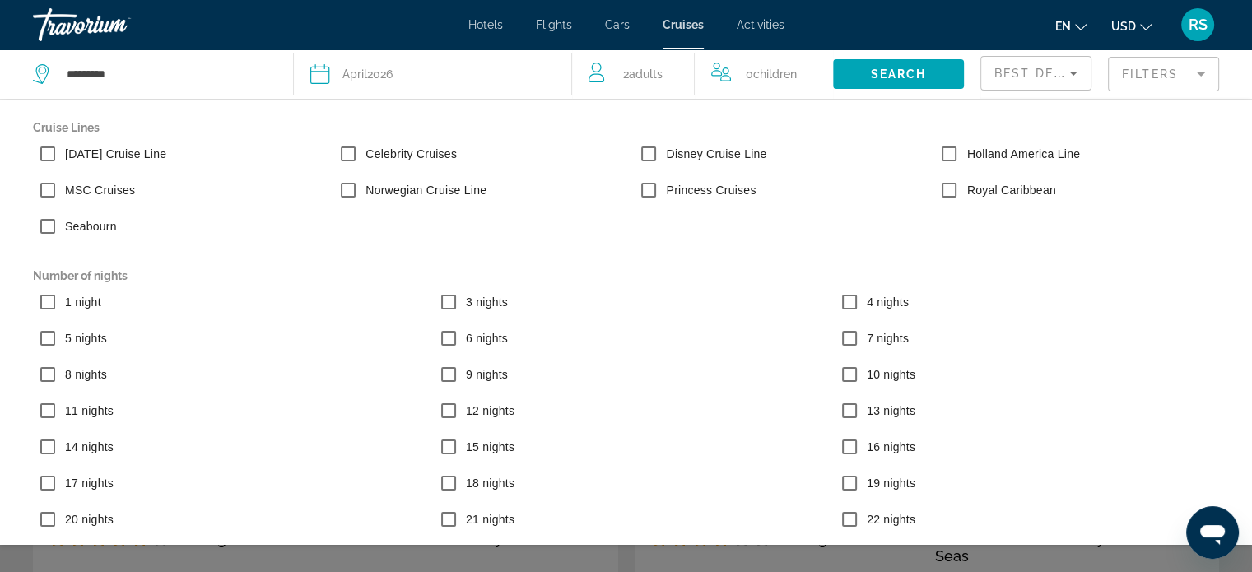
click at [321, 73] on icon "Search widget" at bounding box center [320, 74] width 20 height 20
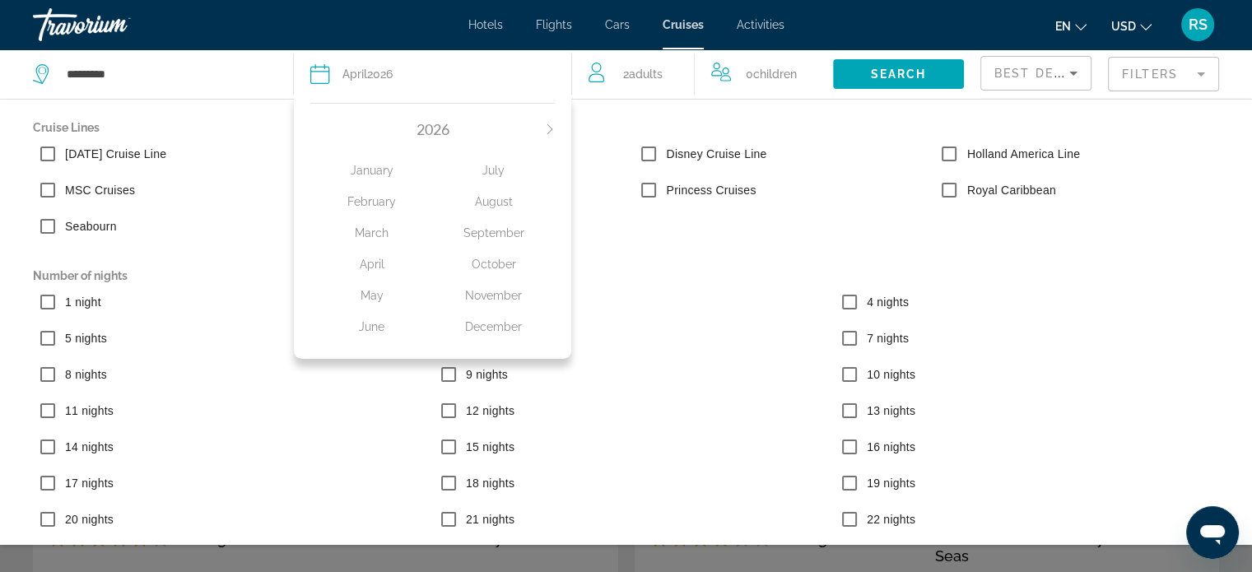
click at [362, 265] on div "April" at bounding box center [371, 264] width 122 height 30
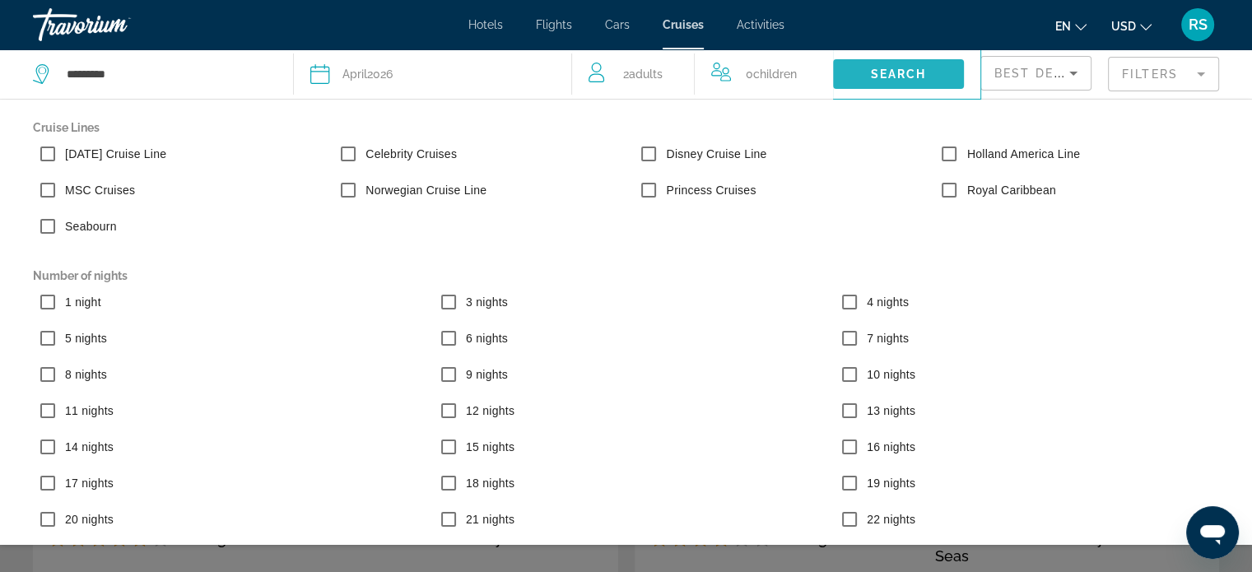
click at [889, 71] on span "Search" at bounding box center [899, 73] width 56 height 13
click at [1070, 72] on icon "Sort by" at bounding box center [1073, 74] width 8 height 4
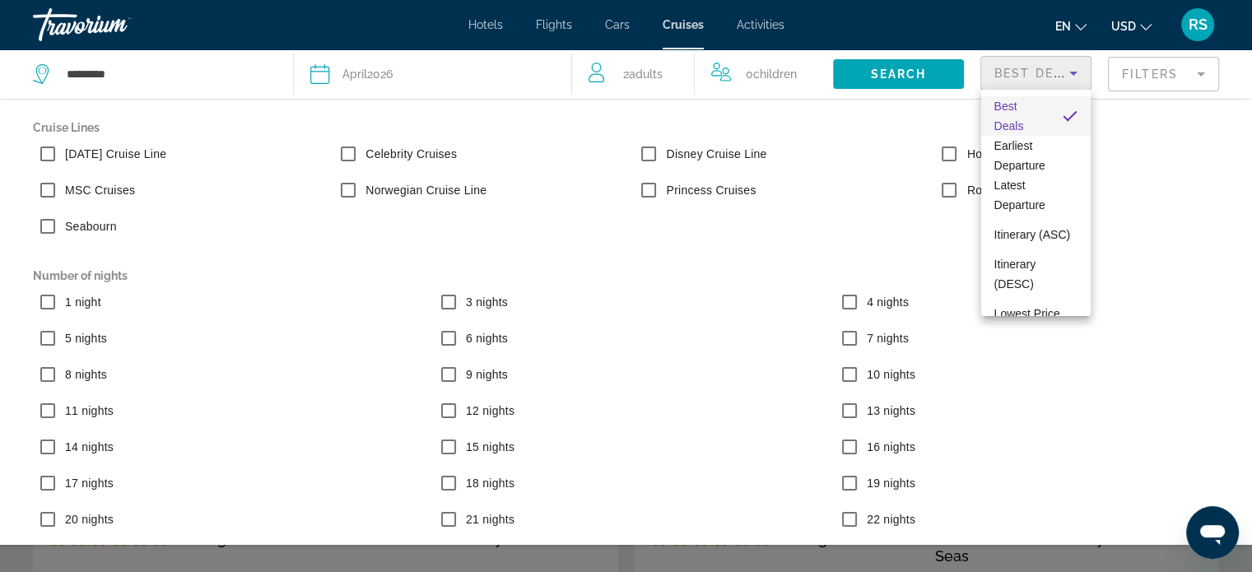
click at [926, 67] on div at bounding box center [626, 286] width 1252 height 572
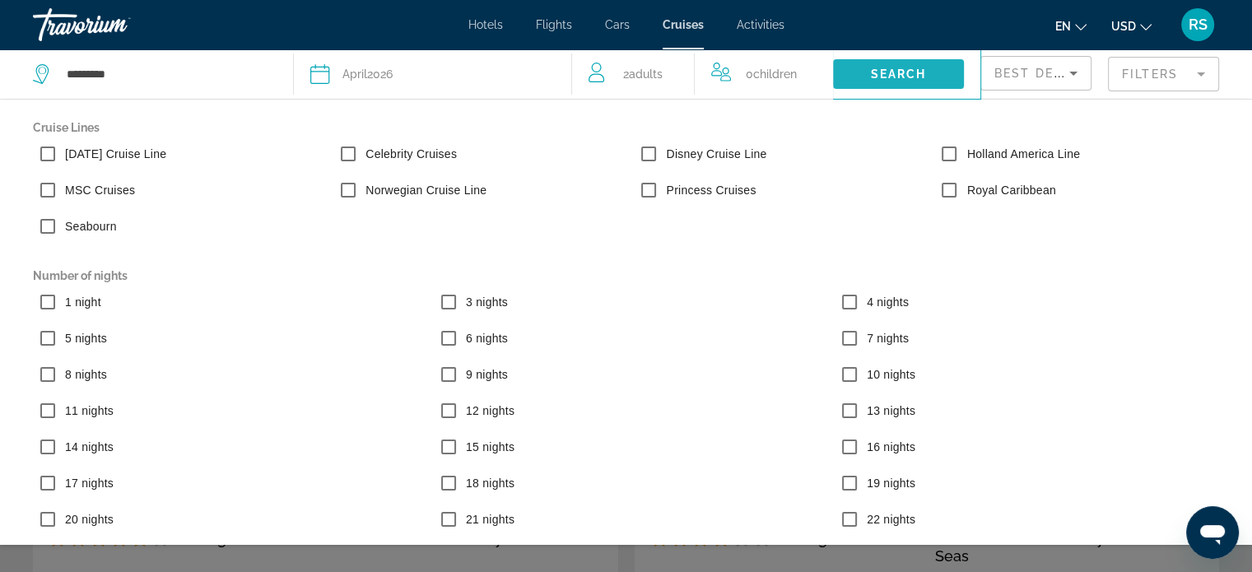
click at [926, 67] on span "Search" at bounding box center [899, 73] width 56 height 13
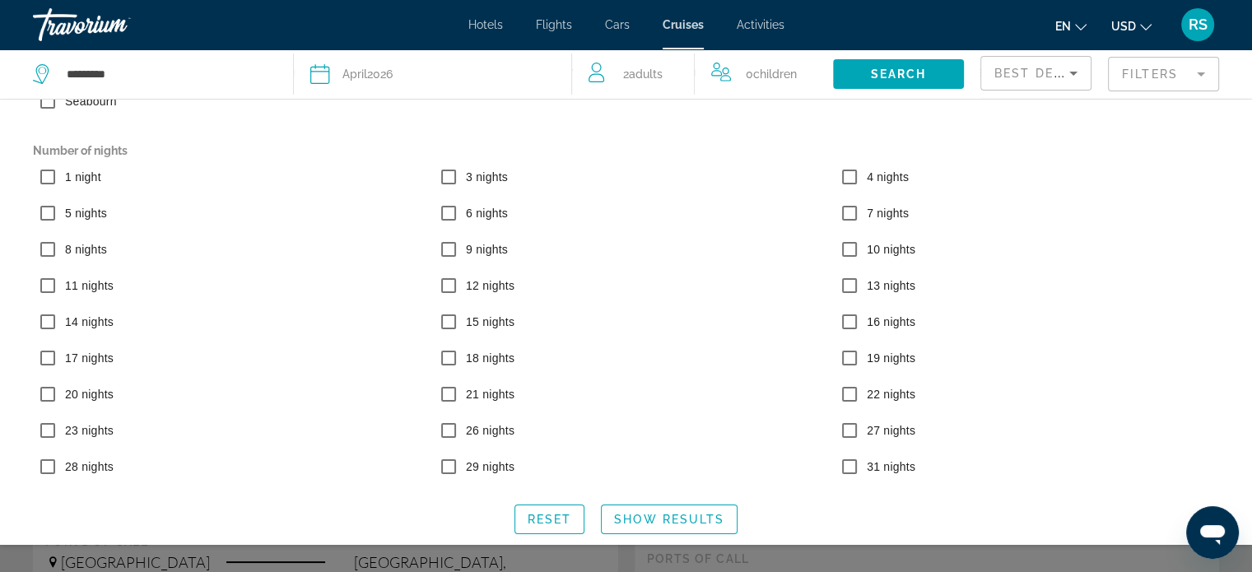
scroll to position [137, 0]
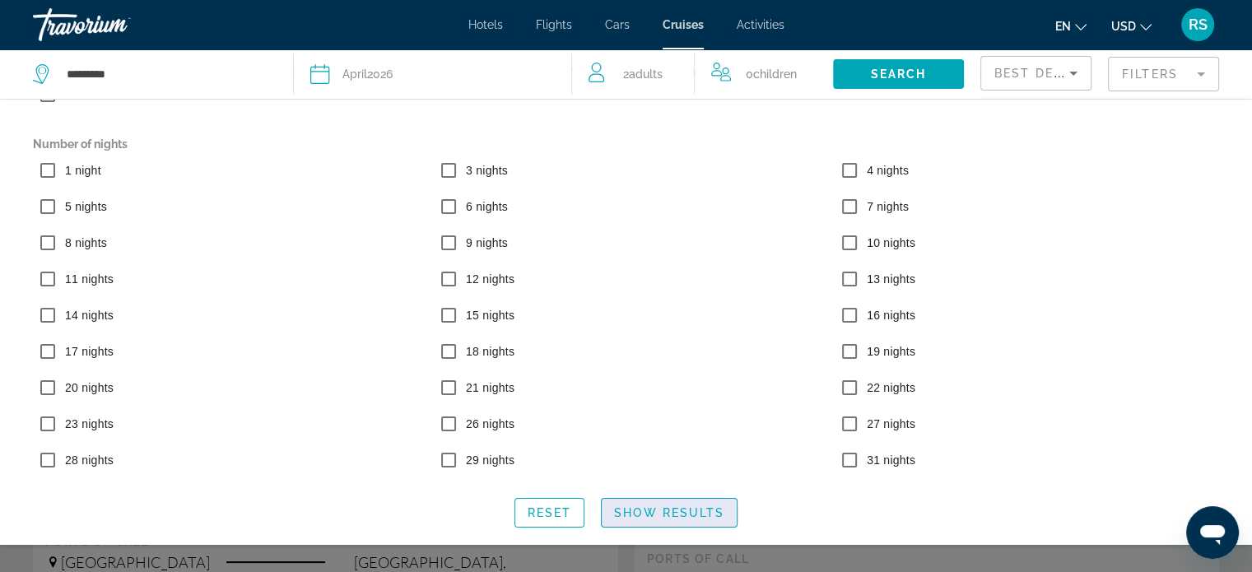
click at [668, 520] on span "Search widget" at bounding box center [669, 513] width 135 height 40
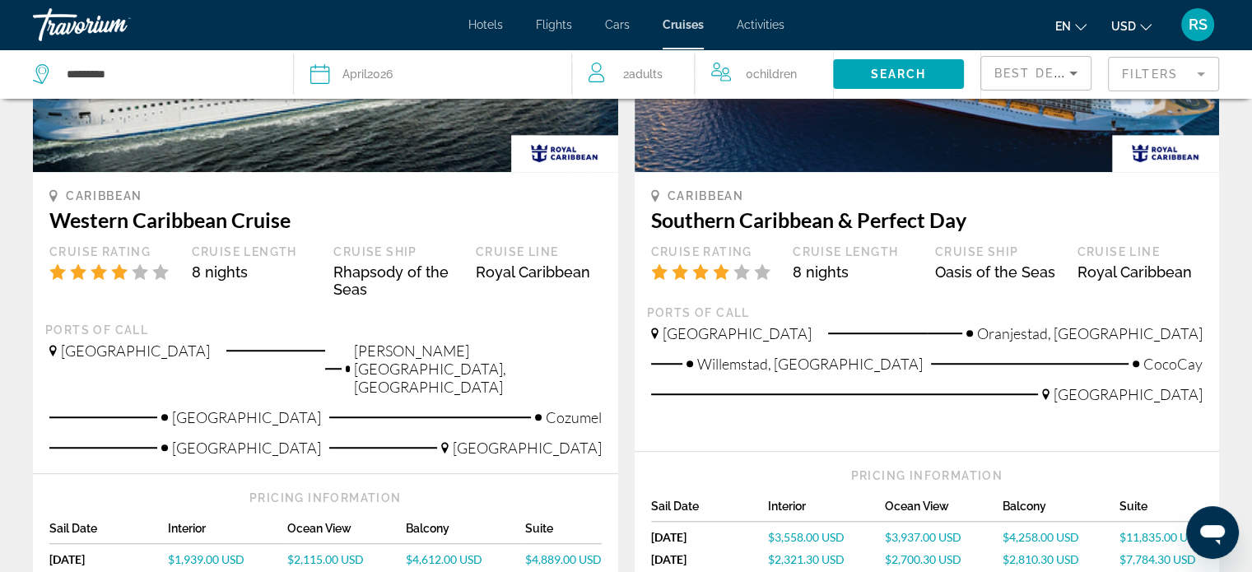
scroll to position [983, 0]
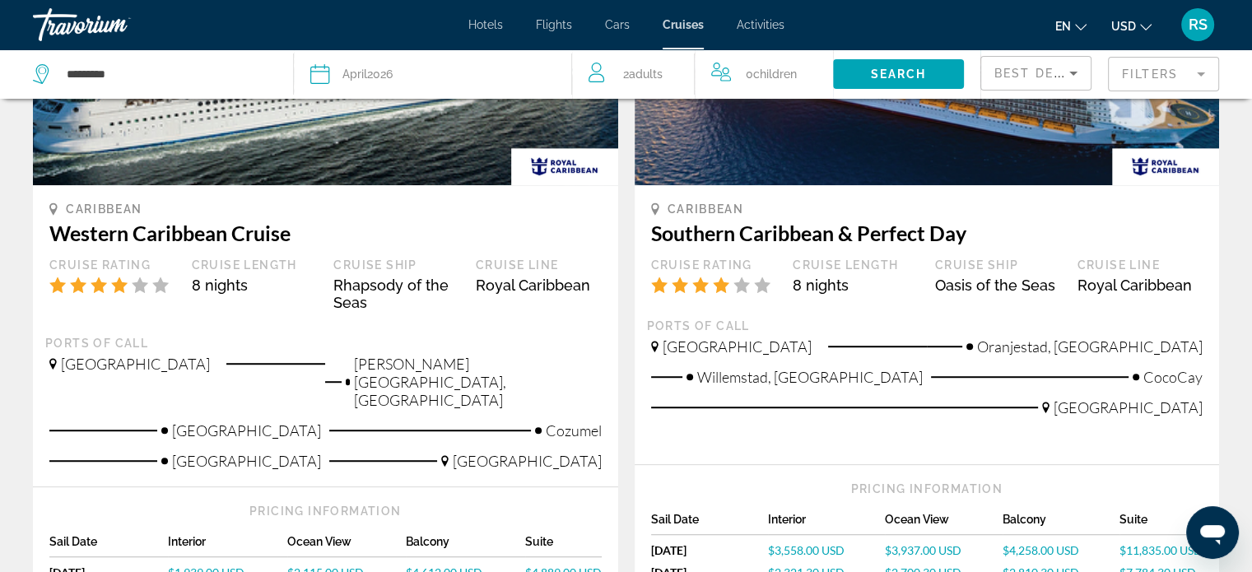
click at [189, 565] on span "$1,939.00 USD" at bounding box center [206, 572] width 77 height 14
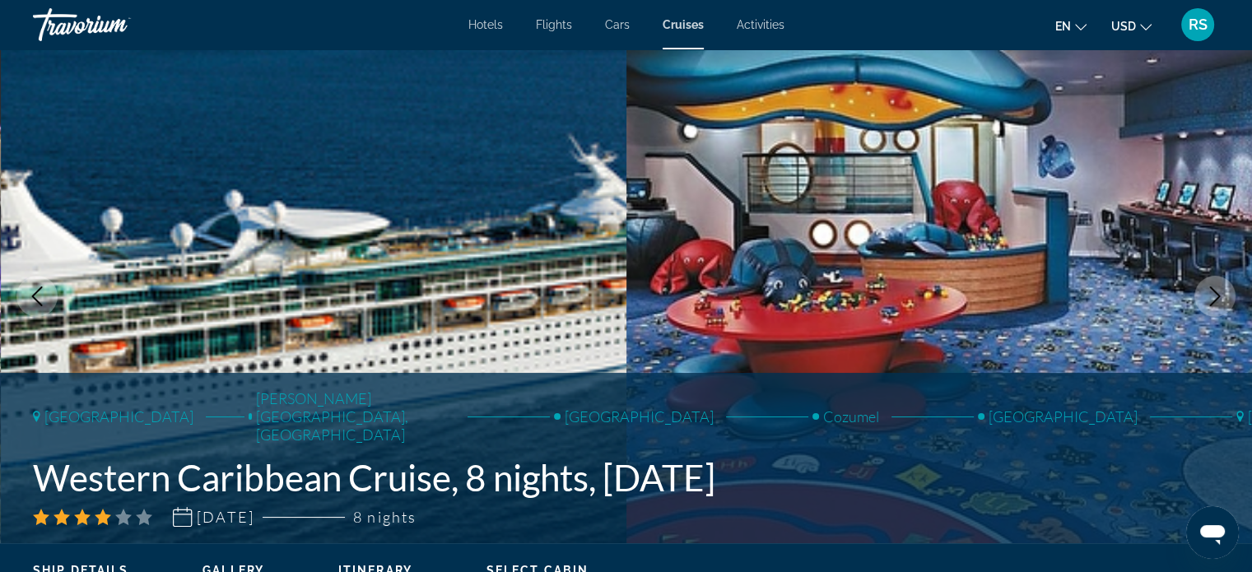
click at [189, 501] on div "Tampa George Town, Cayman Islands Belize Cozumel Puerto Costa Maya Tampa Wester…" at bounding box center [494, 457] width 923 height 137
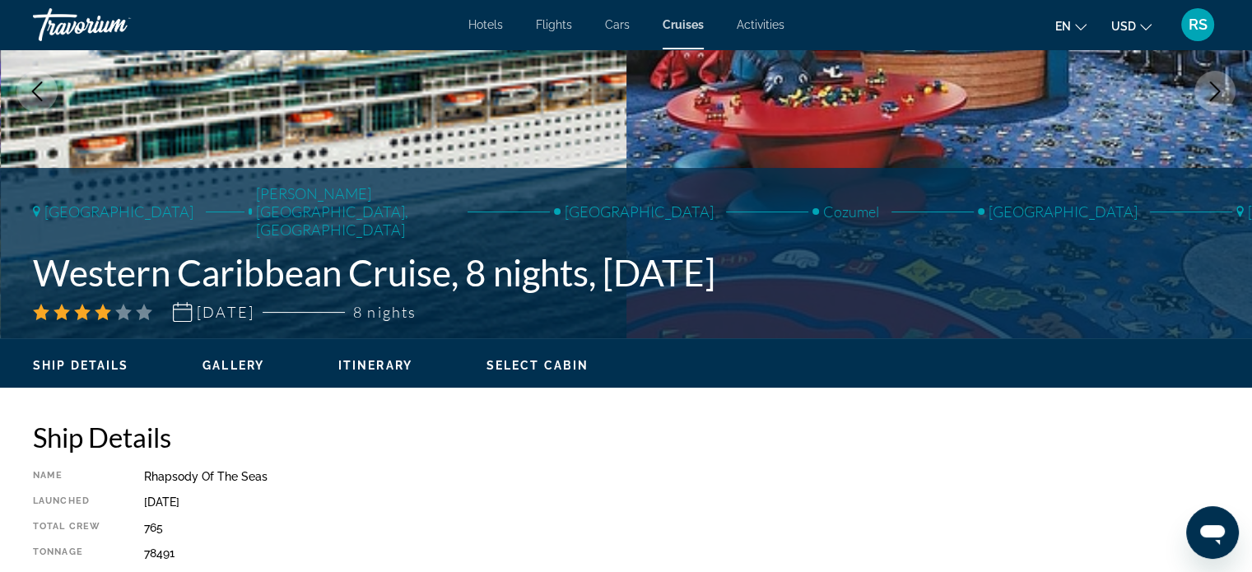
scroll to position [225, 0]
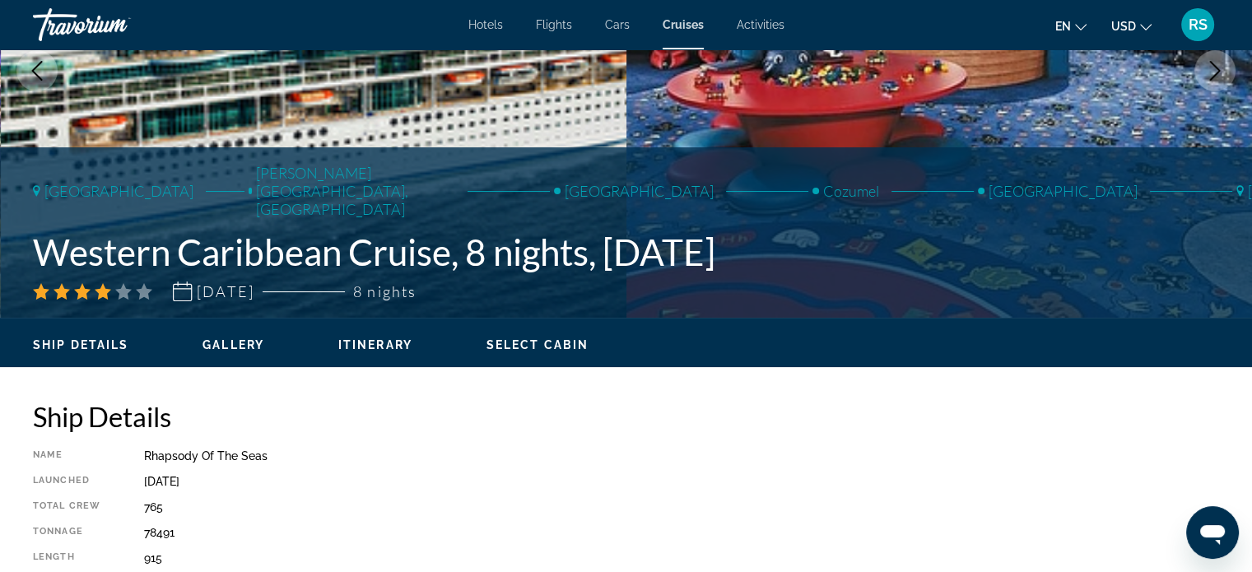
click at [553, 342] on span "Select Cabin" at bounding box center [537, 344] width 102 height 13
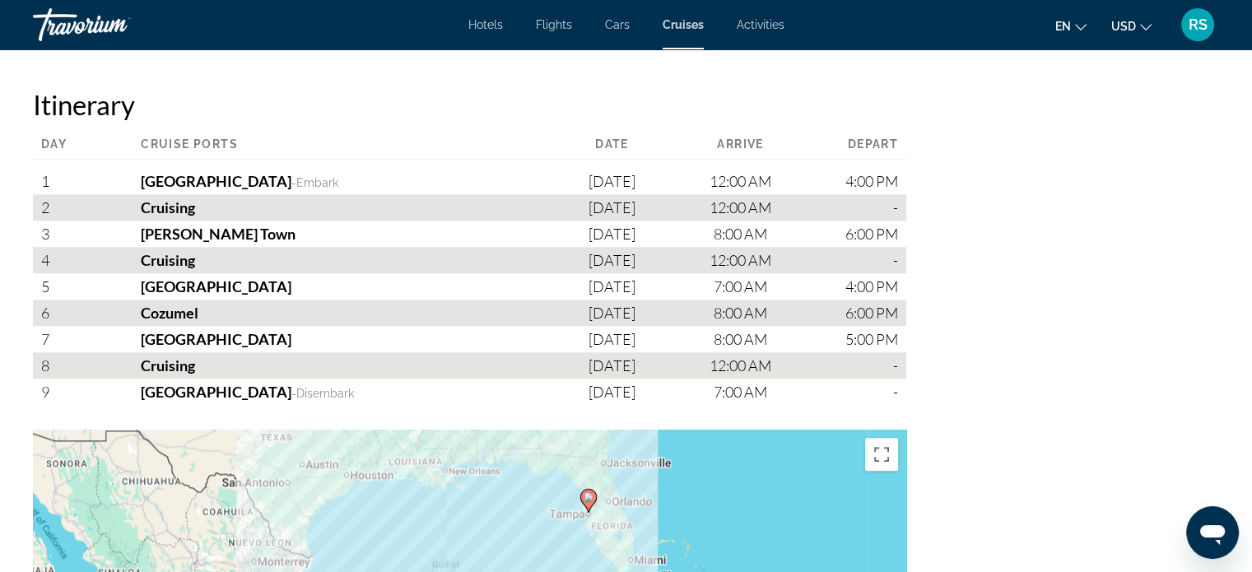
scroll to position [1560, 0]
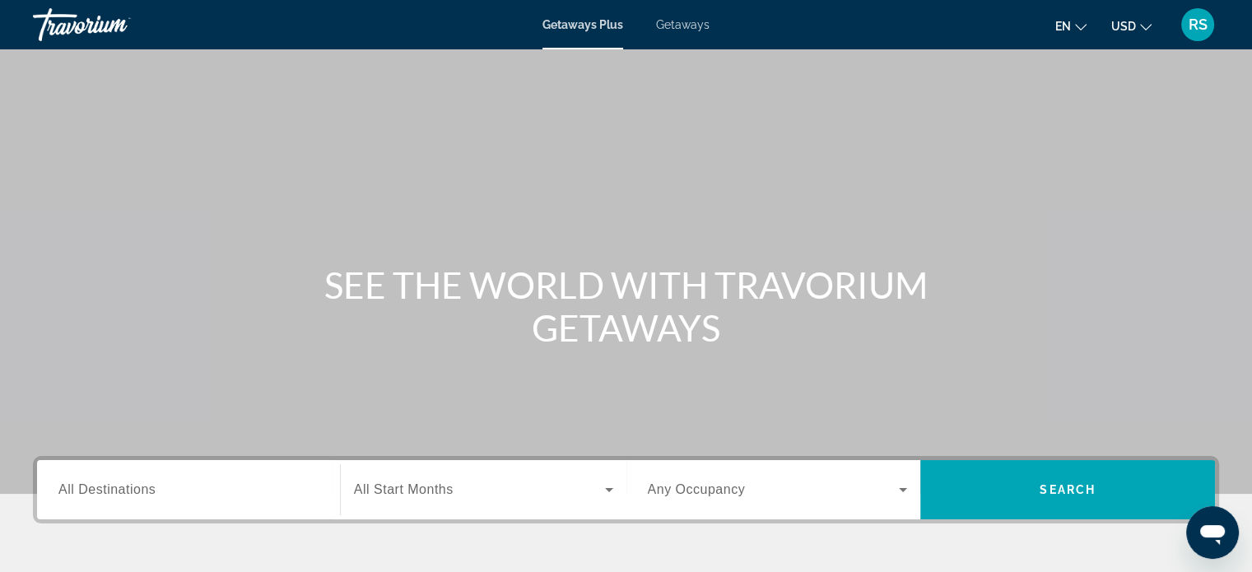
click at [152, 486] on span "All Destinations" at bounding box center [106, 489] width 97 height 14
click at [152, 486] on input "Destination All Destinations" at bounding box center [188, 491] width 260 height 20
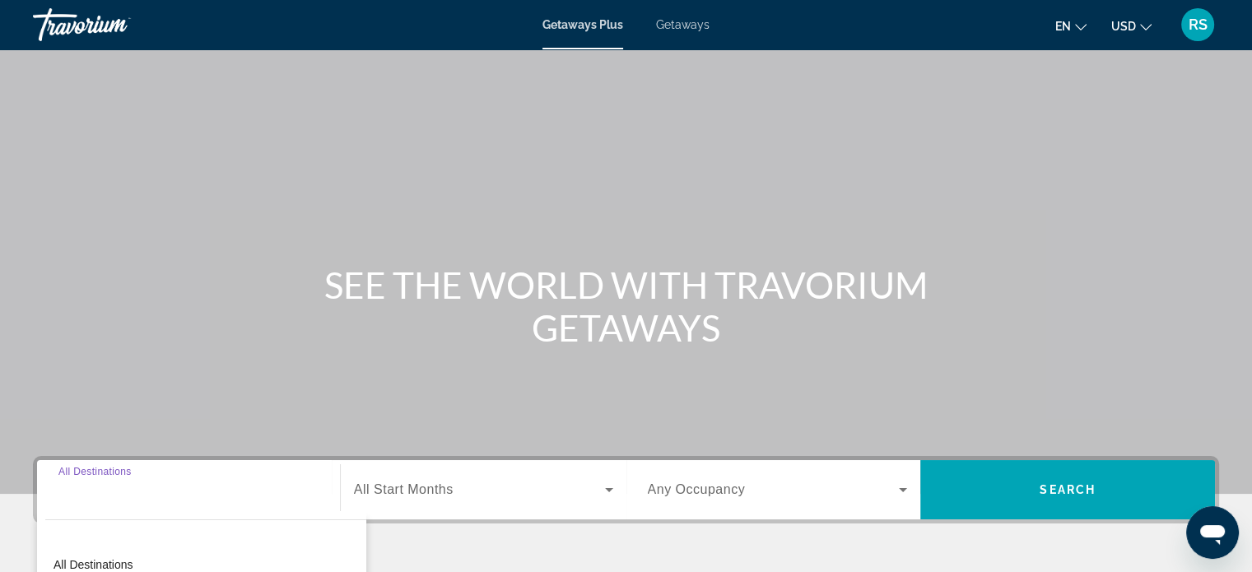
scroll to position [317, 0]
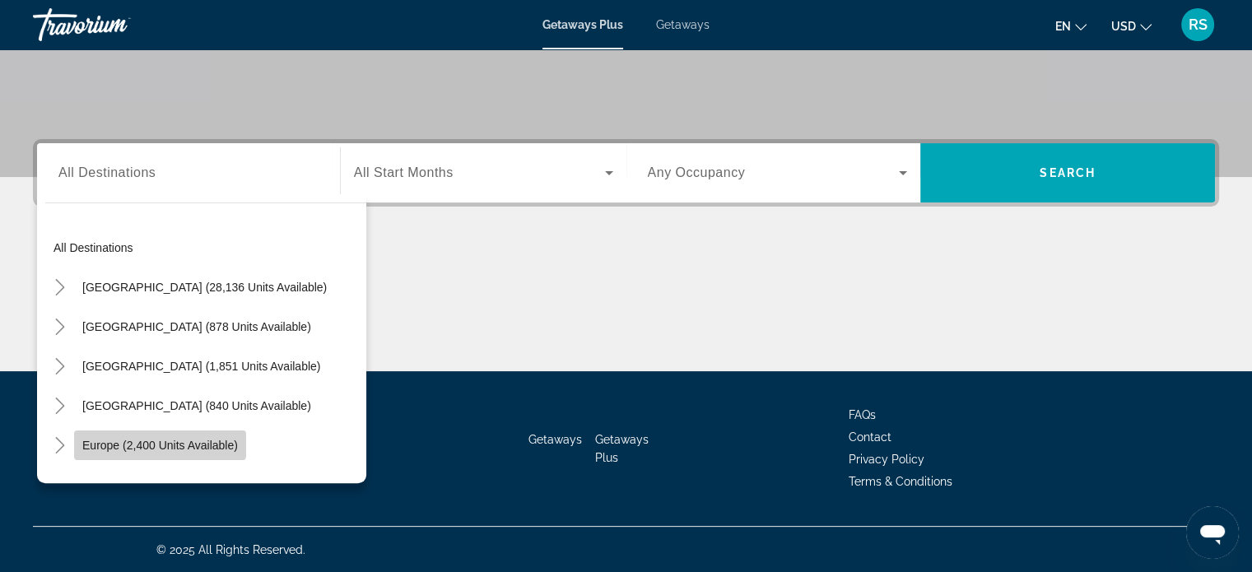
click at [100, 439] on span "Europe (2,400 units available)" at bounding box center [160, 445] width 156 height 13
type input "**********"
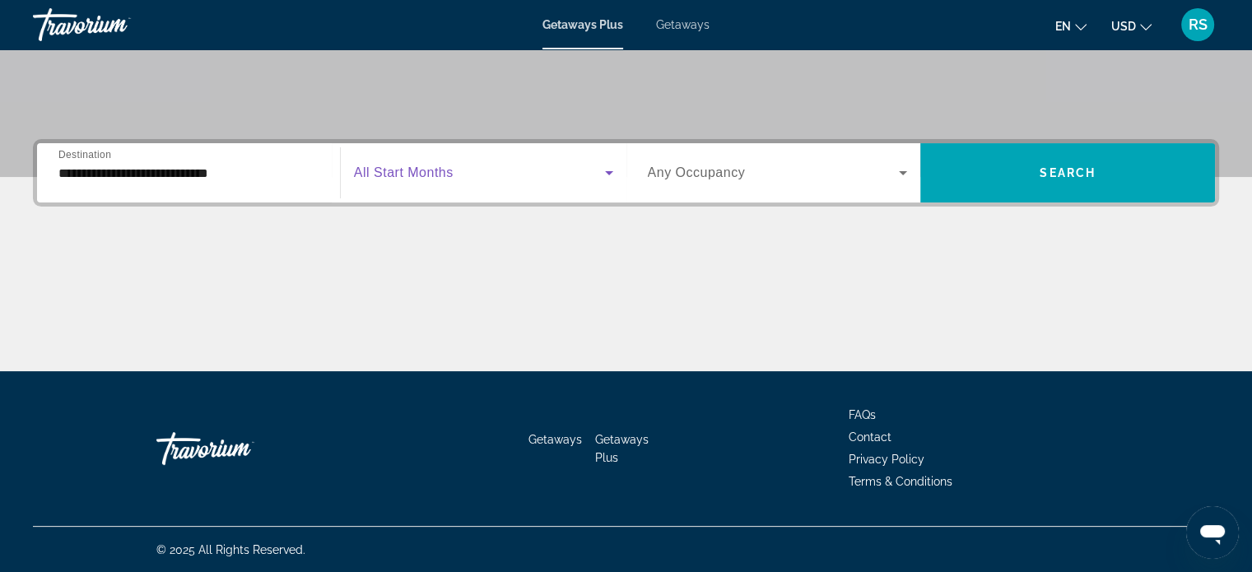
click at [607, 169] on icon "Search widget" at bounding box center [609, 173] width 20 height 20
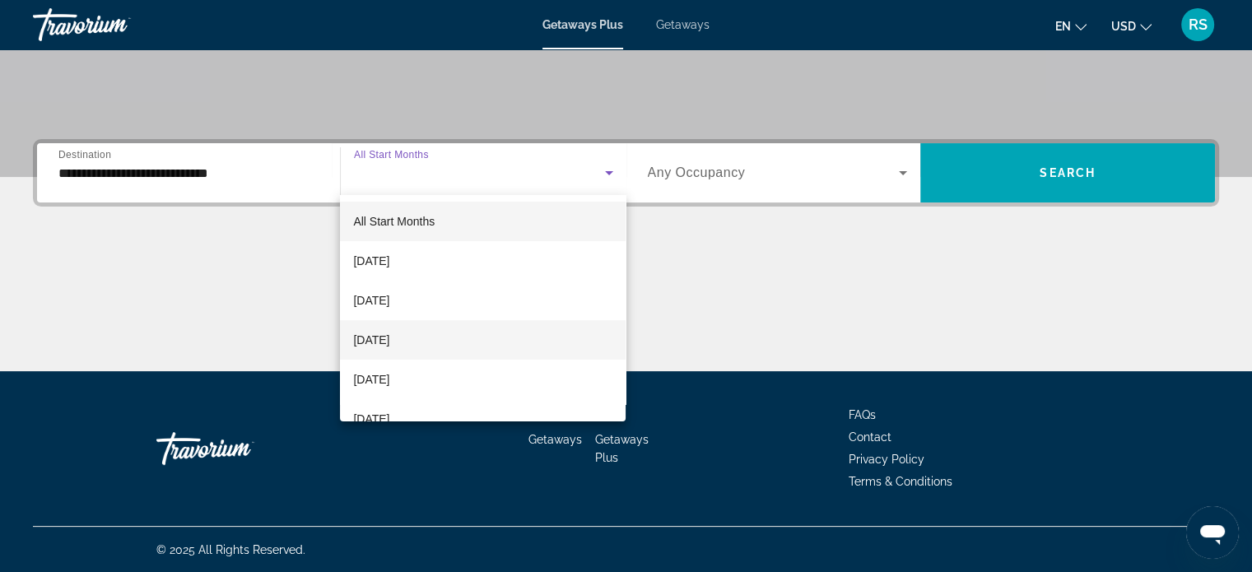
click at [432, 327] on mat-option "[DATE]" at bounding box center [483, 340] width 286 height 40
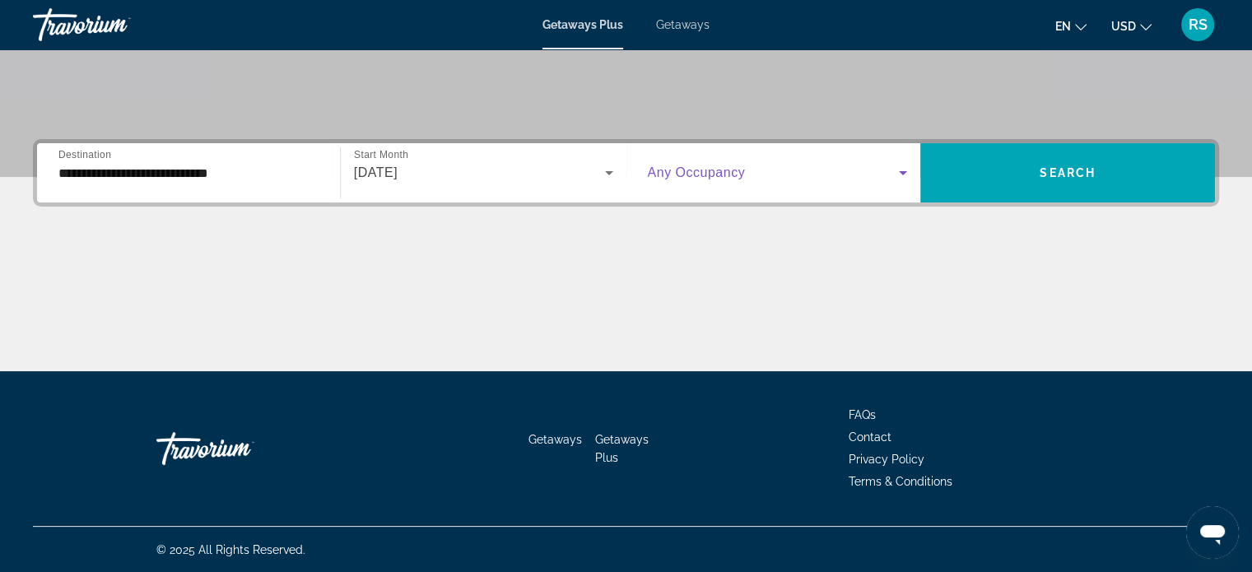
click at [904, 171] on icon "Search widget" at bounding box center [903, 173] width 8 height 4
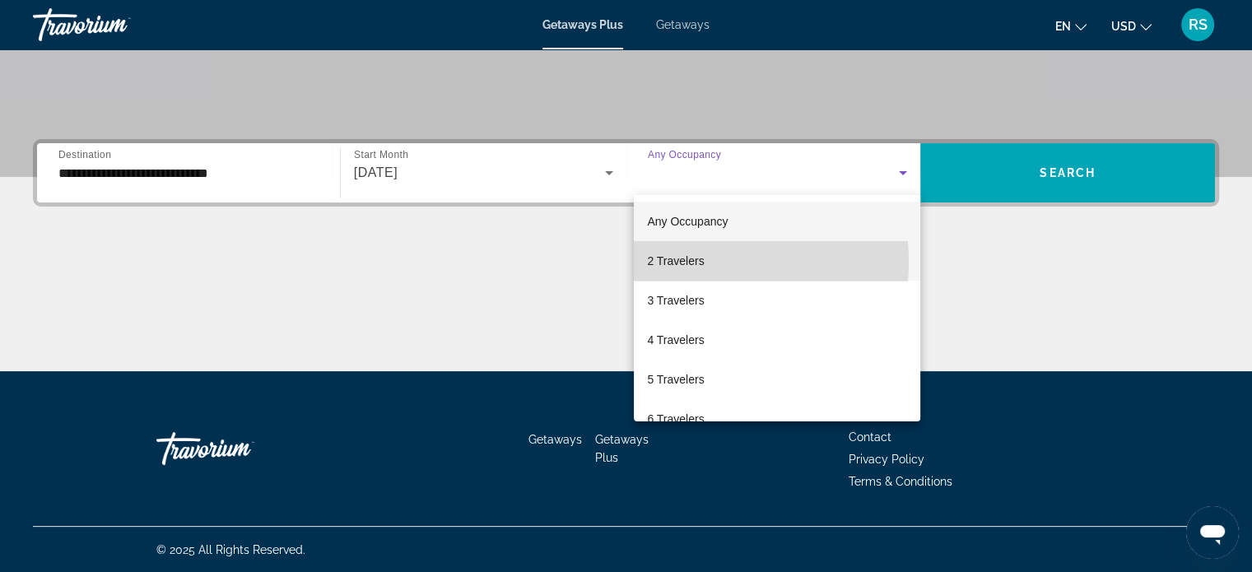
click at [681, 262] on span "2 Travelers" at bounding box center [675, 261] width 57 height 20
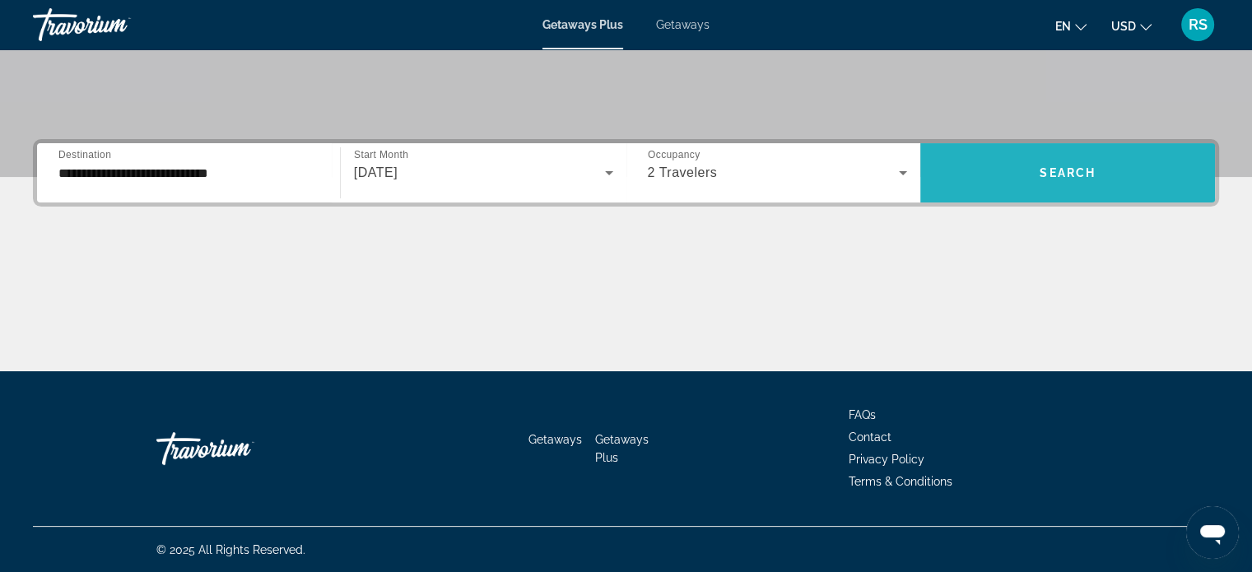
click at [1042, 166] on span "Search" at bounding box center [1067, 172] width 56 height 13
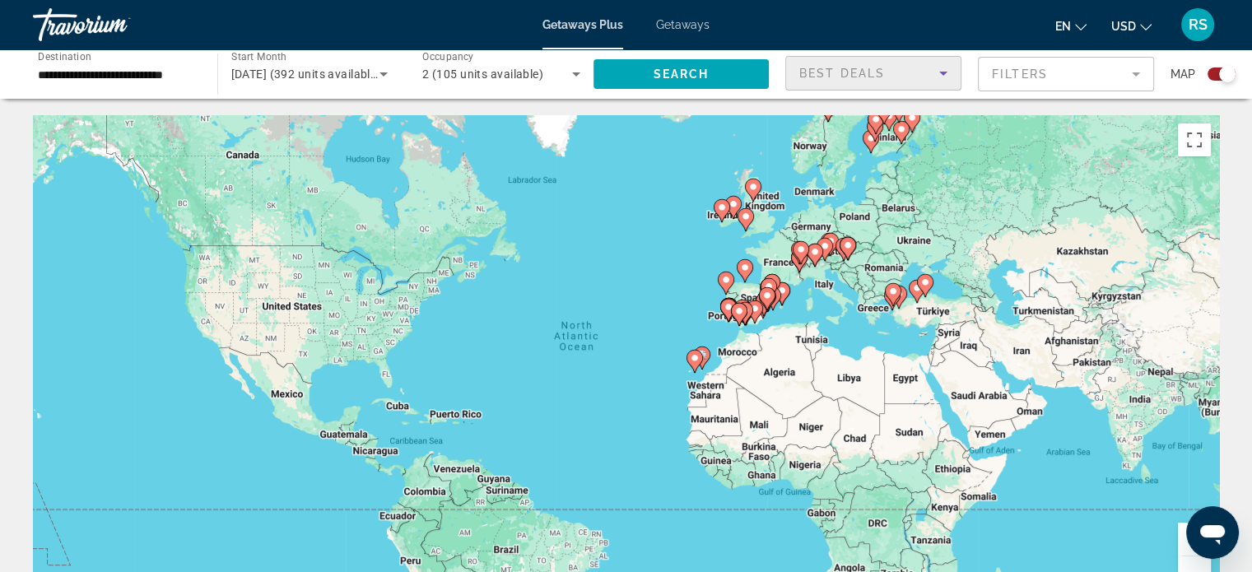
click at [938, 72] on icon "Sort by" at bounding box center [943, 73] width 20 height 20
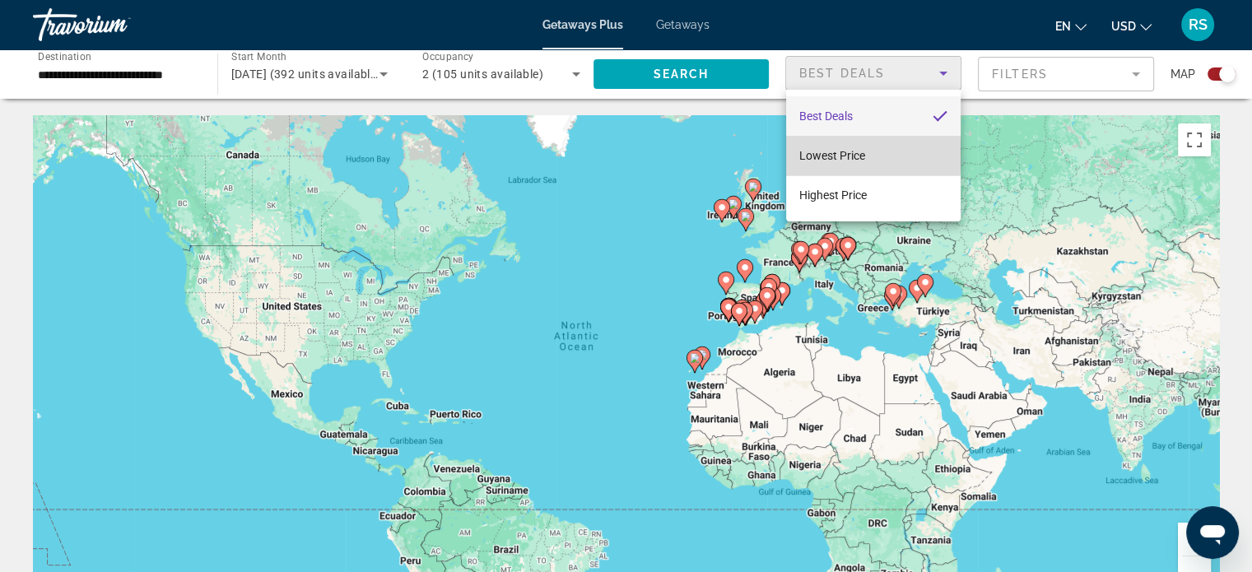
click at [832, 154] on span "Lowest Price" at bounding box center [832, 155] width 66 height 13
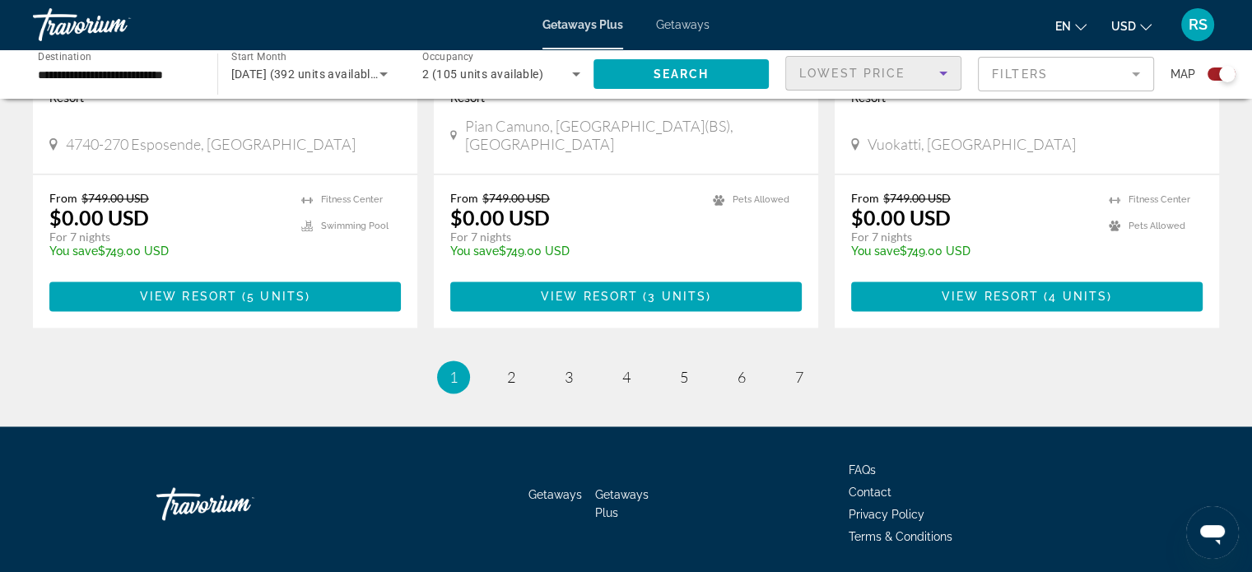
scroll to position [2600, 0]
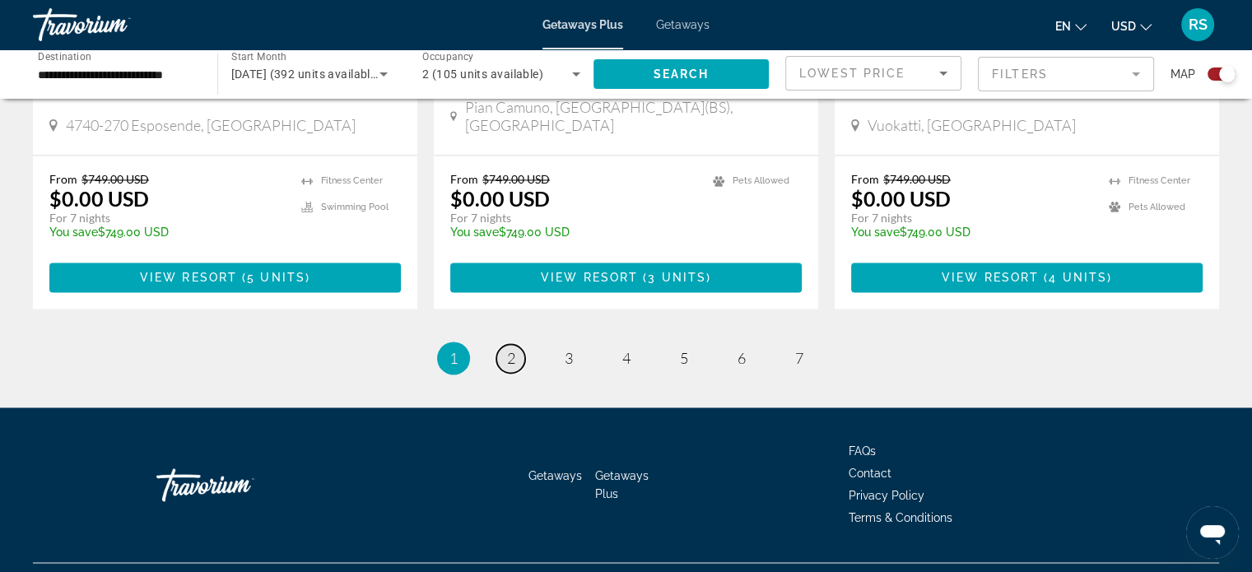
click at [511, 349] on span "2" at bounding box center [511, 358] width 8 height 18
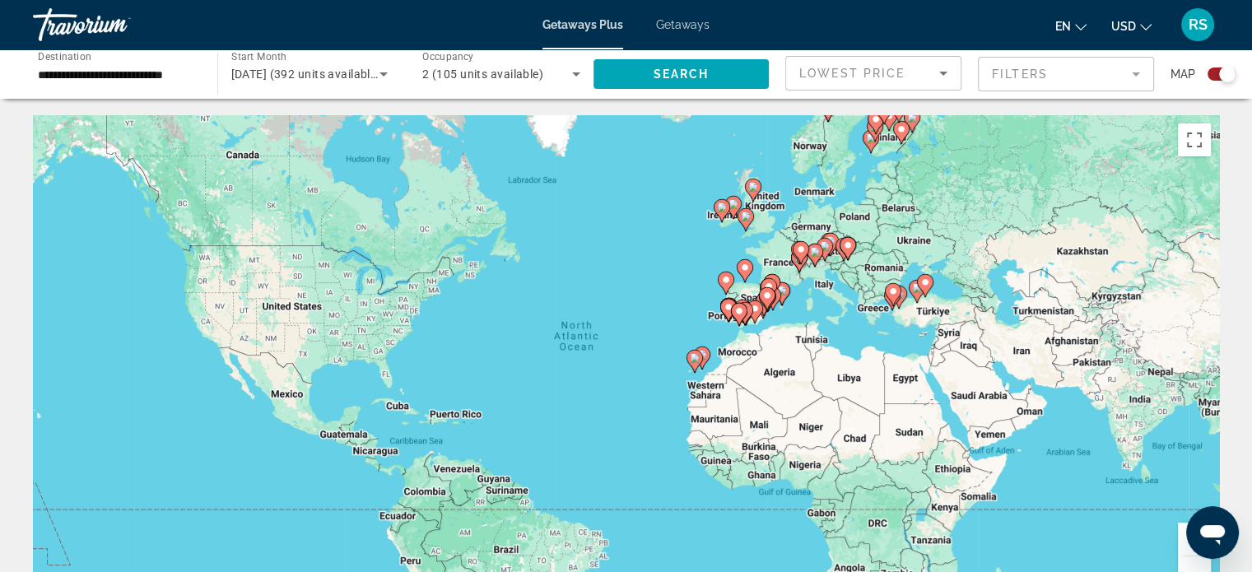
click at [741, 213] on image "Main content" at bounding box center [746, 216] width 10 height 10
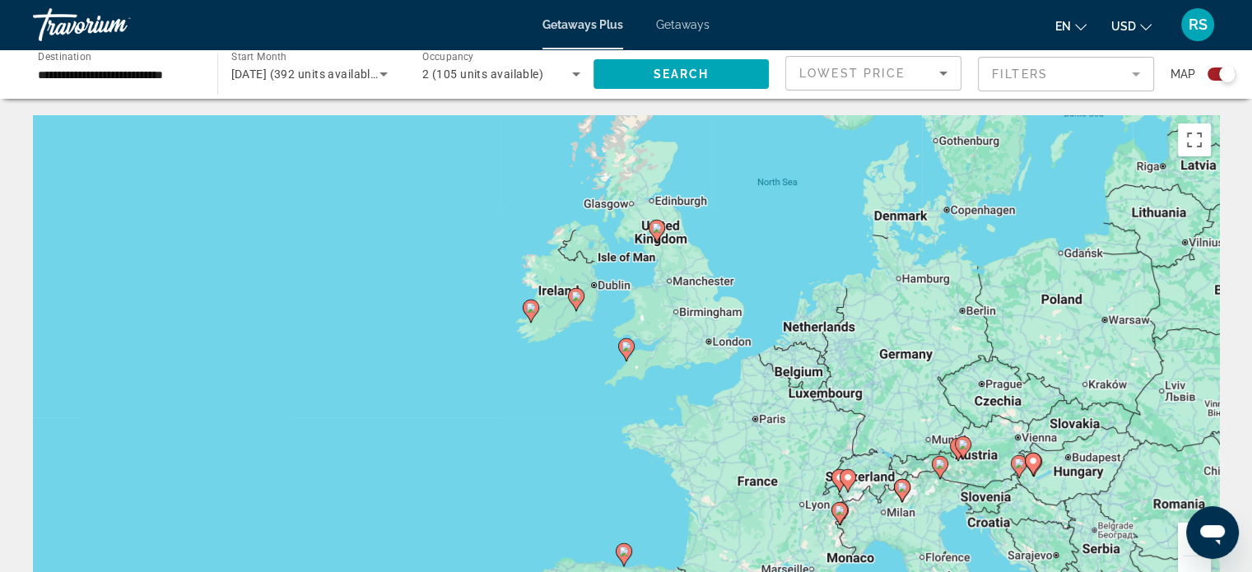
click at [574, 292] on image "Main content" at bounding box center [576, 296] width 10 height 10
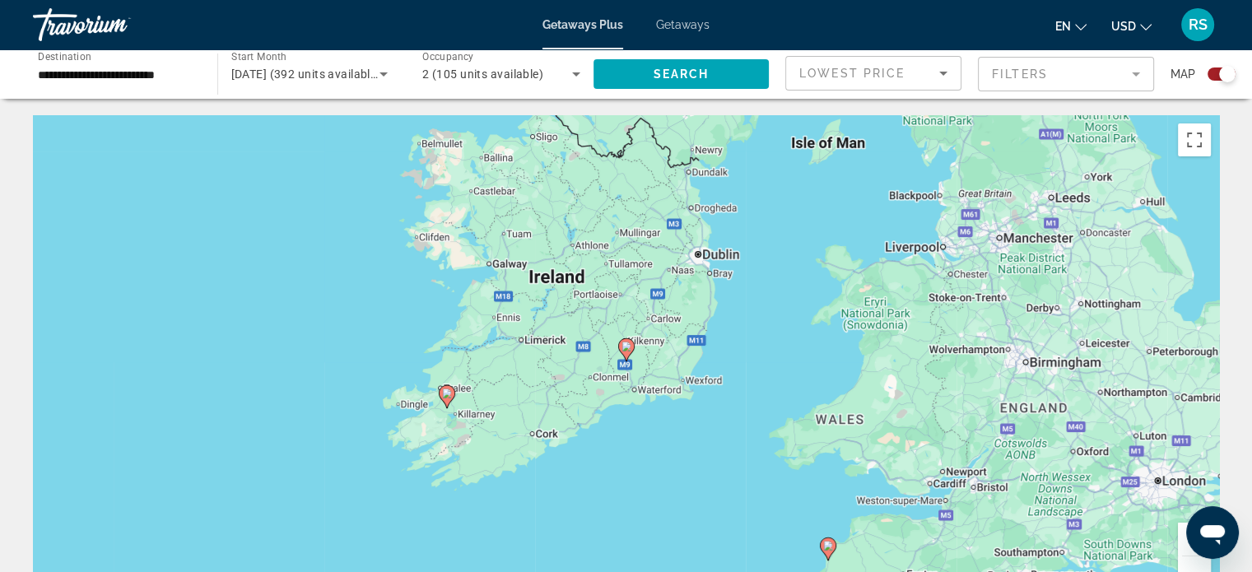
click at [626, 350] on image "Main content" at bounding box center [626, 347] width 10 height 10
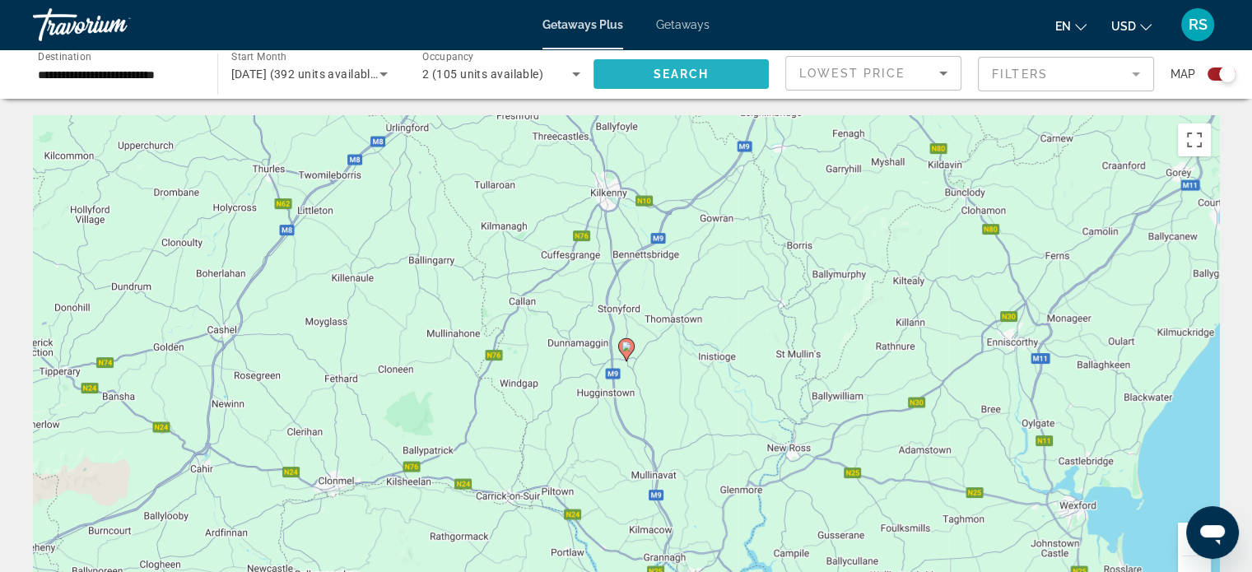
click at [727, 76] on span "Search widget" at bounding box center [681, 74] width 176 height 40
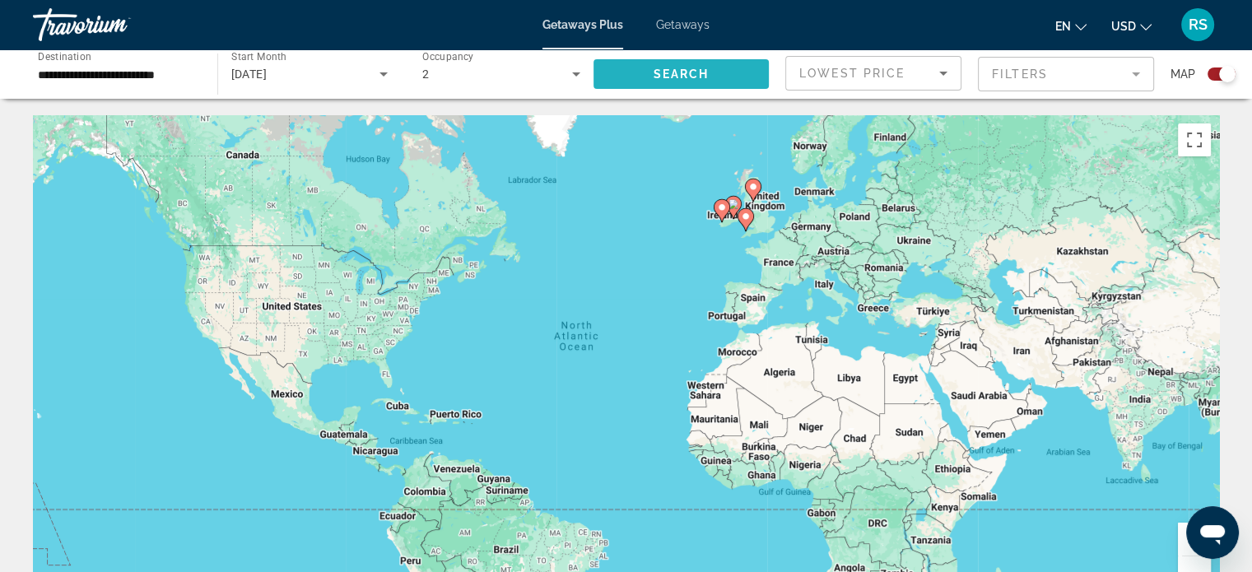
click at [648, 70] on span "Search widget" at bounding box center [681, 74] width 176 height 40
click at [744, 213] on image "Main content" at bounding box center [746, 216] width 10 height 10
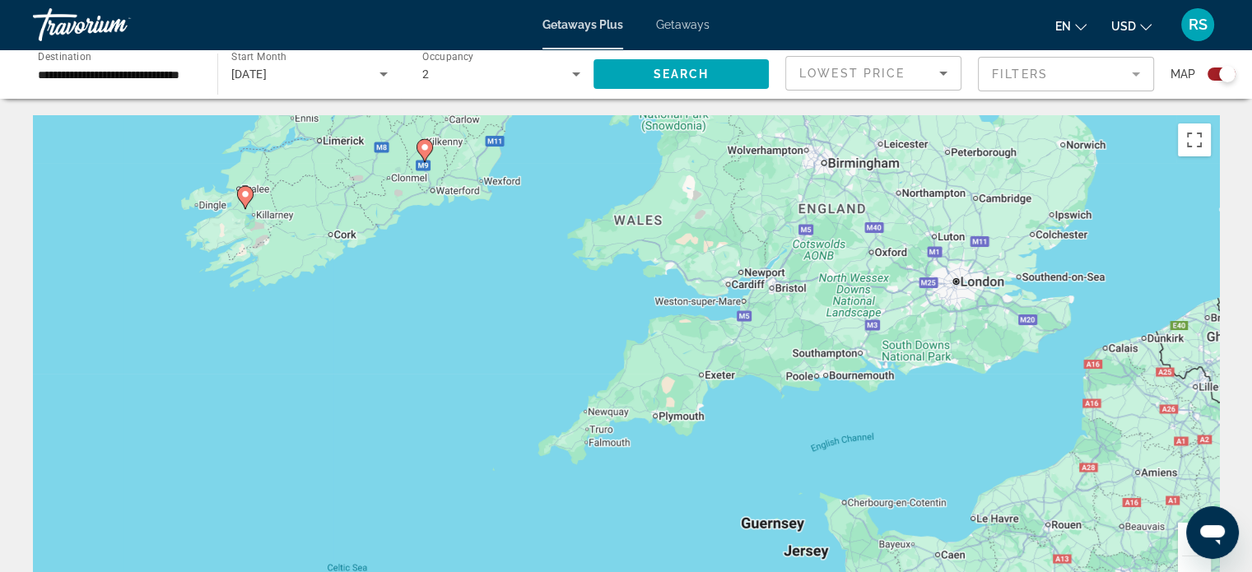
click at [247, 200] on icon "Main content" at bounding box center [244, 197] width 15 height 21
type input "**********"
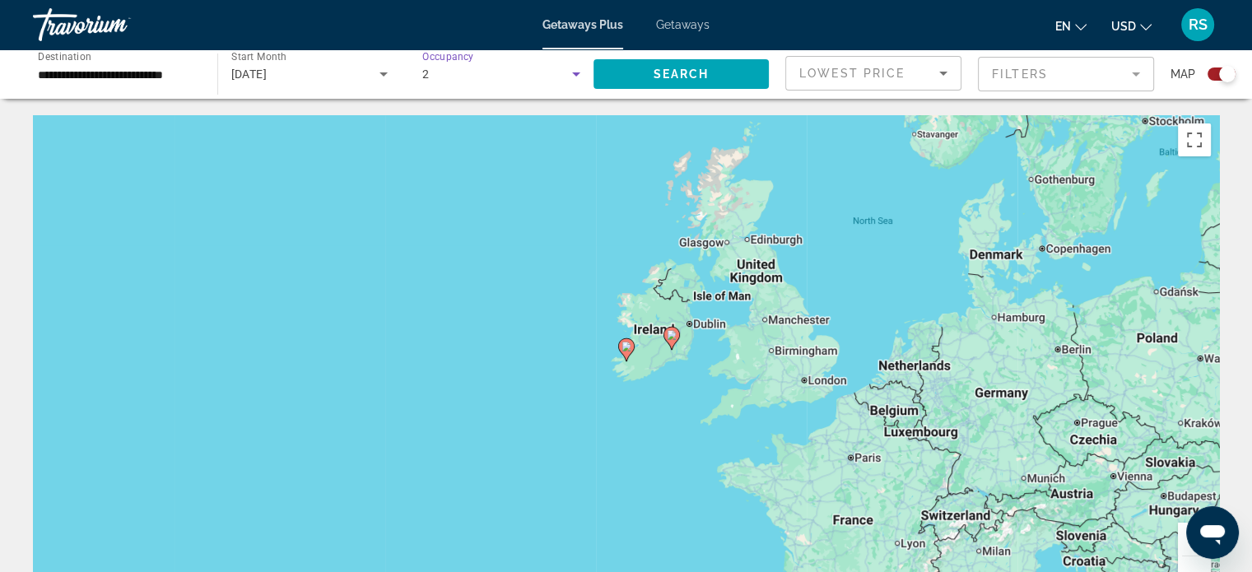
click at [575, 72] on icon "Search widget" at bounding box center [576, 74] width 20 height 20
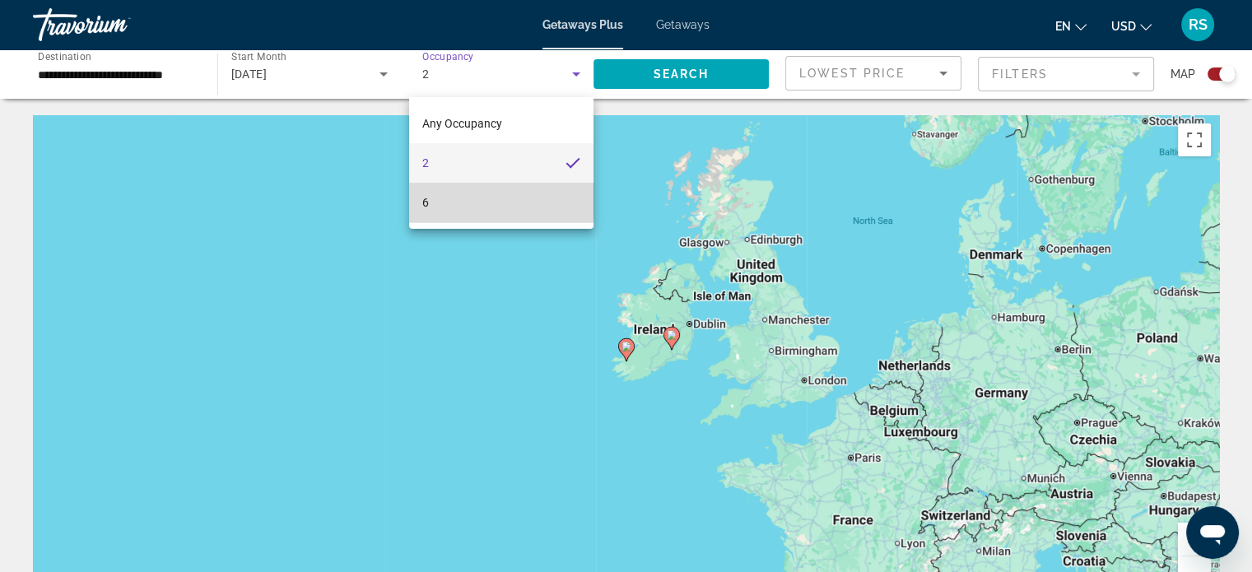
click at [424, 199] on span "6" at bounding box center [425, 203] width 7 height 20
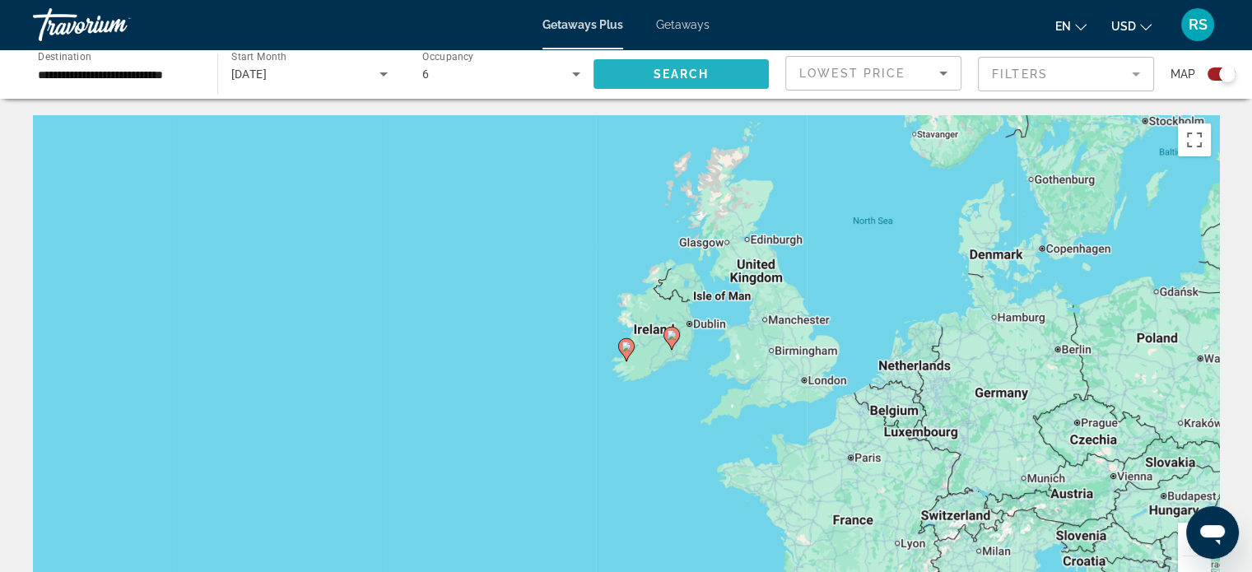
click at [704, 66] on span "Search widget" at bounding box center [681, 74] width 176 height 40
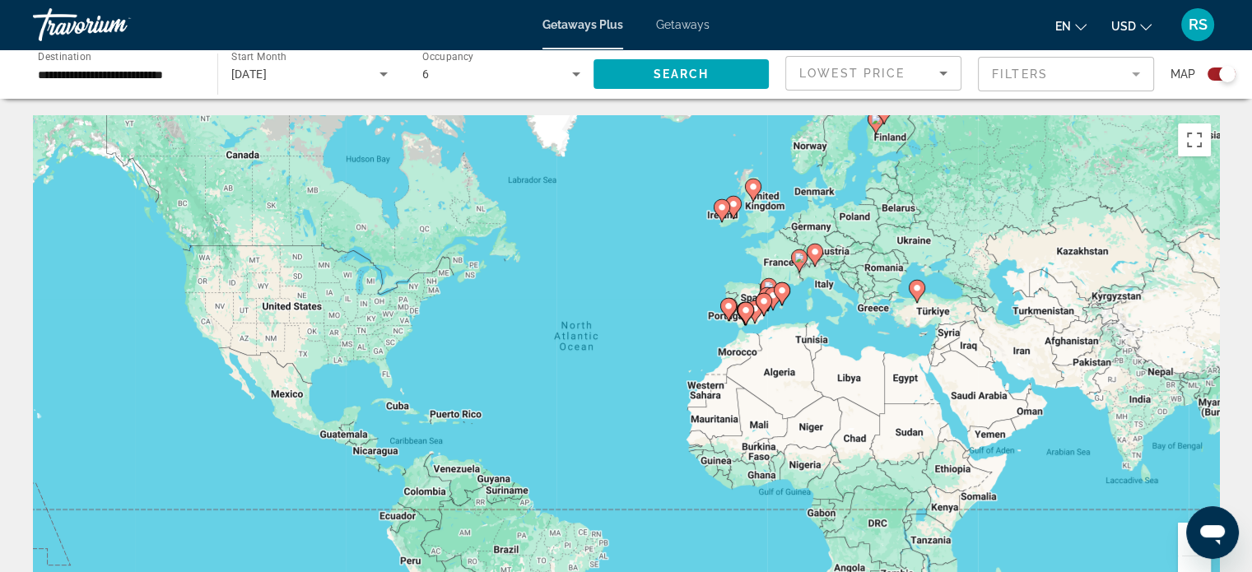
click at [685, 22] on span "Getaways" at bounding box center [682, 24] width 53 height 13
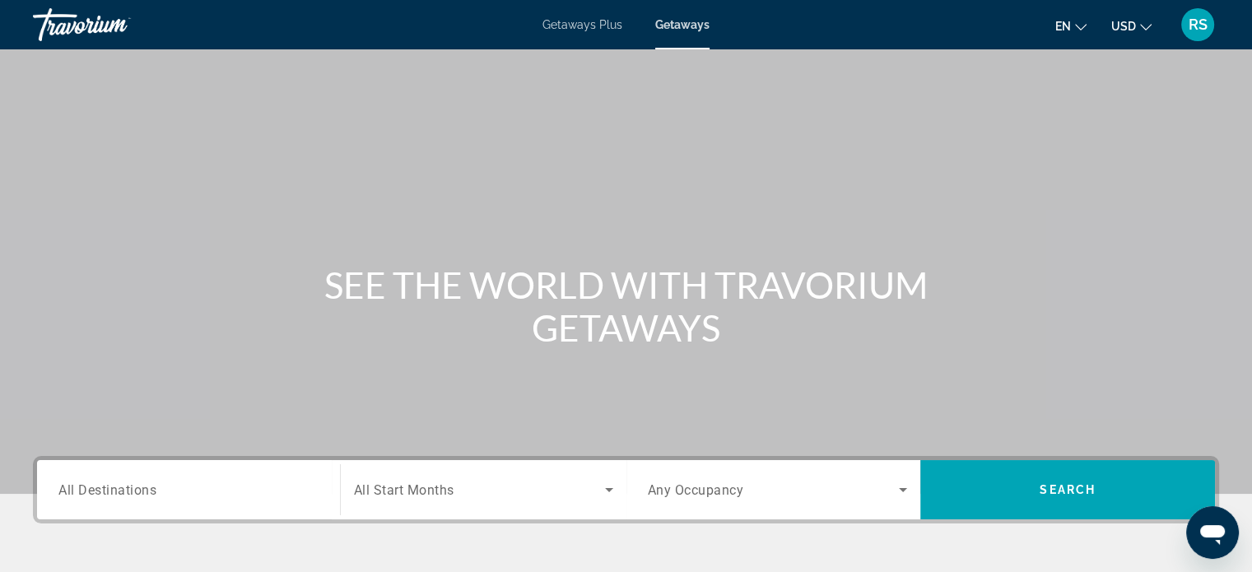
click at [128, 488] on span "All Destinations" at bounding box center [107, 489] width 98 height 16
click at [128, 488] on input "Destination All Destinations" at bounding box center [188, 491] width 260 height 20
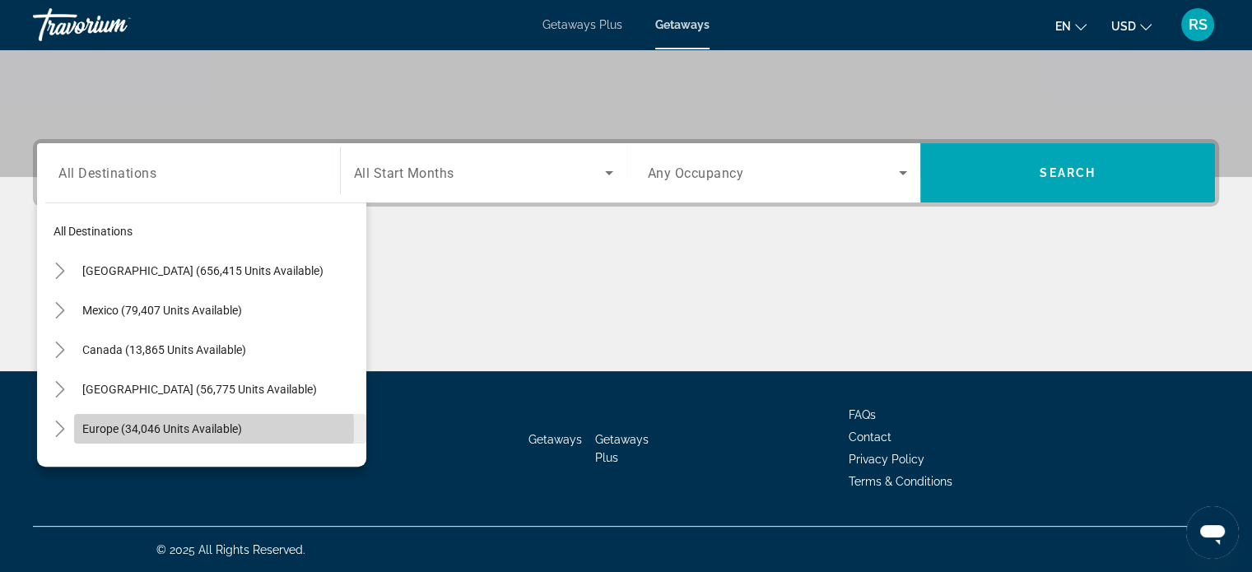
click at [148, 428] on span "Europe (34,046 units available)" at bounding box center [162, 428] width 160 height 13
type input "**********"
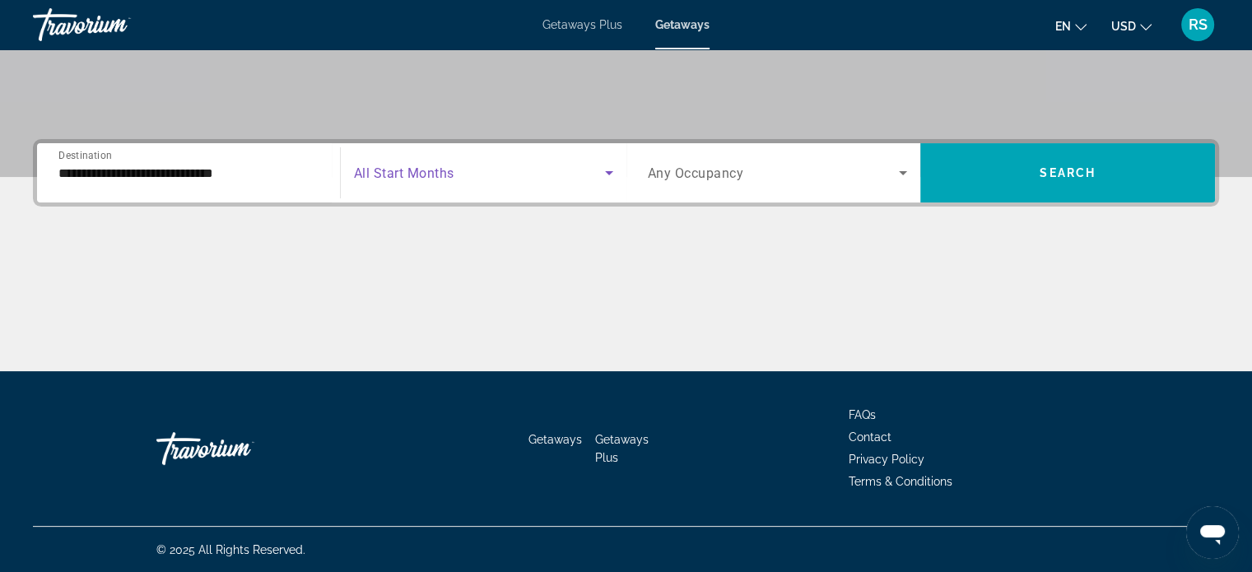
click at [607, 167] on icon "Search widget" at bounding box center [609, 173] width 20 height 20
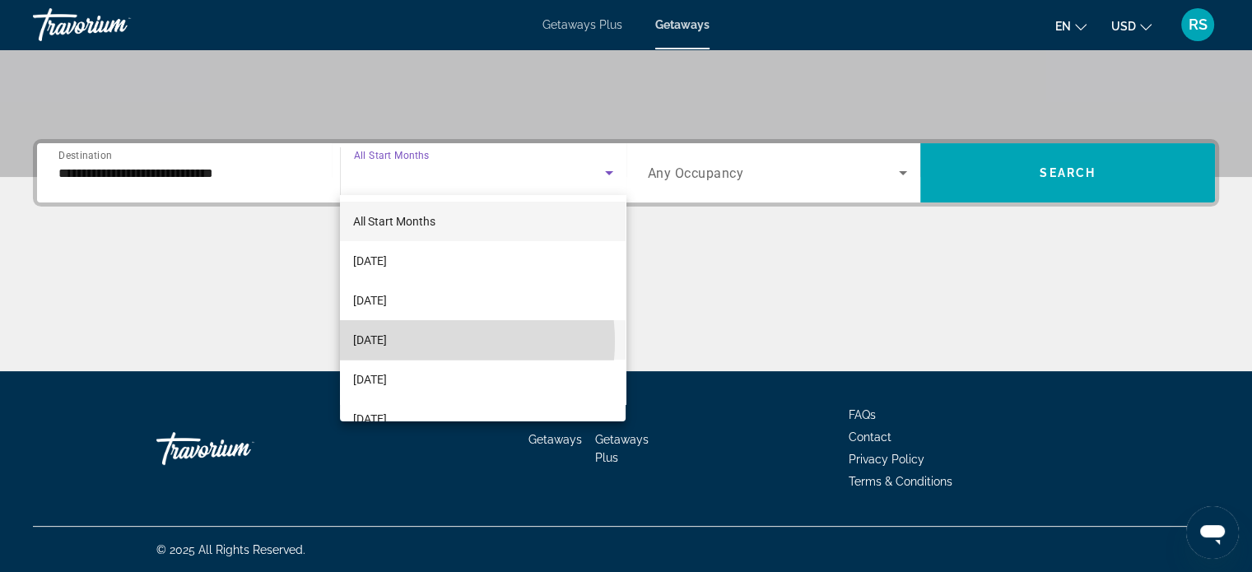
click at [387, 342] on span "December 2025" at bounding box center [370, 340] width 34 height 20
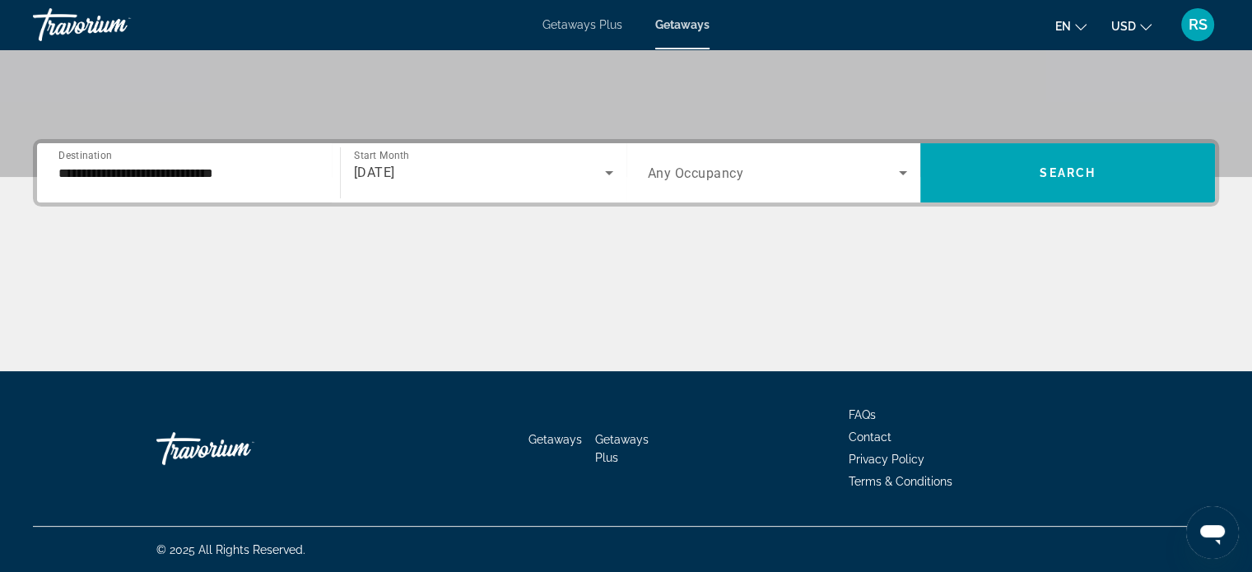
click at [690, 172] on span "Any Occupancy" at bounding box center [696, 173] width 96 height 16
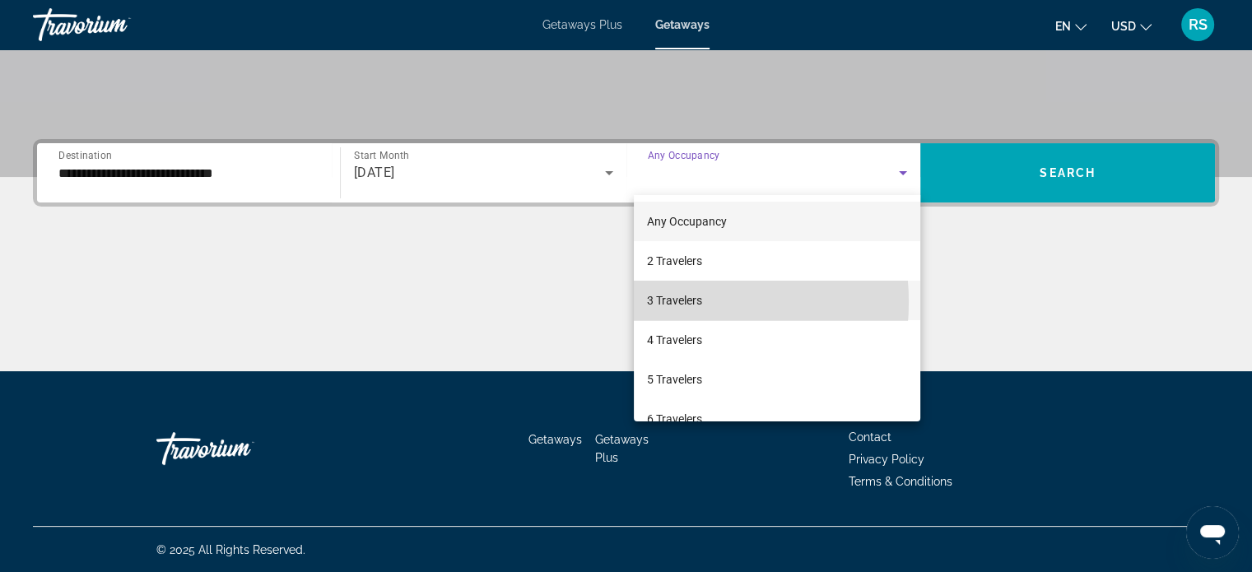
click at [652, 302] on span "3 Travelers" at bounding box center [674, 300] width 55 height 20
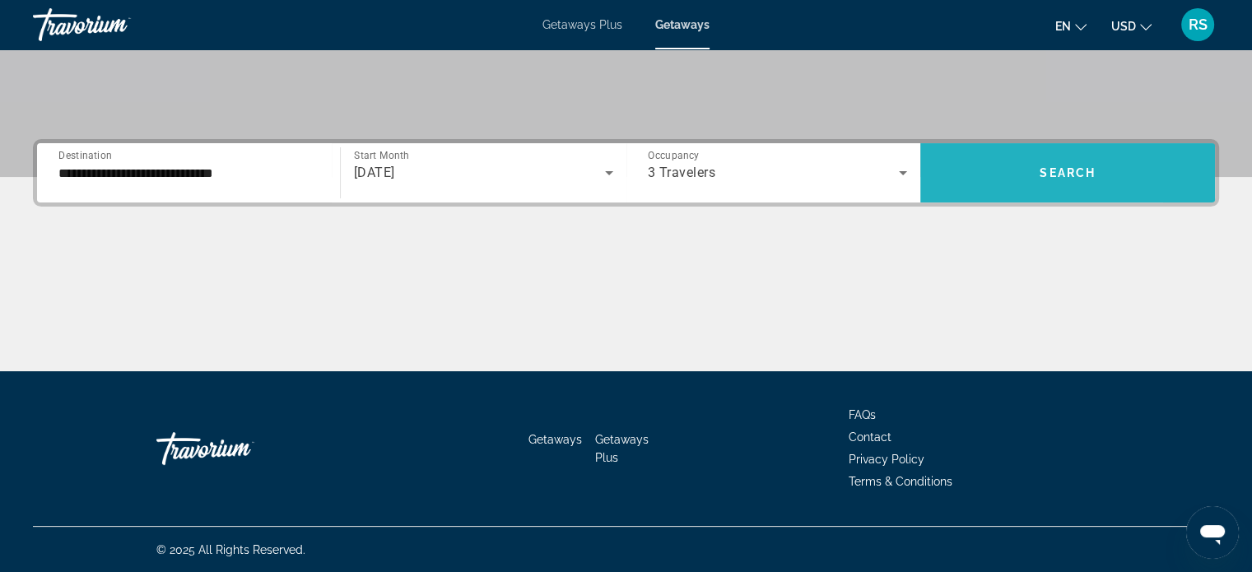
click at [981, 164] on span "Search widget" at bounding box center [1067, 173] width 295 height 40
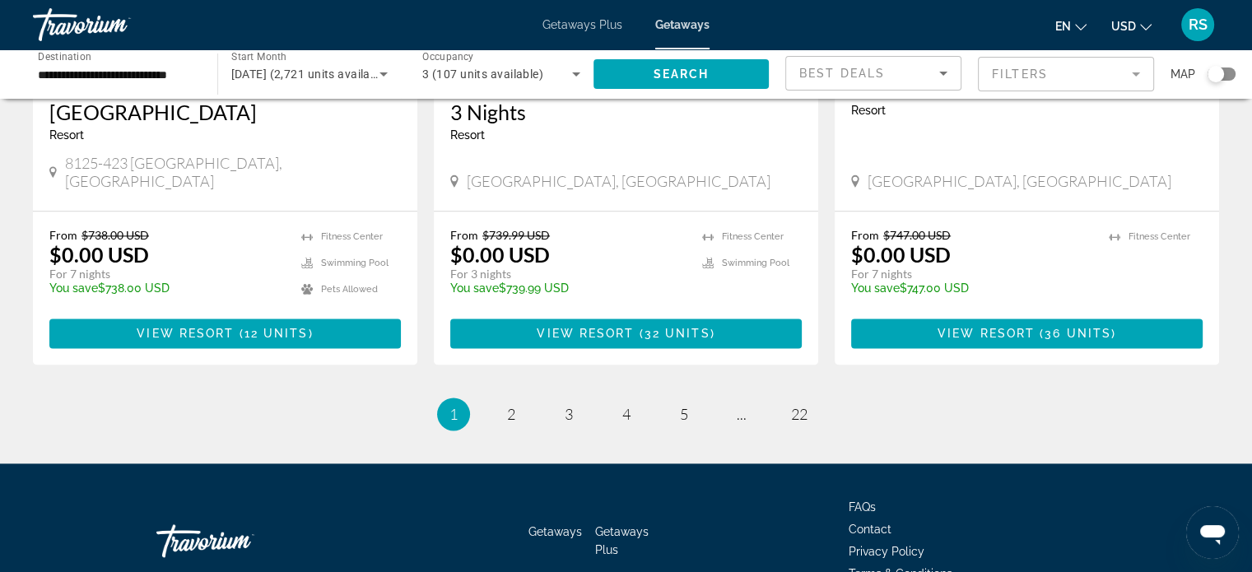
scroll to position [2111, 0]
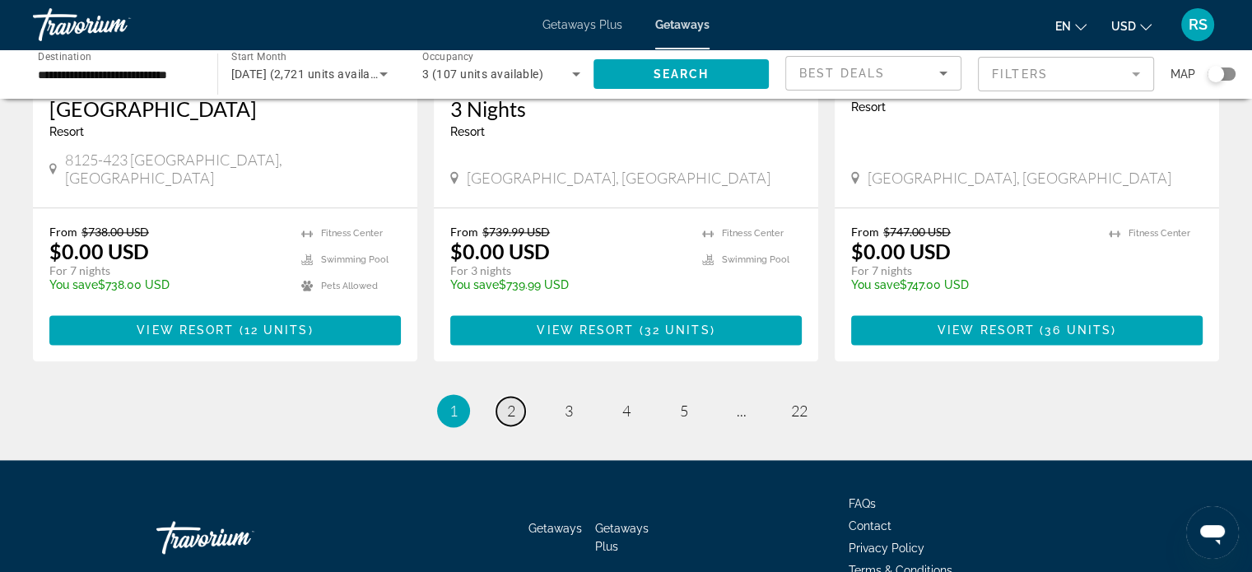
click at [507, 402] on span "2" at bounding box center [511, 411] width 8 height 18
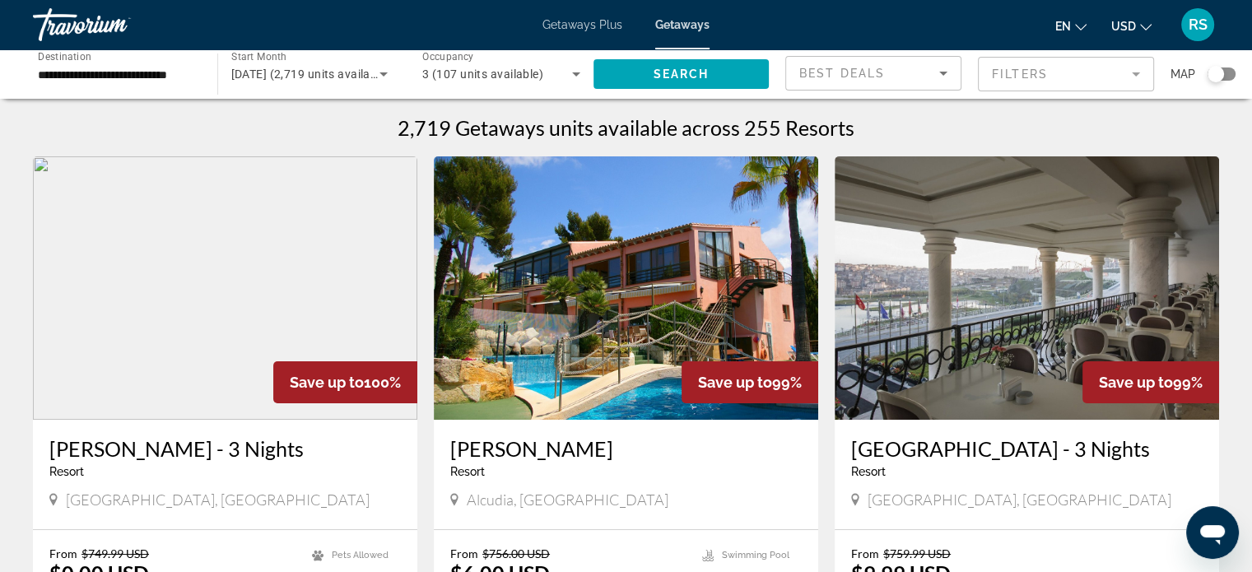
click at [507, 319] on img "Main content" at bounding box center [626, 287] width 384 height 263
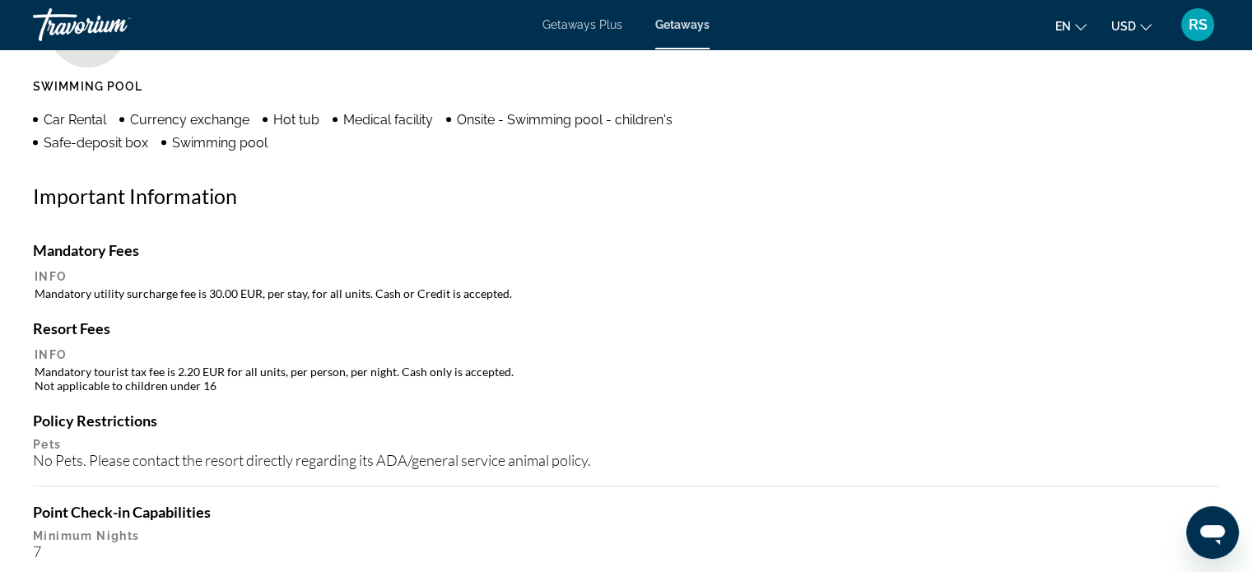
scroll to position [1430, 0]
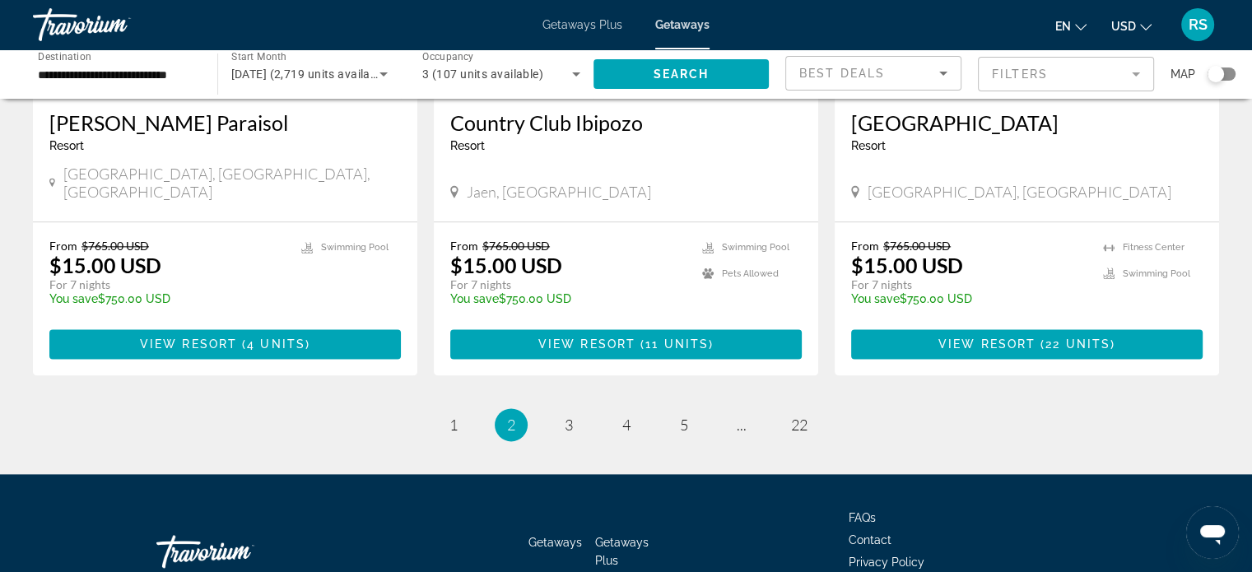
scroll to position [2053, 0]
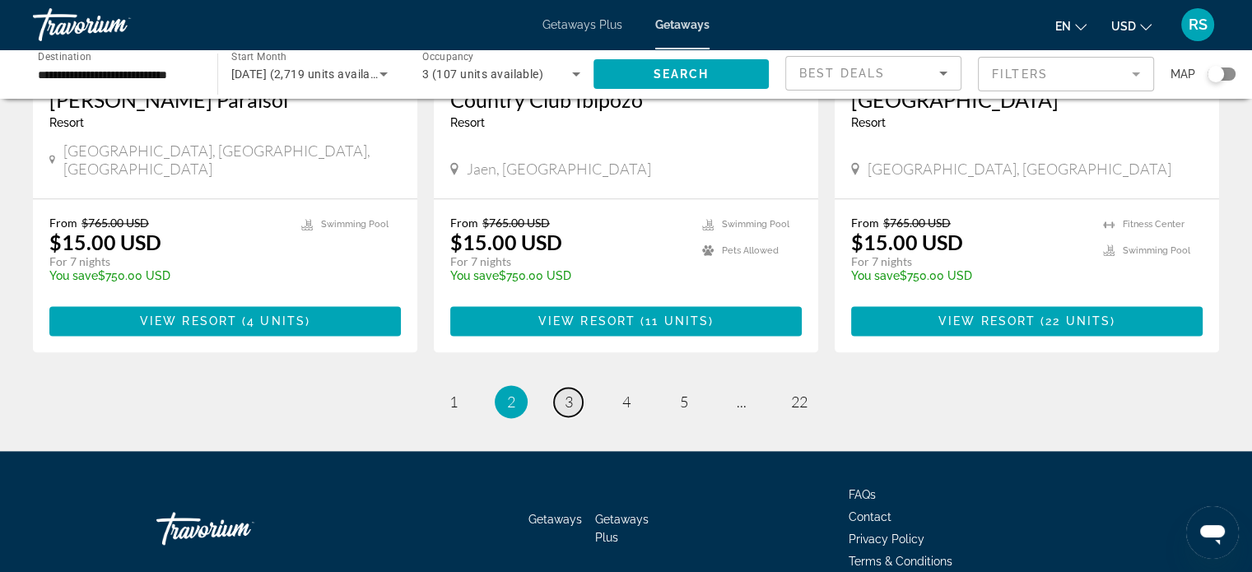
click at [569, 393] on span "3" at bounding box center [569, 402] width 8 height 18
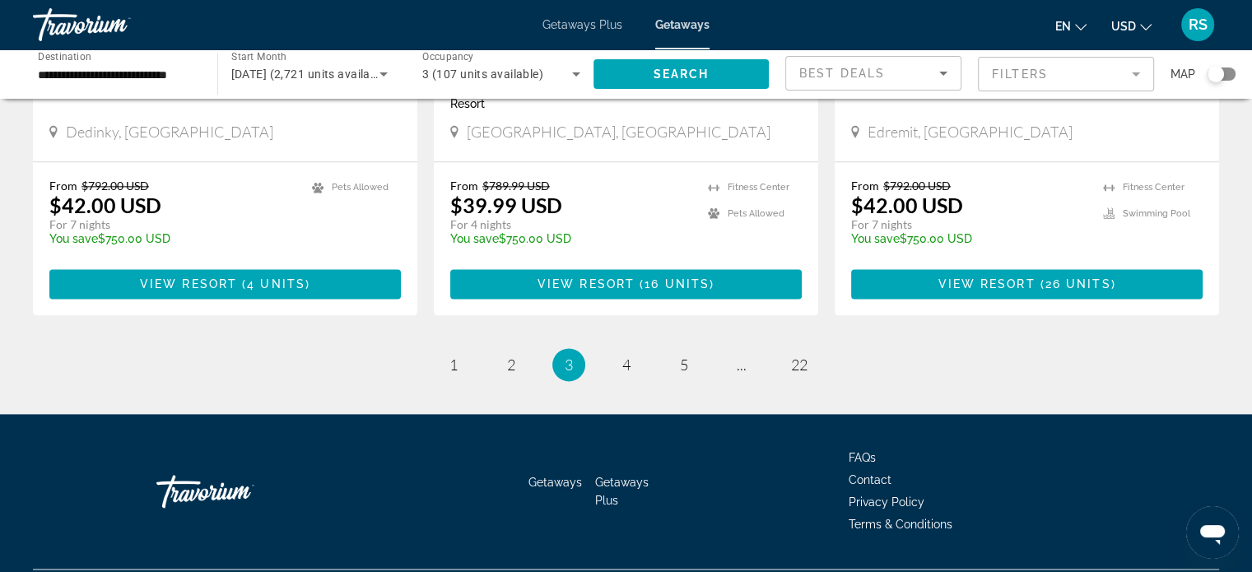
scroll to position [2113, 0]
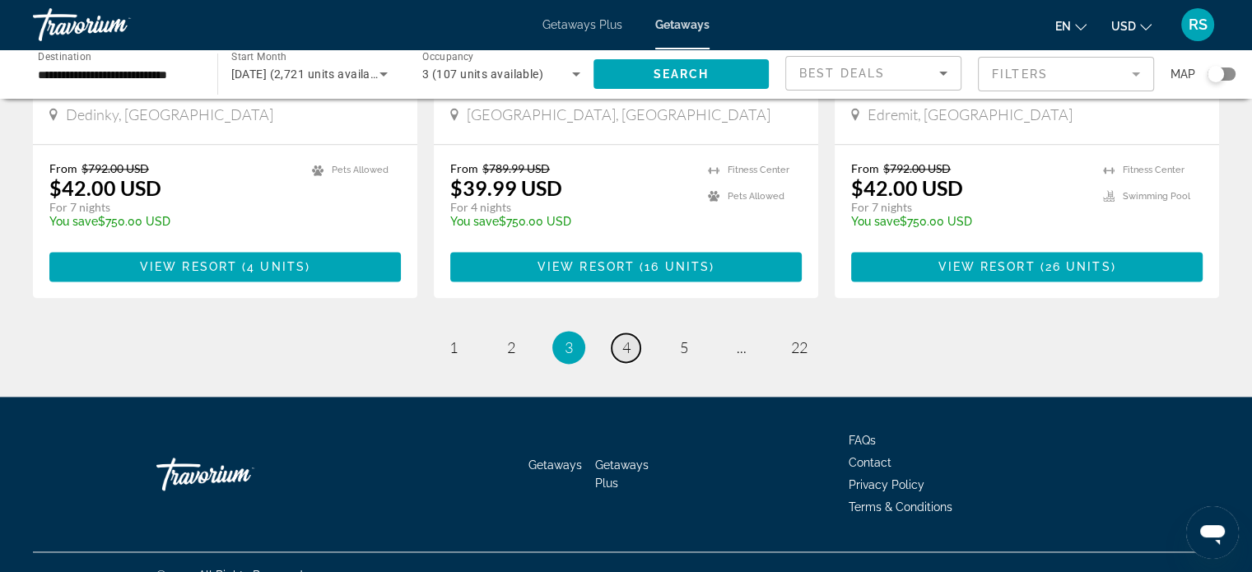
click at [629, 338] on span "4" at bounding box center [626, 347] width 8 height 18
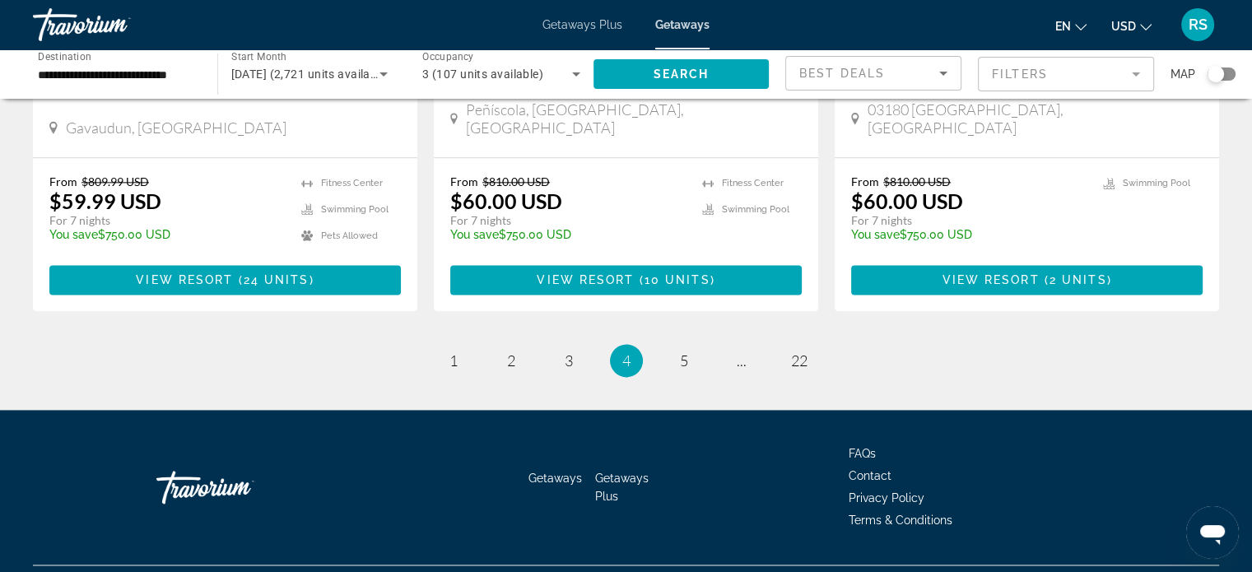
scroll to position [2089, 0]
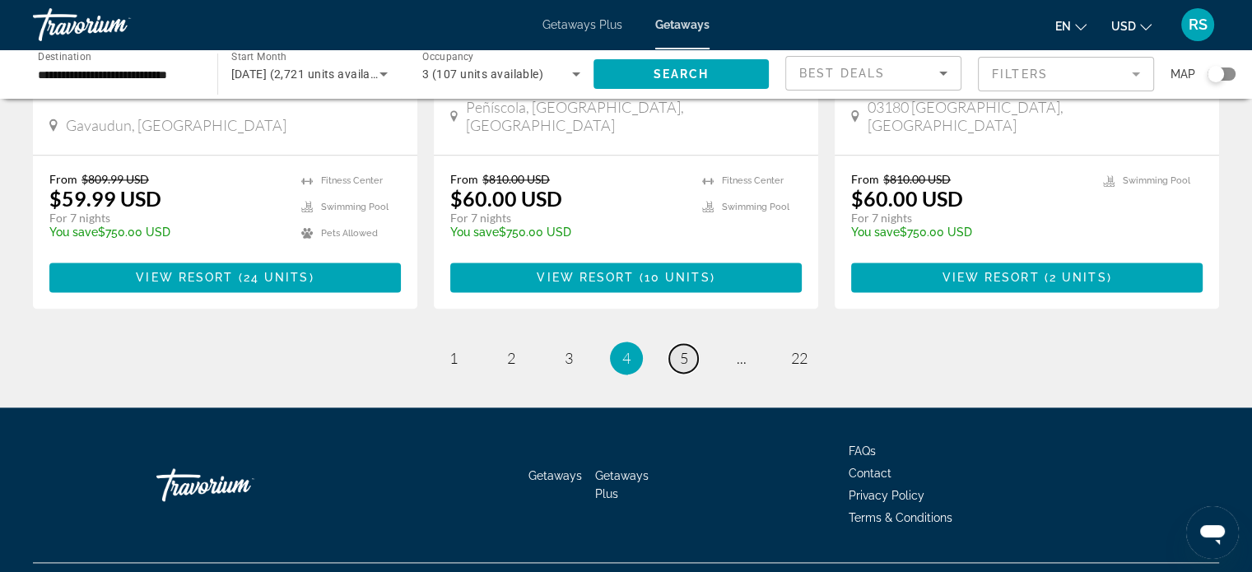
click at [685, 349] on span "5" at bounding box center [684, 358] width 8 height 18
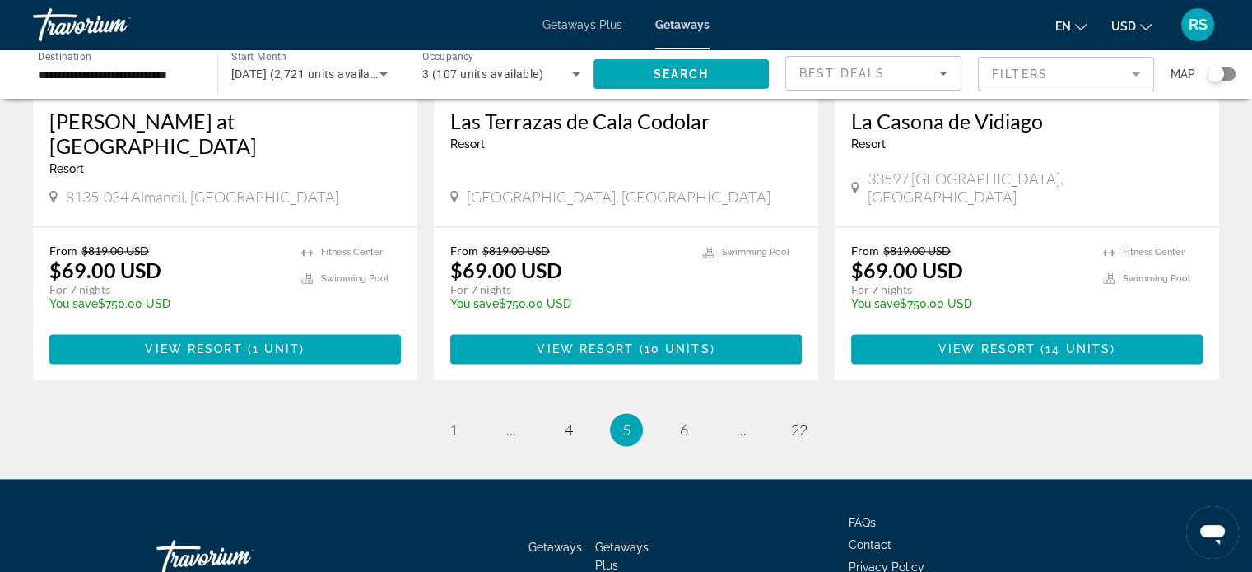
scroll to position [2090, 0]
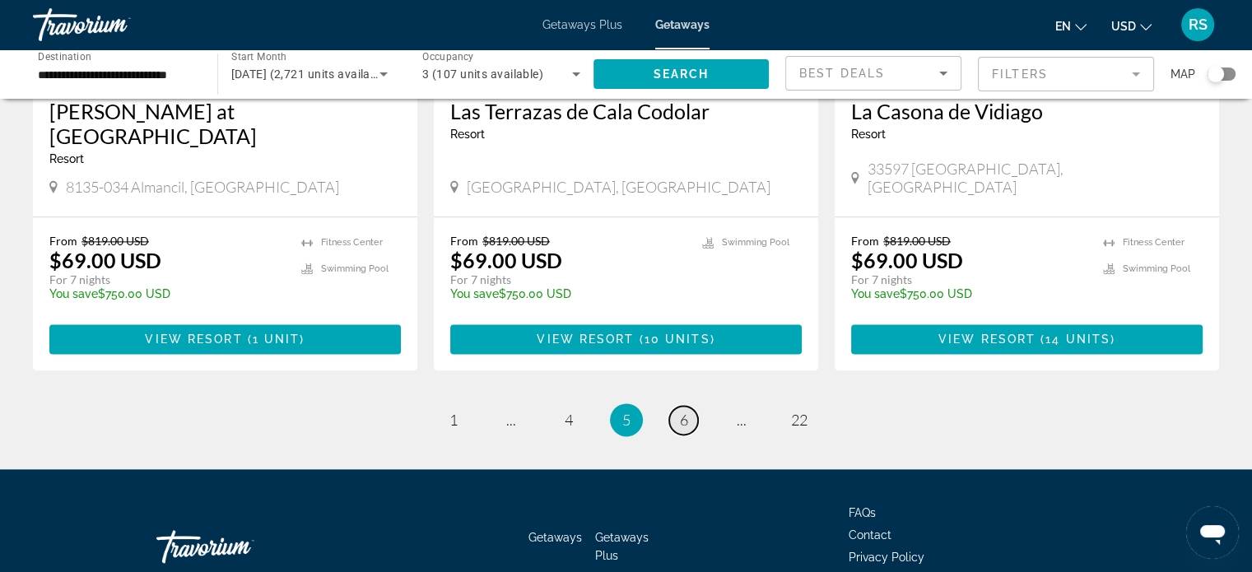
click at [685, 411] on span "6" at bounding box center [684, 420] width 8 height 18
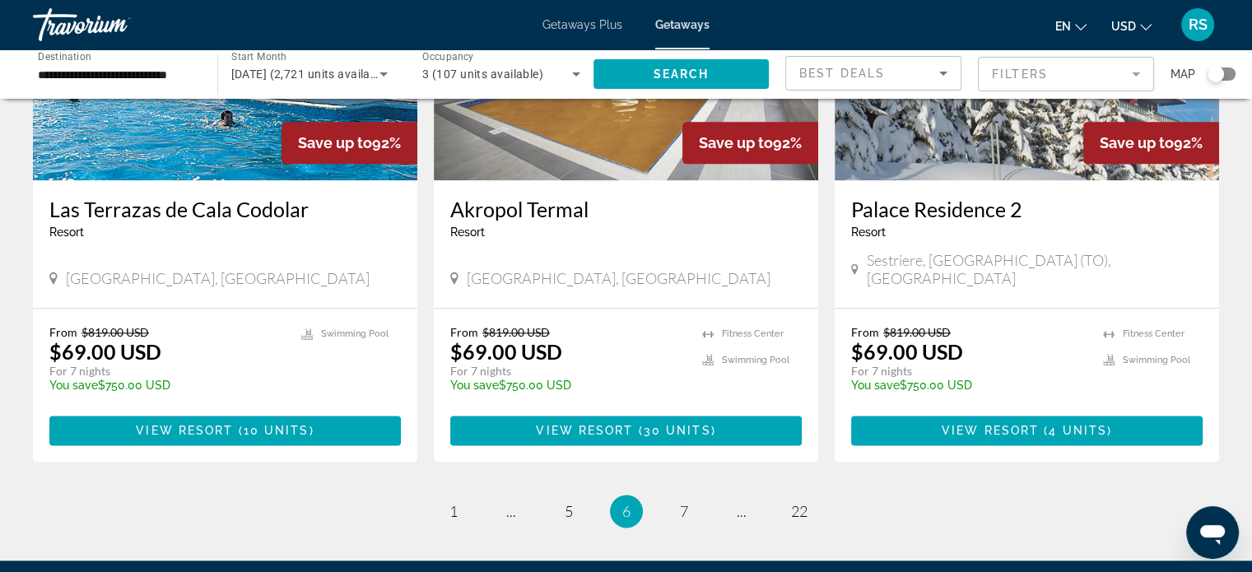
scroll to position [1996, 0]
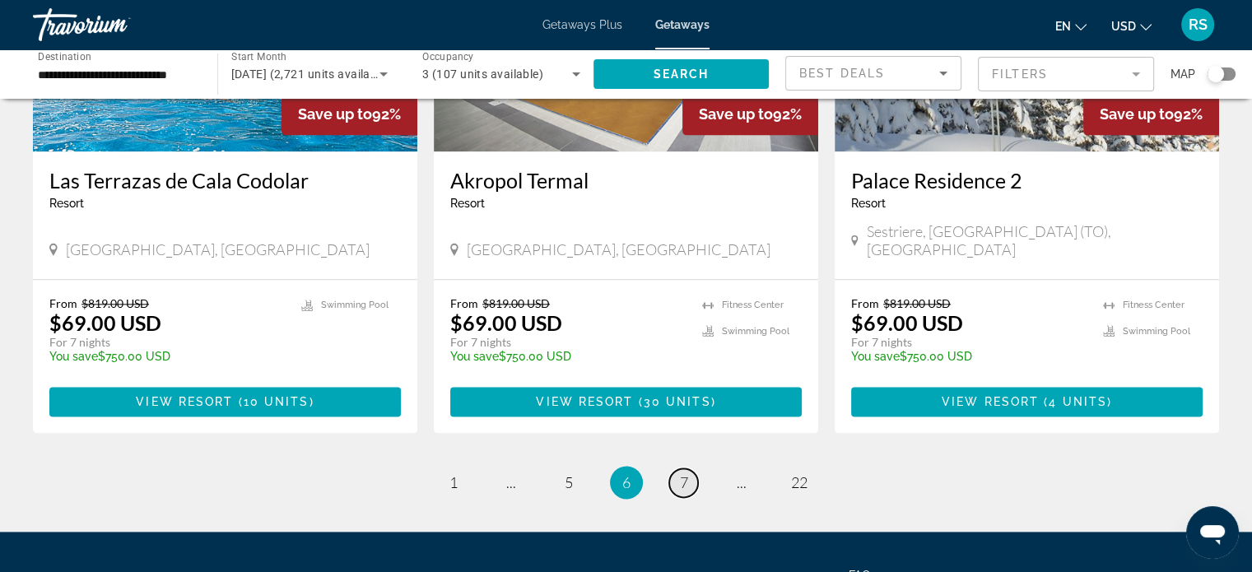
click at [686, 473] on span "7" at bounding box center [684, 482] width 8 height 18
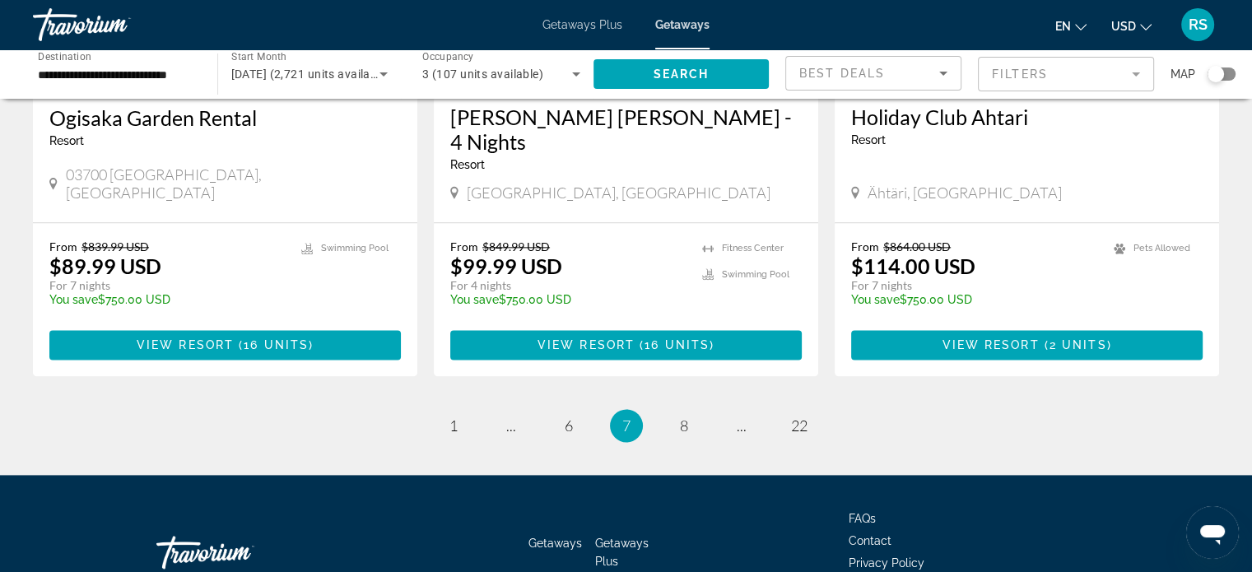
scroll to position [2090, 0]
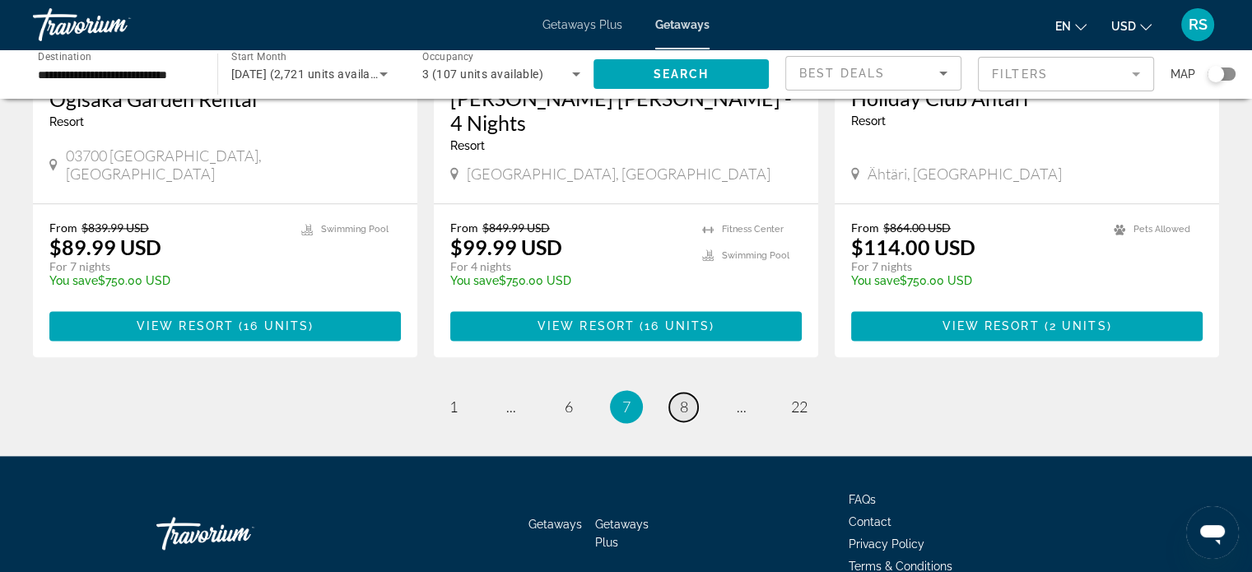
click at [680, 397] on span "8" at bounding box center [684, 406] width 8 height 18
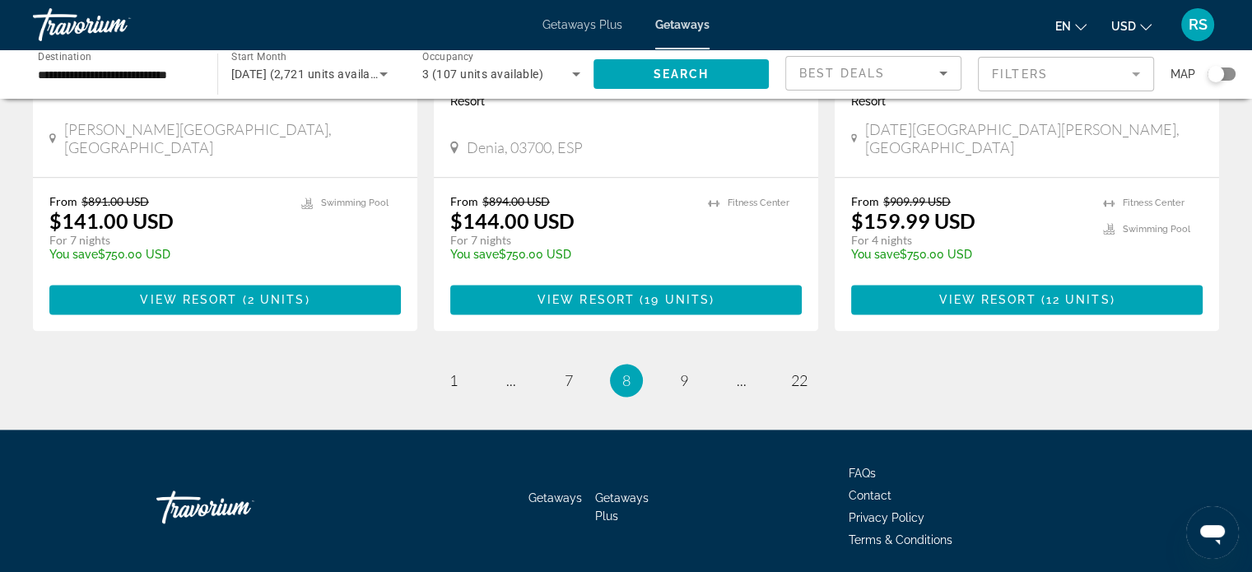
scroll to position [2113, 0]
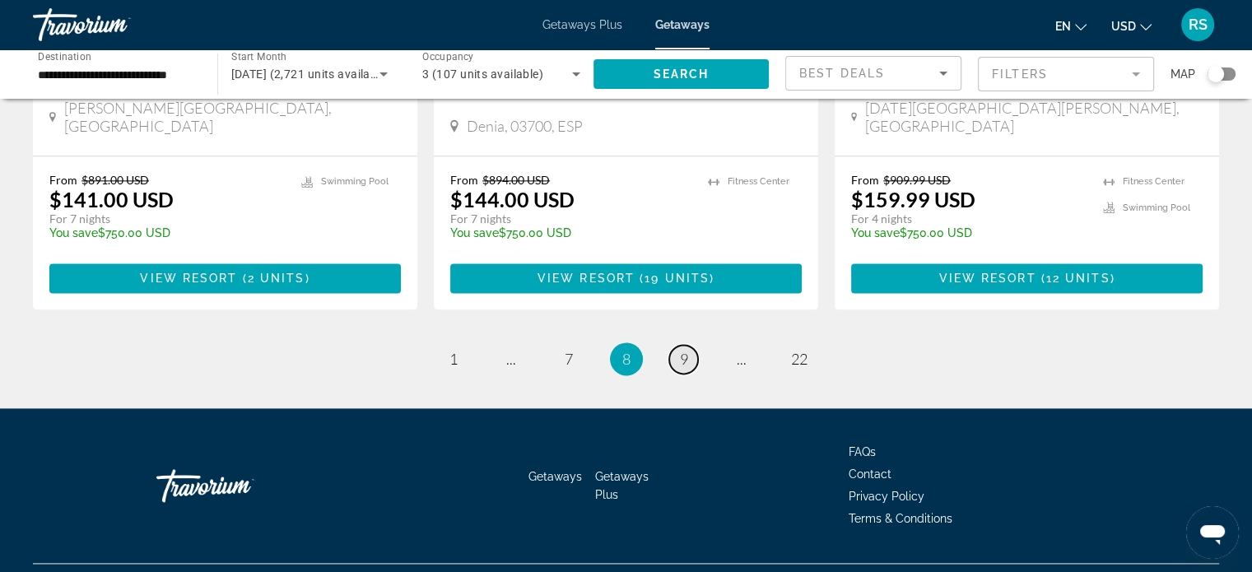
click at [681, 350] on span "9" at bounding box center [684, 359] width 8 height 18
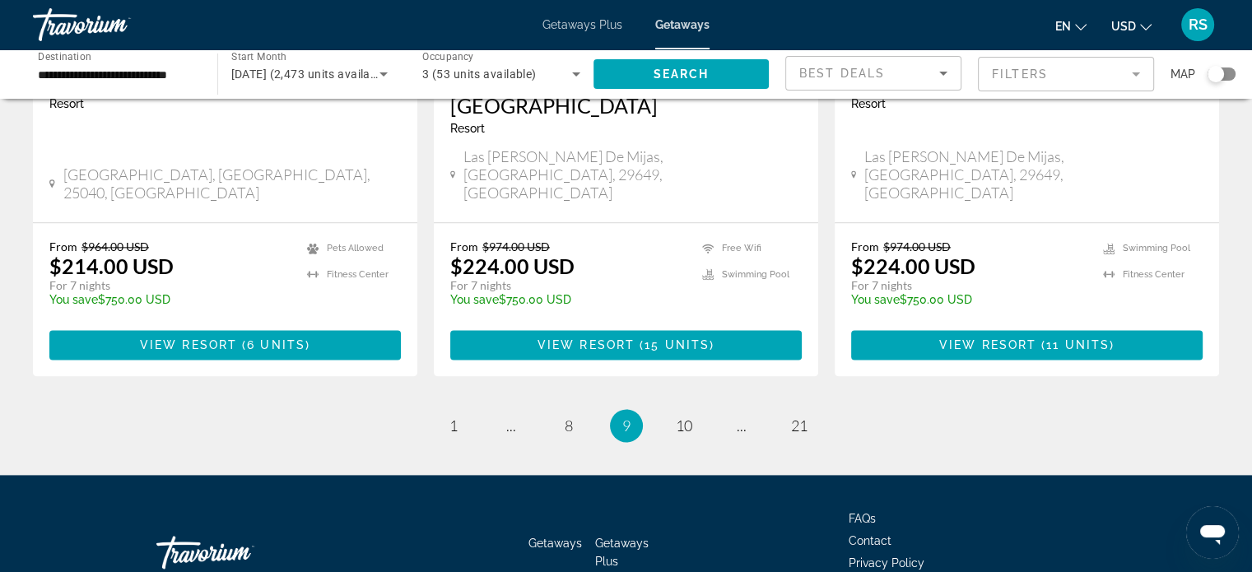
scroll to position [2113, 0]
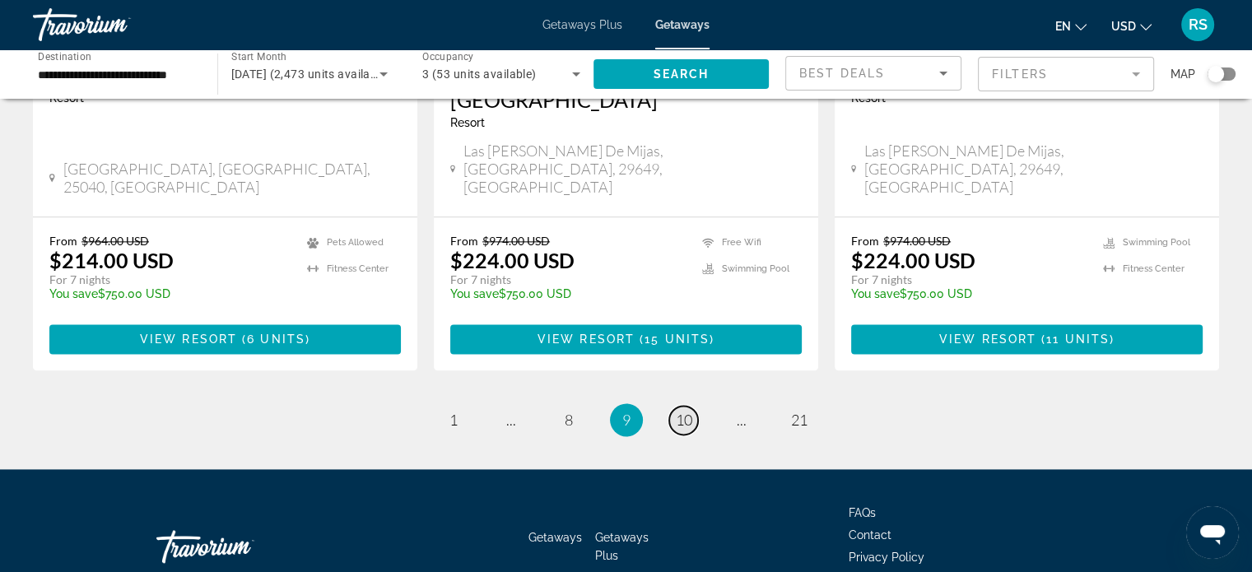
click at [683, 411] on span "10" at bounding box center [684, 420] width 16 height 18
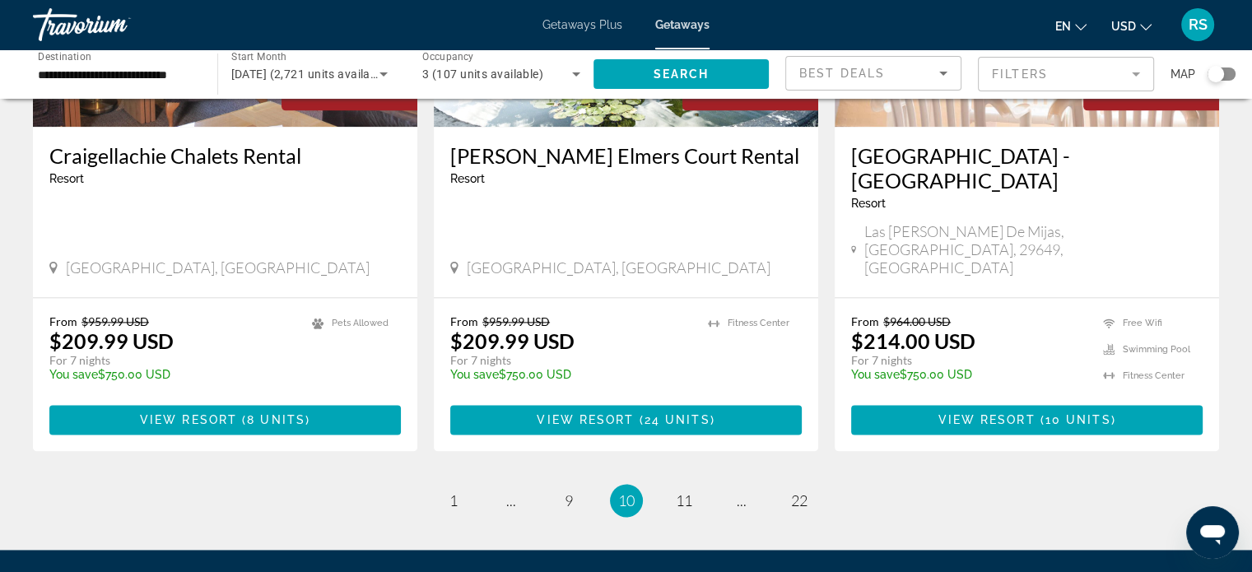
scroll to position [2139, 0]
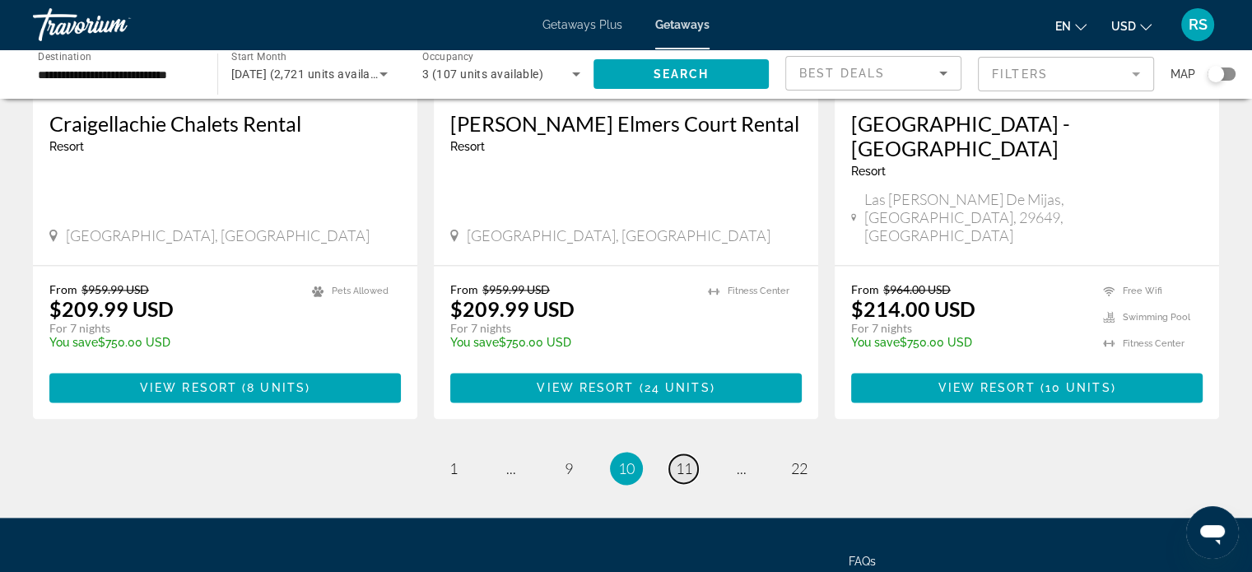
click at [684, 459] on span "11" at bounding box center [684, 468] width 16 height 18
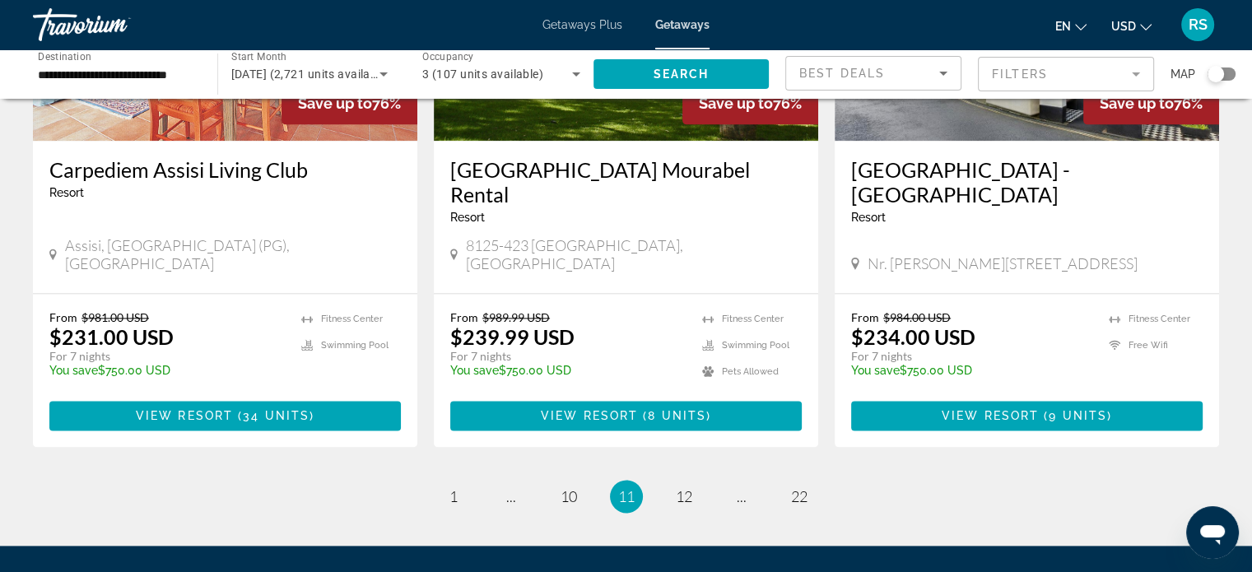
scroll to position [2113, 0]
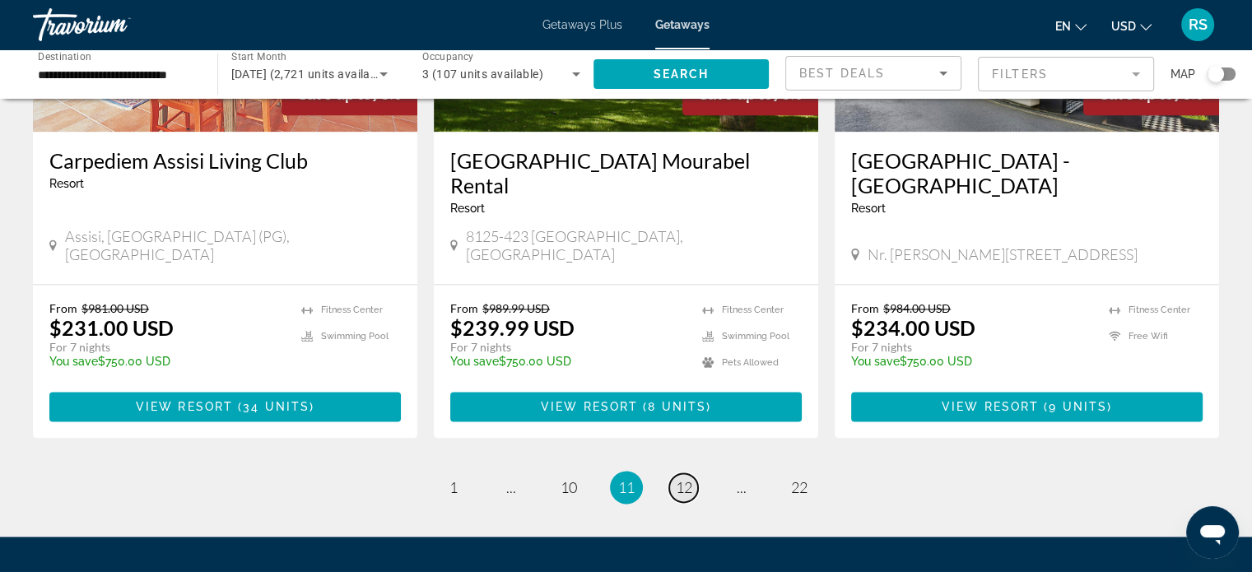
click at [684, 478] on span "12" at bounding box center [684, 487] width 16 height 18
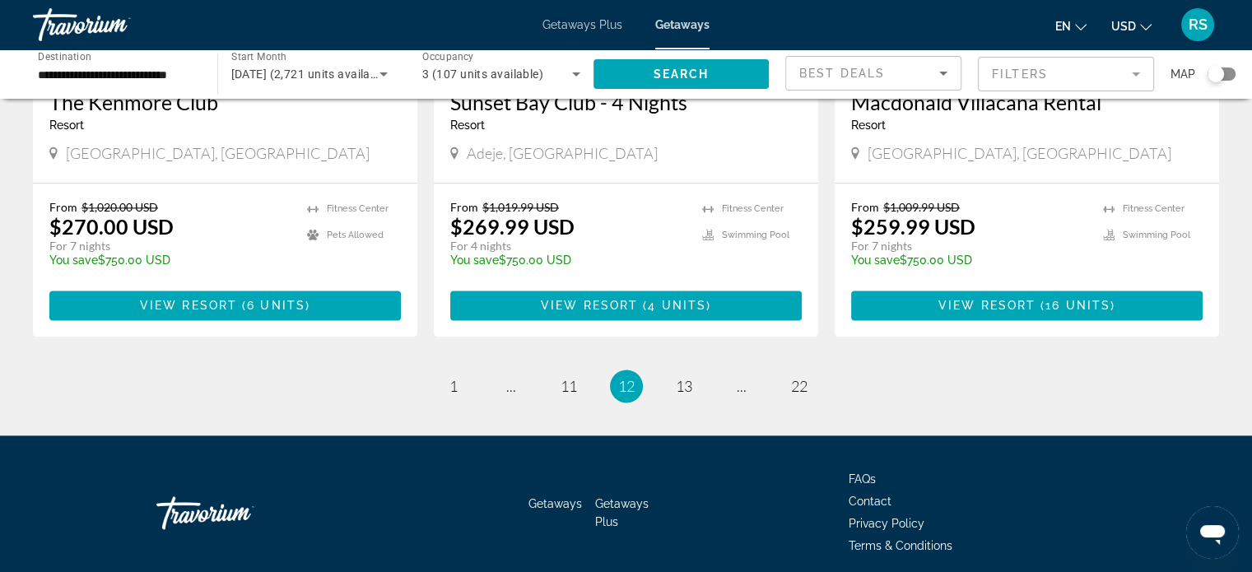
scroll to position [2111, 0]
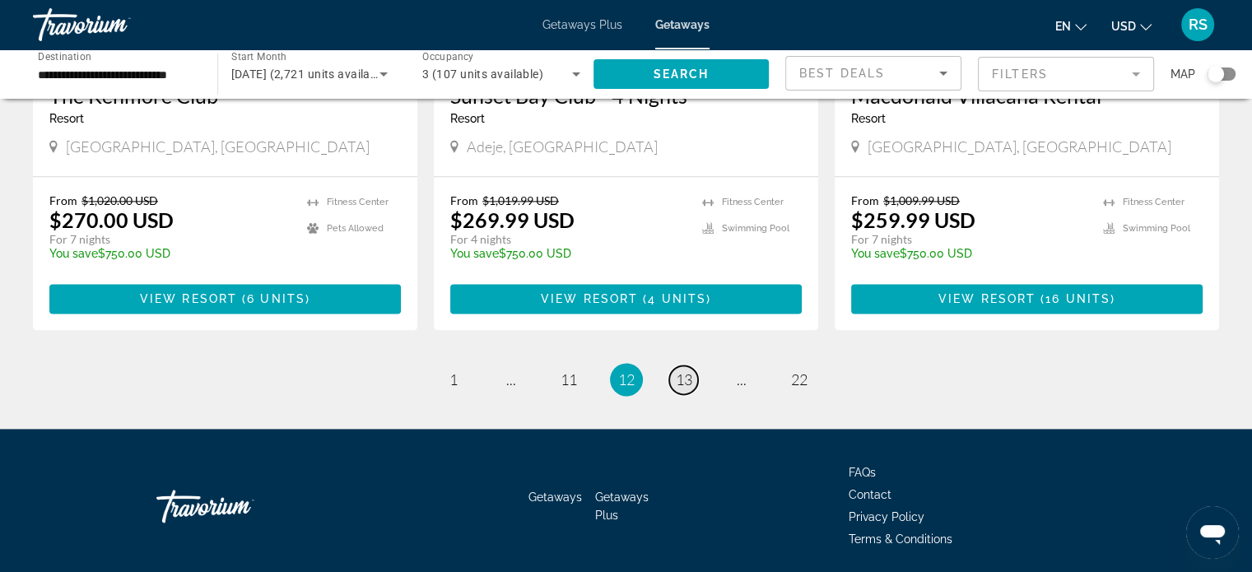
click at [686, 370] on span "13" at bounding box center [684, 379] width 16 height 18
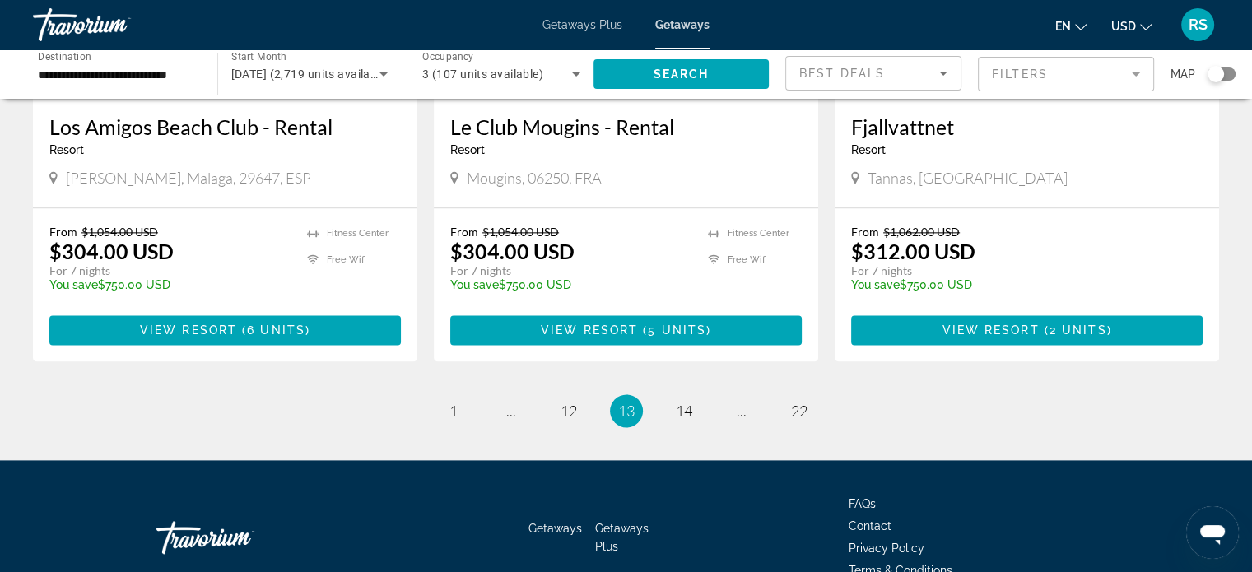
scroll to position [2075, 0]
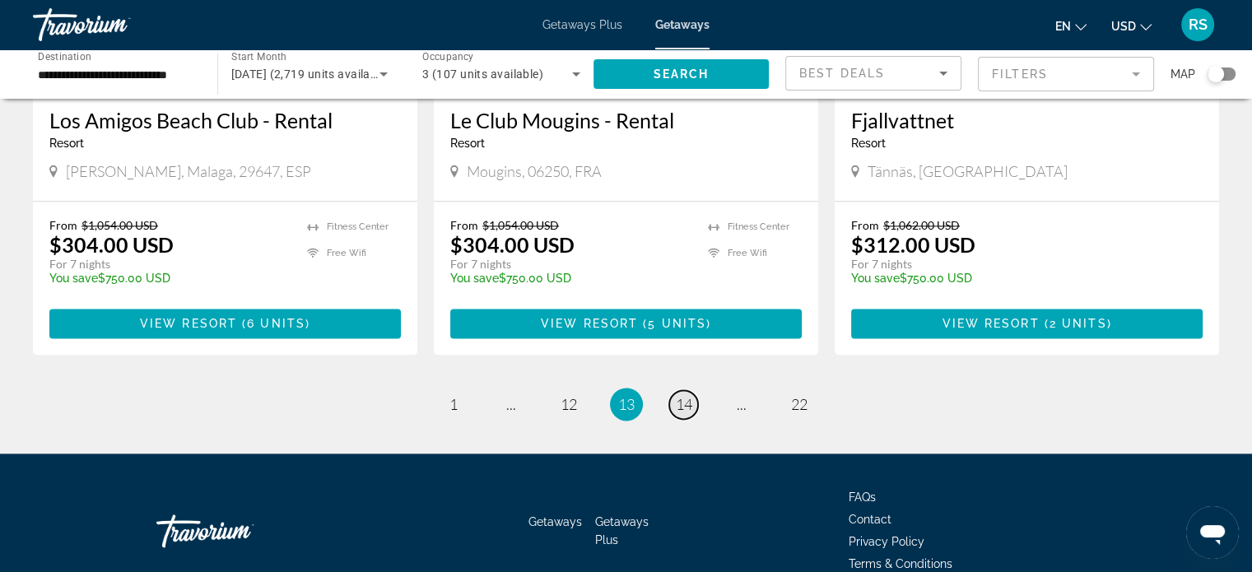
click at [686, 395] on span "14" at bounding box center [684, 404] width 16 height 18
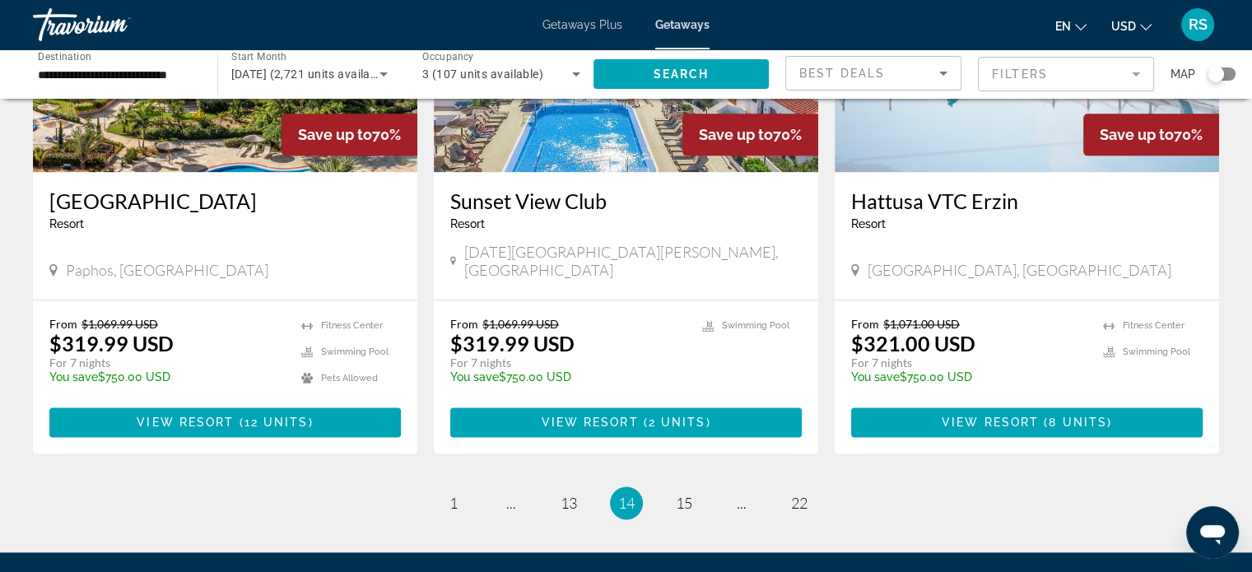
scroll to position [2162, 0]
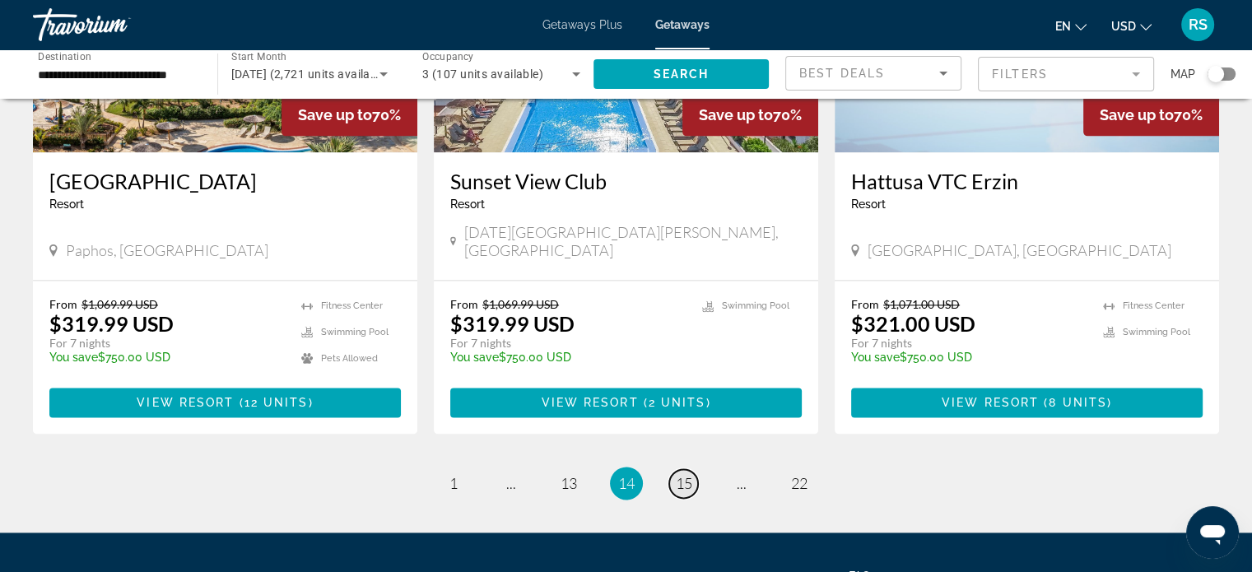
click at [685, 469] on link "page 15" at bounding box center [683, 483] width 29 height 29
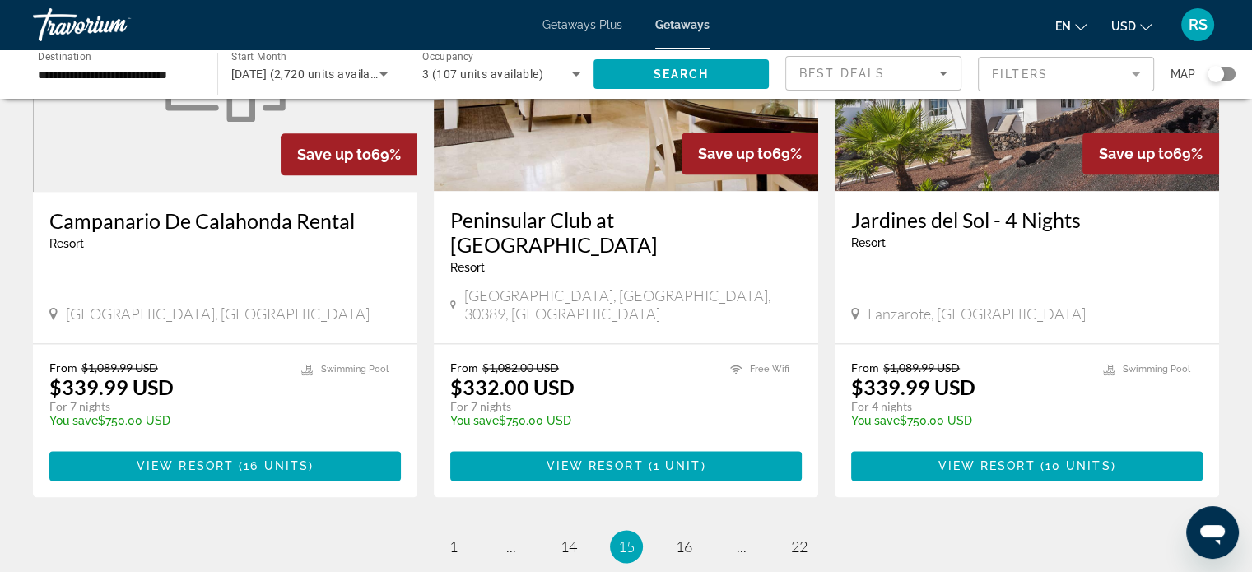
scroll to position [2164, 0]
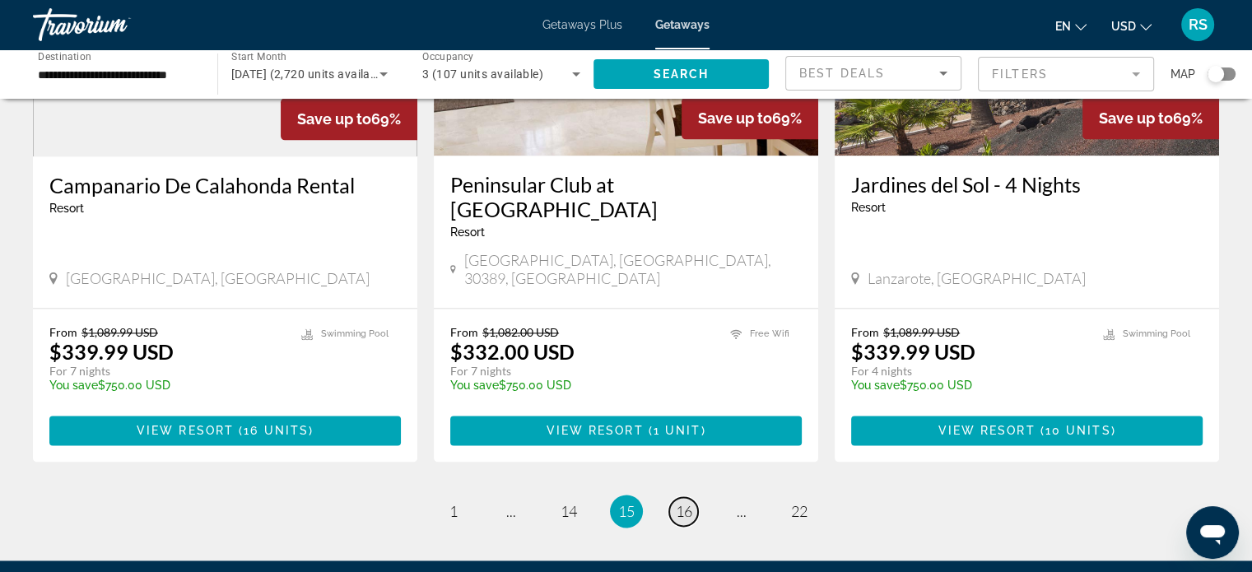
click at [690, 502] on span "16" at bounding box center [684, 511] width 16 height 18
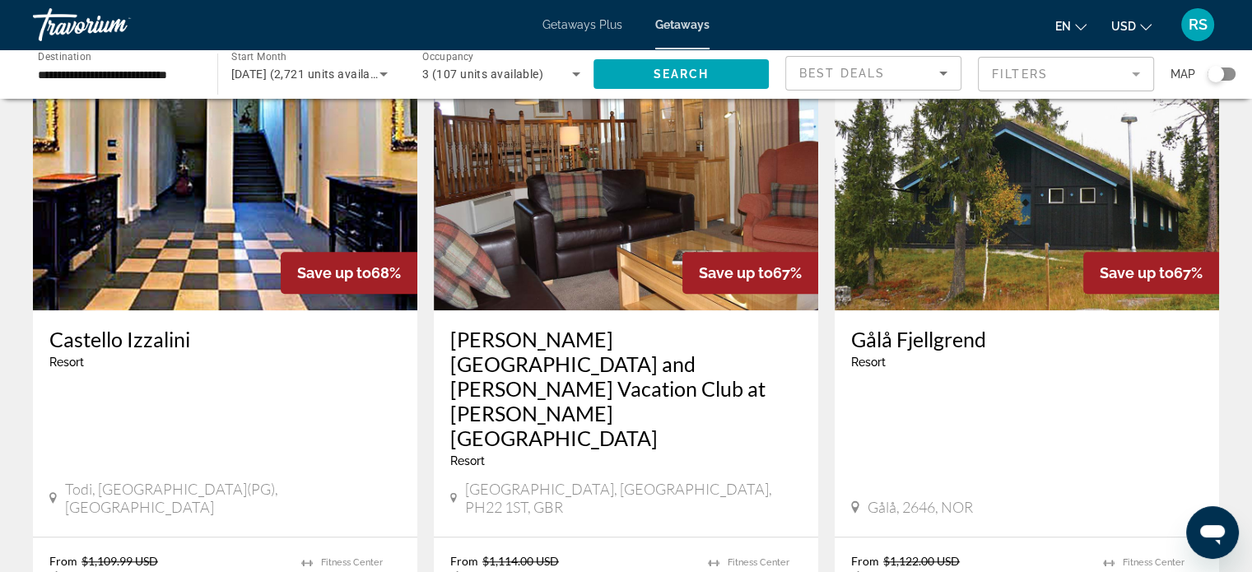
scroll to position [1327, 0]
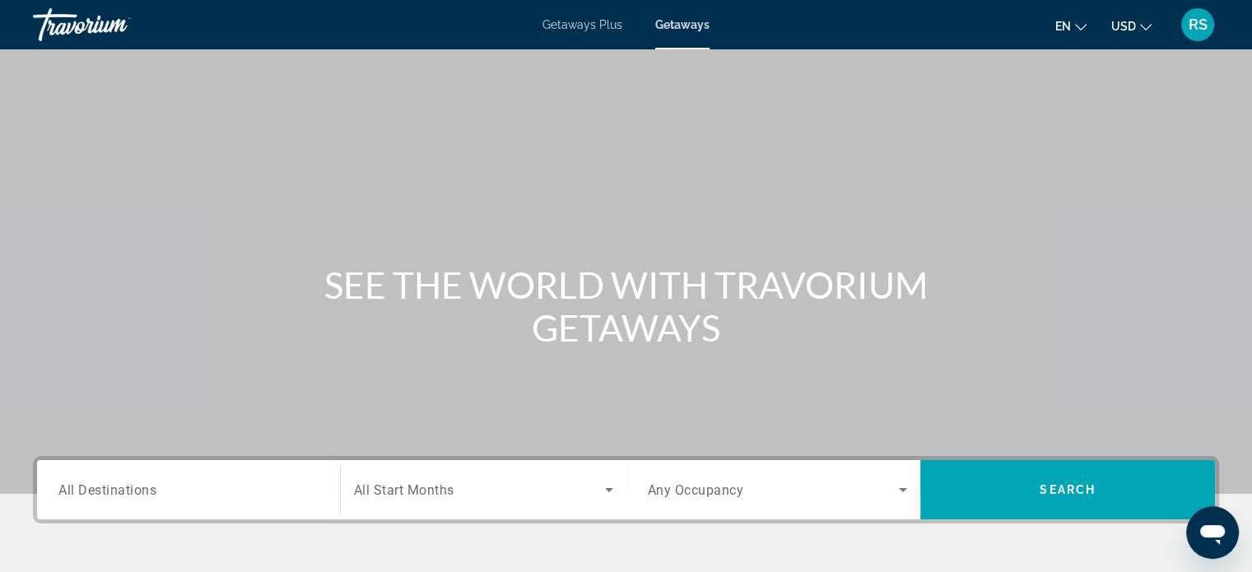
click at [122, 486] on span "All Destinations" at bounding box center [107, 489] width 98 height 16
click at [122, 486] on input "Destination All Destinations" at bounding box center [188, 491] width 260 height 20
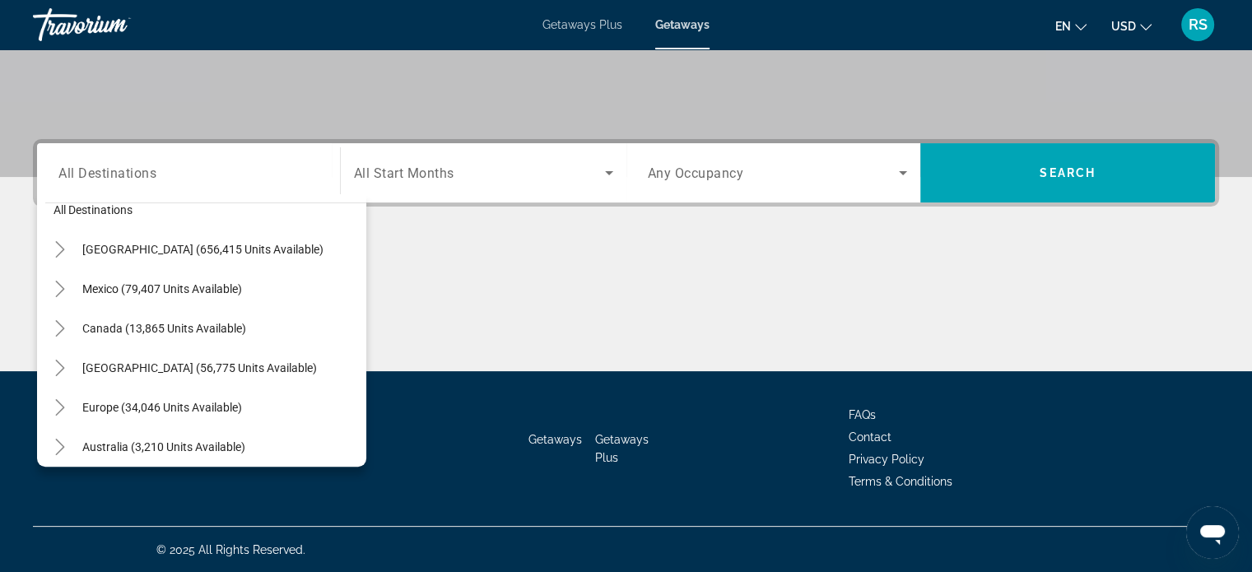
scroll to position [27, 0]
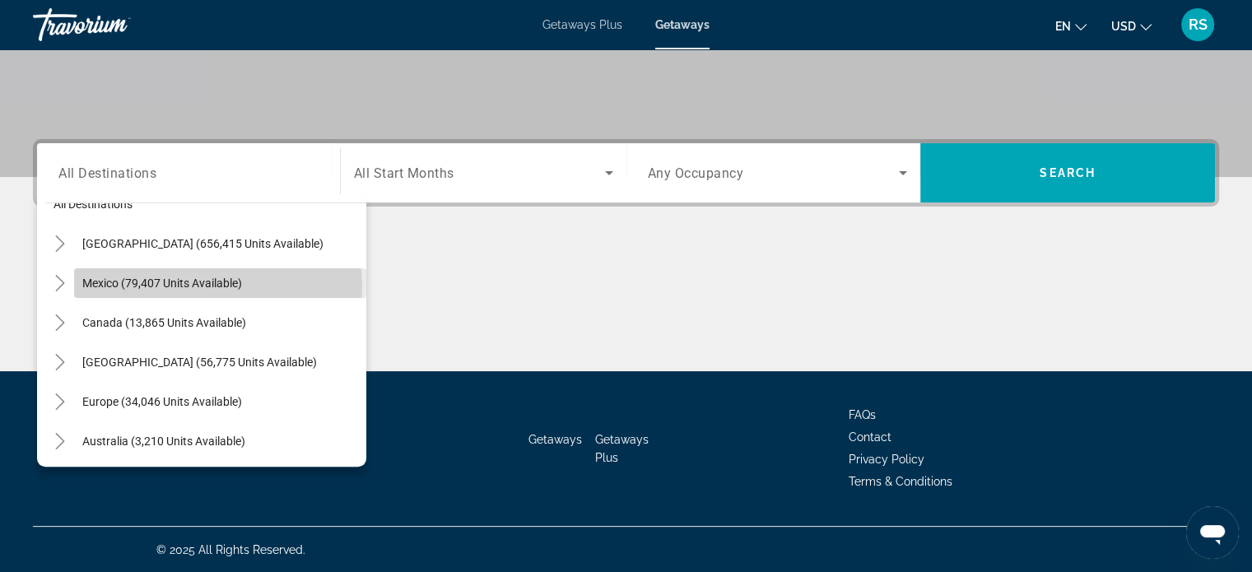
click at [217, 285] on span "Mexico (79,407 units available)" at bounding box center [162, 283] width 160 height 13
type input "**********"
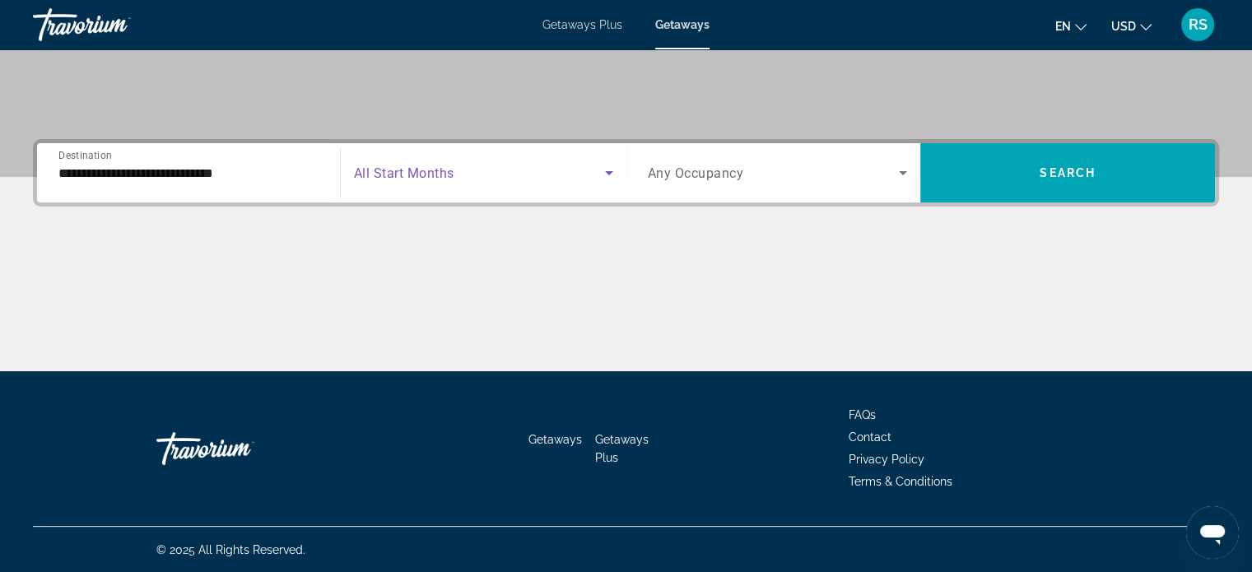
click at [607, 171] on icon "Search widget" at bounding box center [609, 173] width 8 height 4
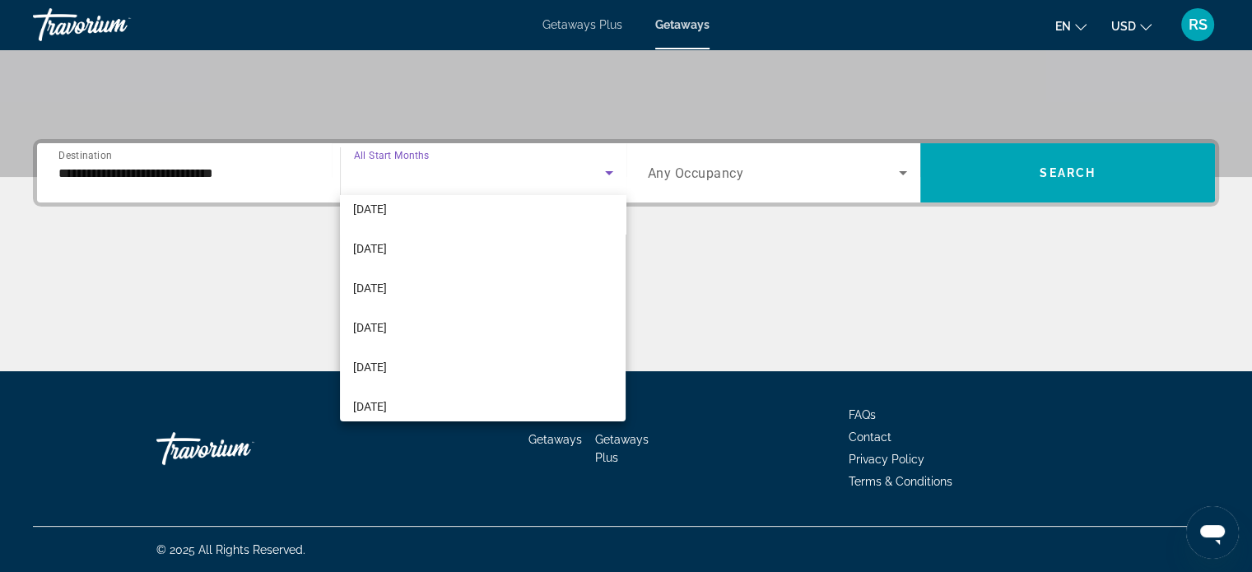
scroll to position [176, 0]
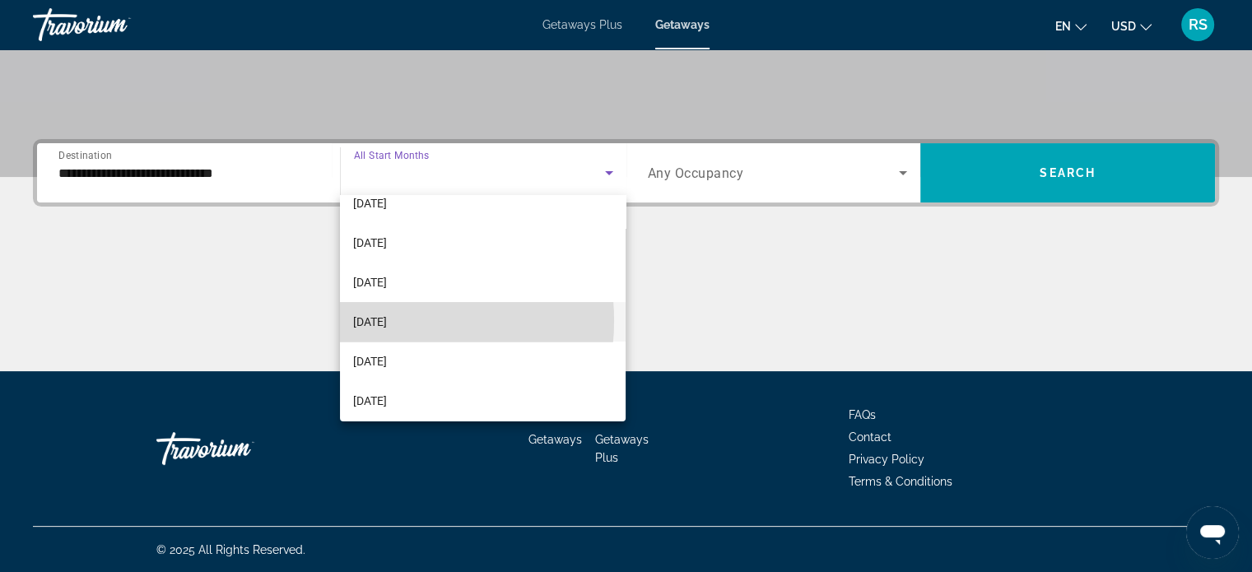
click at [387, 320] on span "April 2026" at bounding box center [370, 322] width 34 height 20
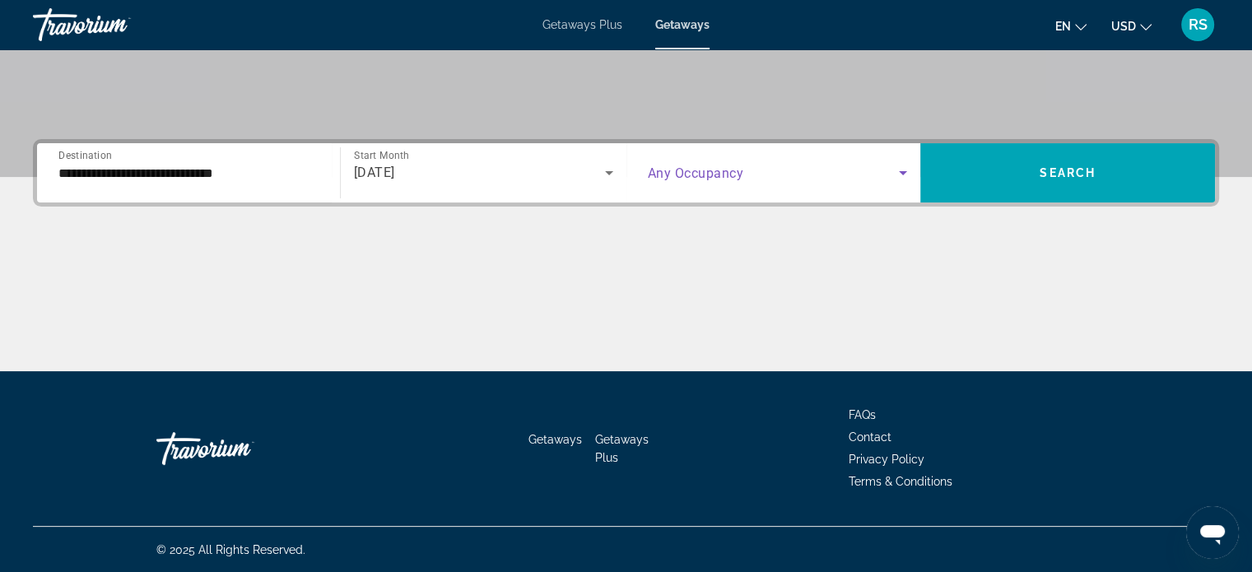
click at [900, 171] on icon "Search widget" at bounding box center [903, 173] width 8 height 4
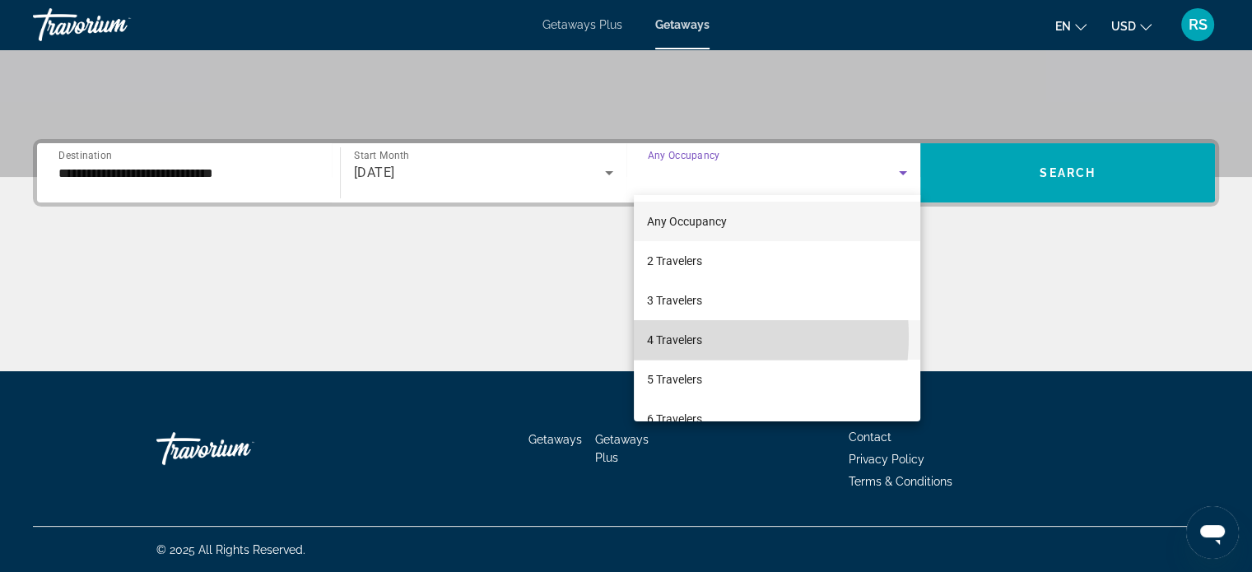
click at [685, 337] on span "4 Travelers" at bounding box center [674, 340] width 55 height 20
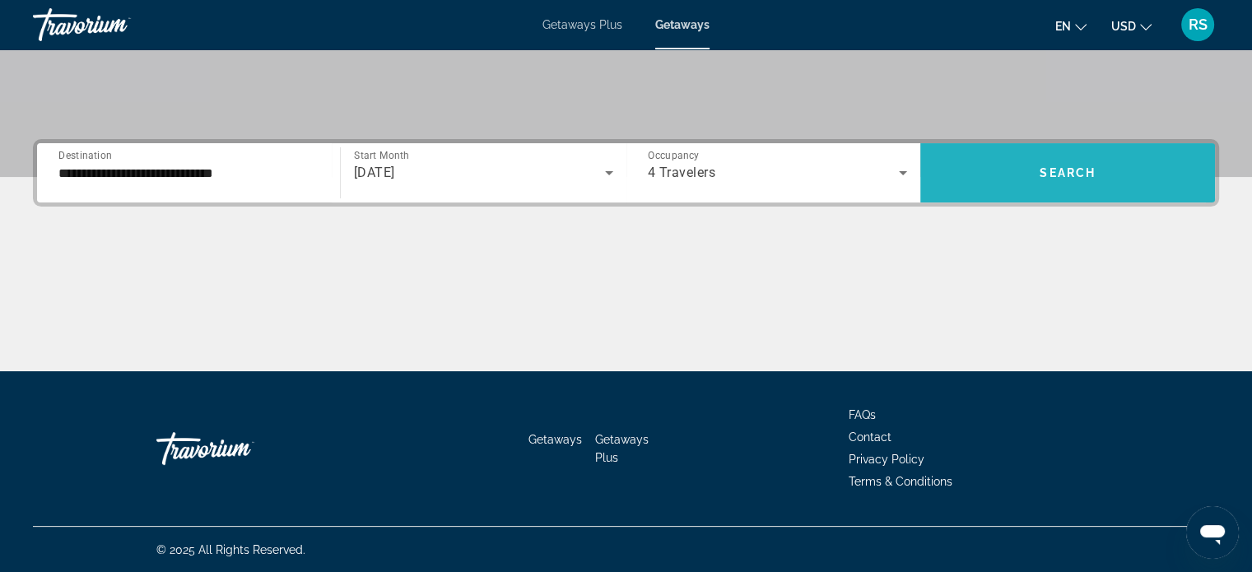
click at [1002, 180] on span "Search widget" at bounding box center [1067, 173] width 295 height 40
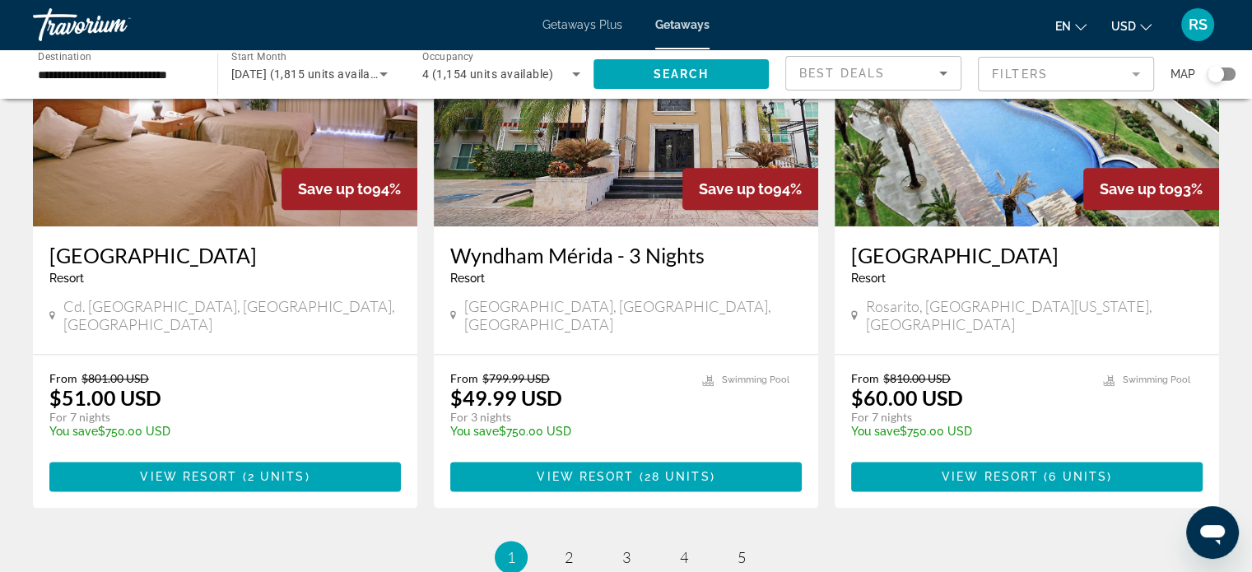
scroll to position [2011, 0]
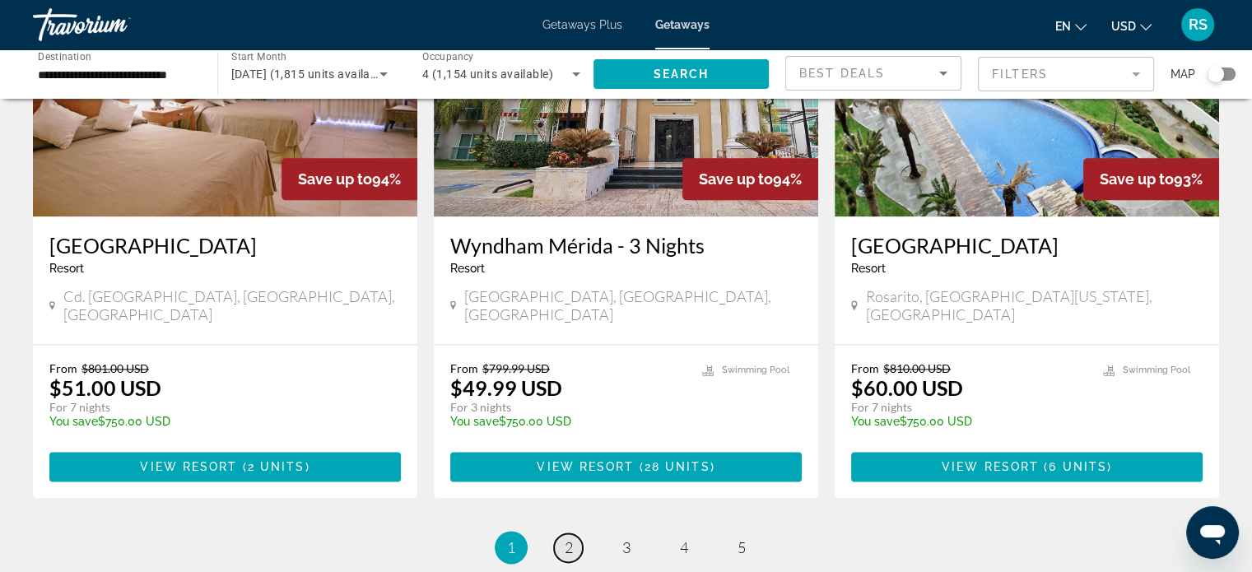
click at [567, 538] on span "2" at bounding box center [569, 547] width 8 height 18
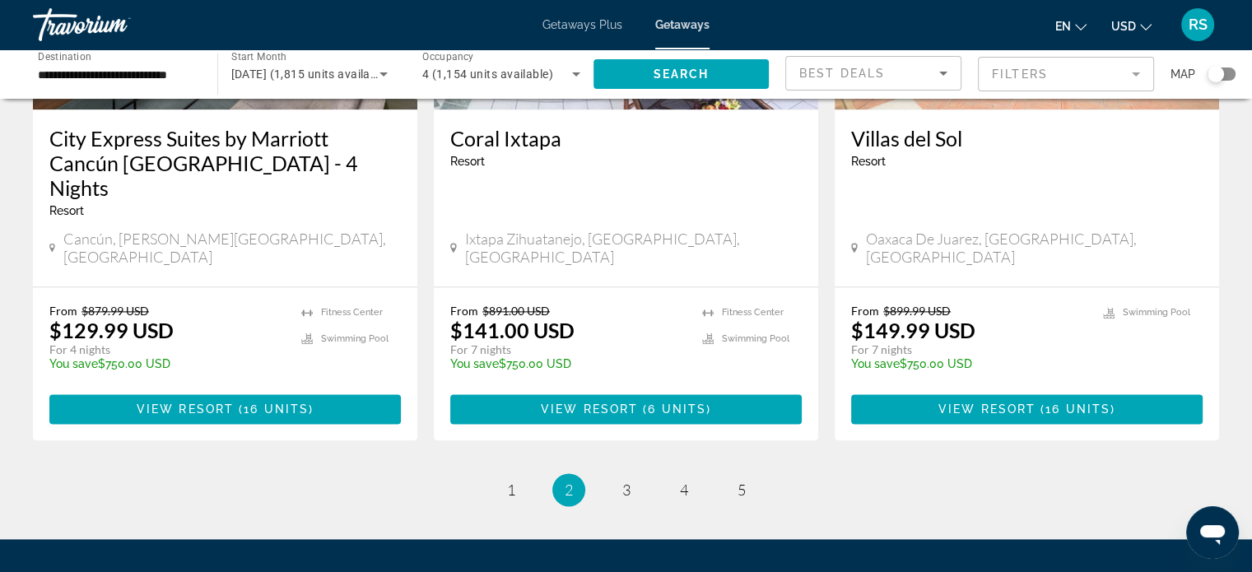
scroll to position [2164, 0]
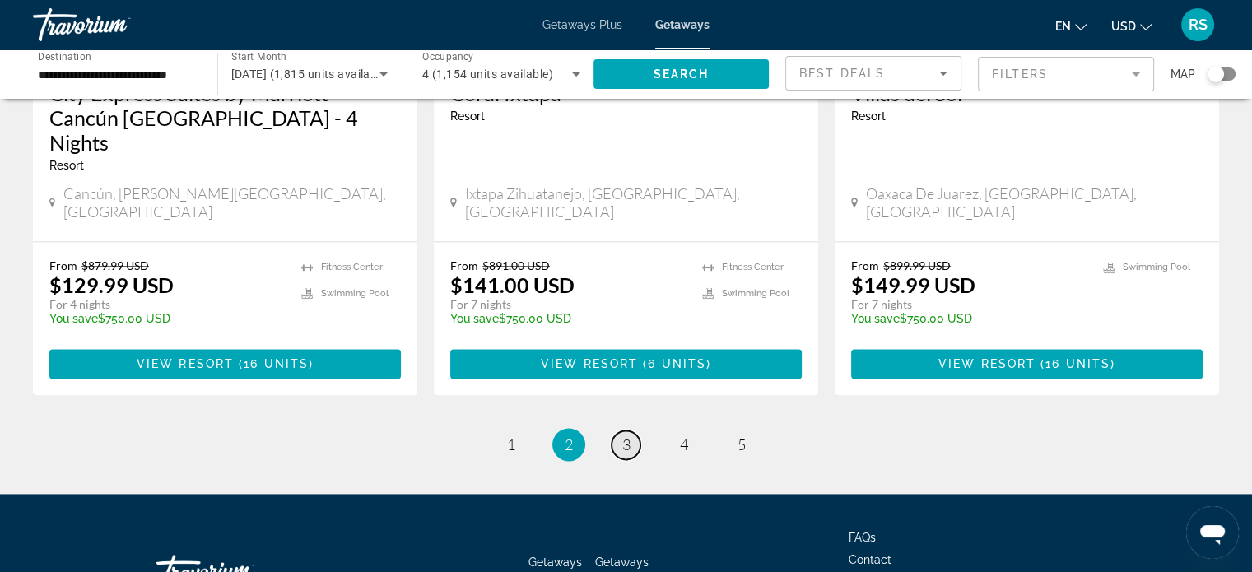
click at [622, 435] on span "3" at bounding box center [626, 444] width 8 height 18
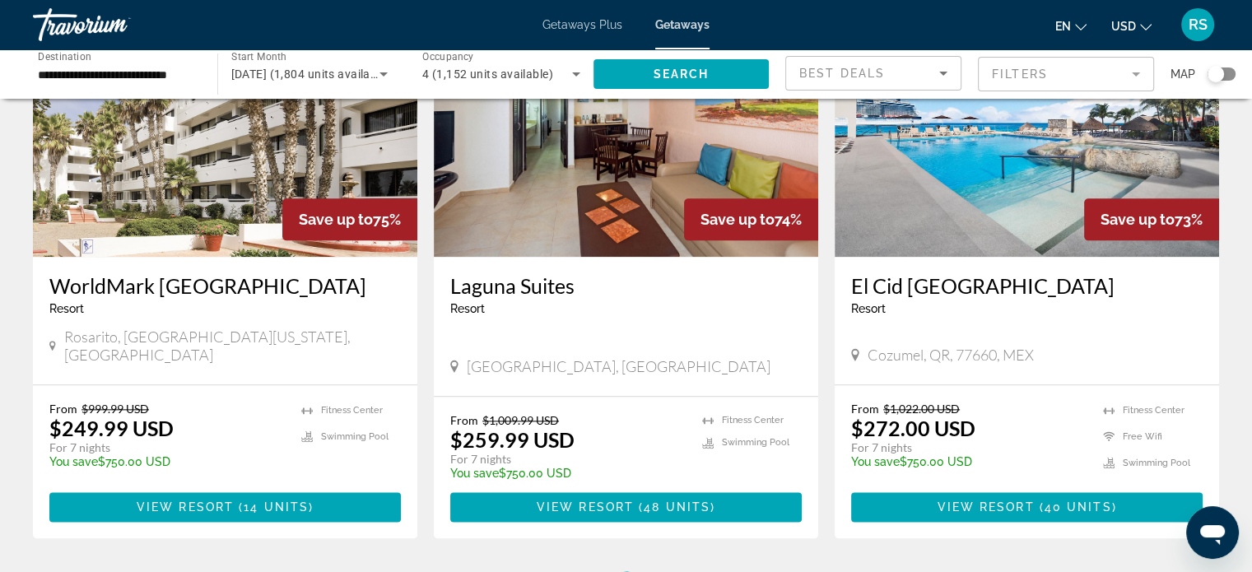
scroll to position [1951, 0]
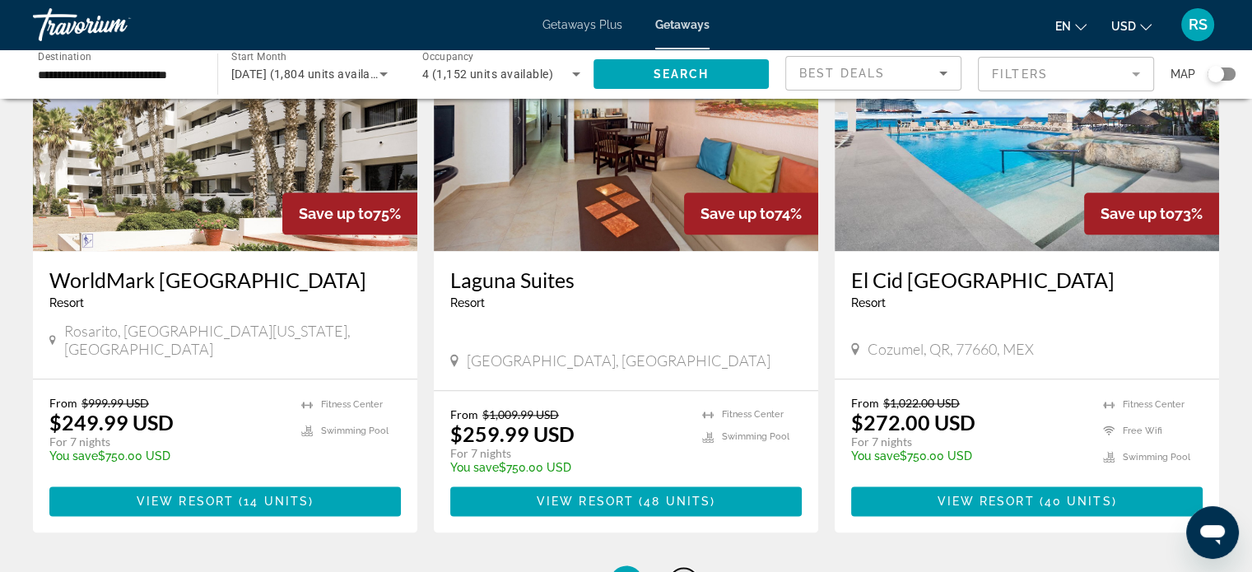
click at [684, 571] on span "4" at bounding box center [684, 582] width 8 height 18
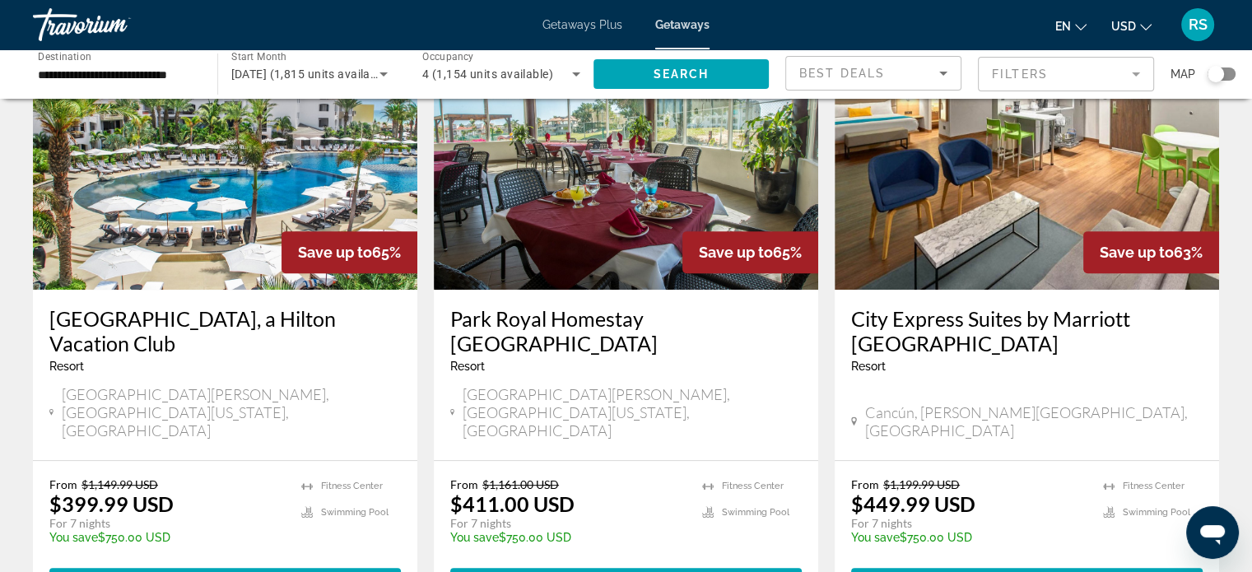
scroll to position [711, 0]
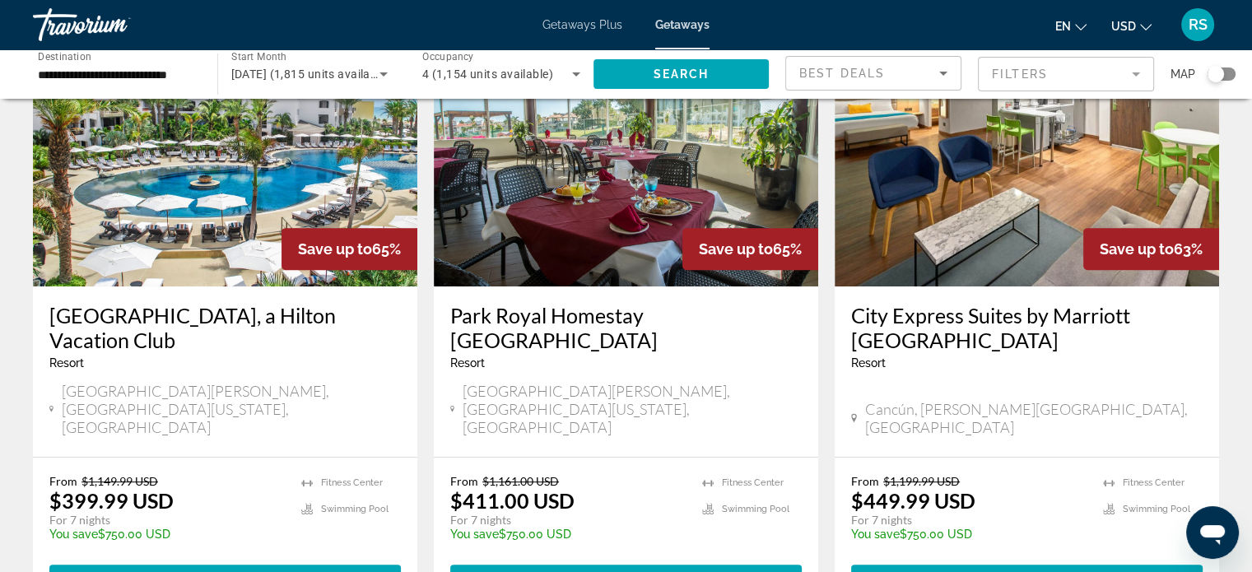
click at [1090, 187] on img "Main content" at bounding box center [1026, 154] width 384 height 263
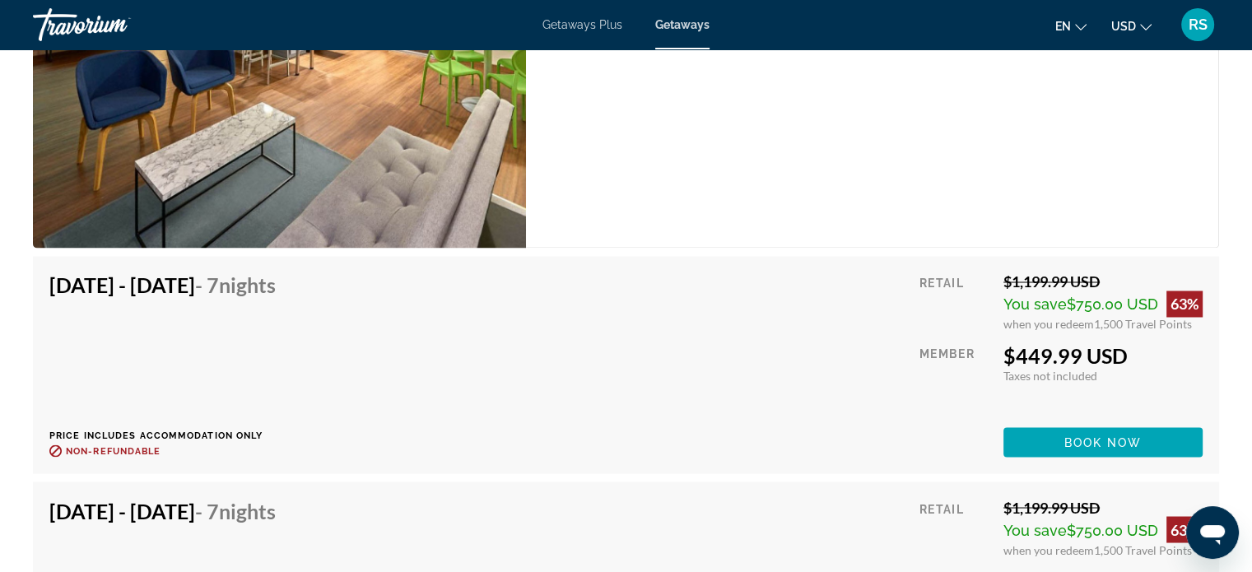
scroll to position [2656, 0]
